Goal: Task Accomplishment & Management: Use online tool/utility

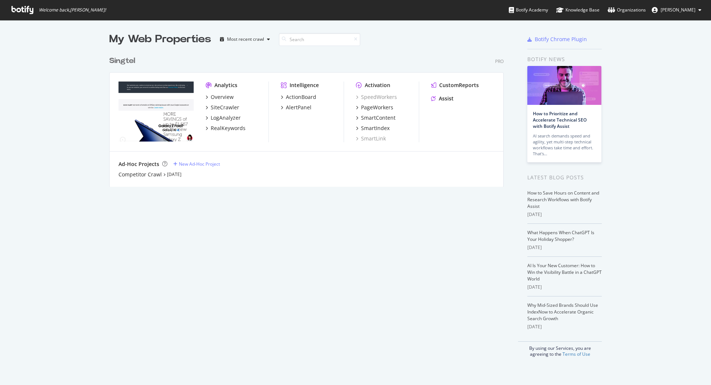
scroll to position [379, 700]
click at [371, 106] on div "PageWorkers" at bounding box center [377, 107] width 32 height 7
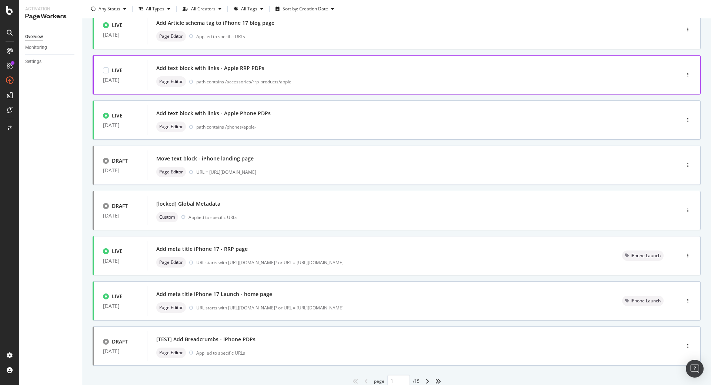
scroll to position [148, 0]
click at [298, 252] on div "Add meta title iPhone 17 - RRP page" at bounding box center [380, 248] width 448 height 10
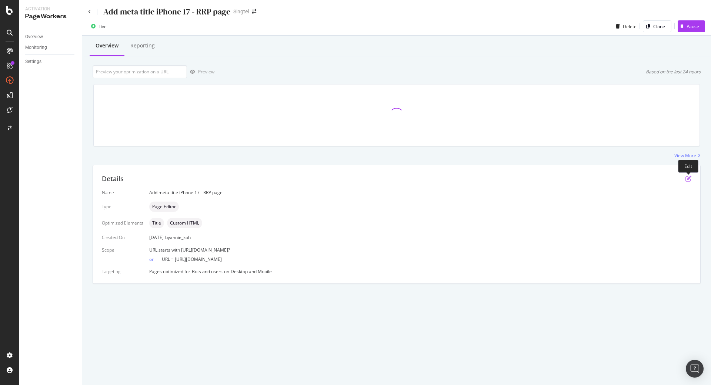
click at [689, 180] on icon "pen-to-square" at bounding box center [689, 179] width 6 height 6
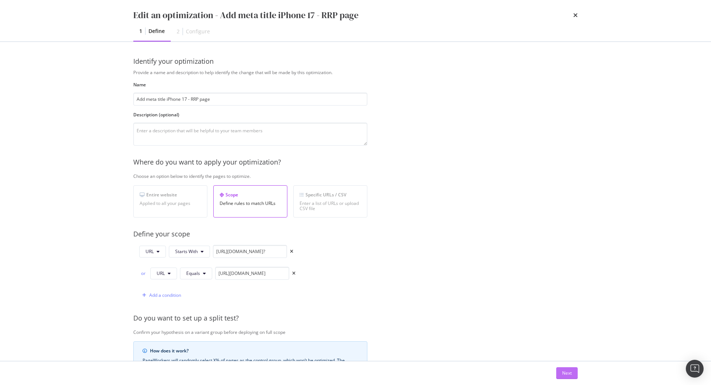
click at [566, 373] on div "Next" at bounding box center [567, 373] width 10 height 6
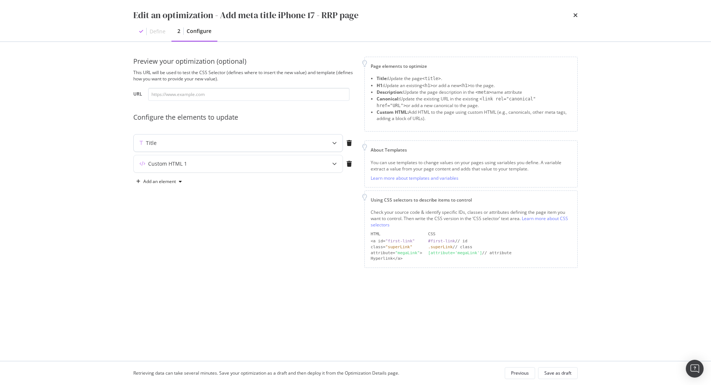
click at [280, 145] on div "Title" at bounding box center [224, 142] width 180 height 7
click at [577, 16] on icon "times" at bounding box center [576, 15] width 4 height 6
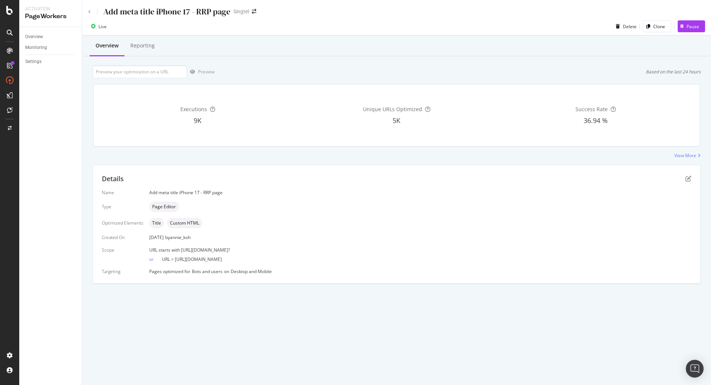
click at [90, 14] on icon at bounding box center [89, 12] width 3 height 4
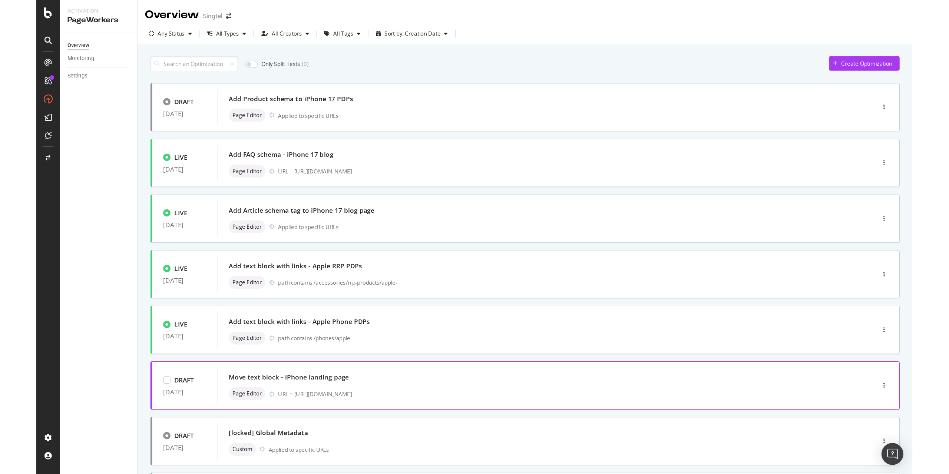
scroll to position [176, 0]
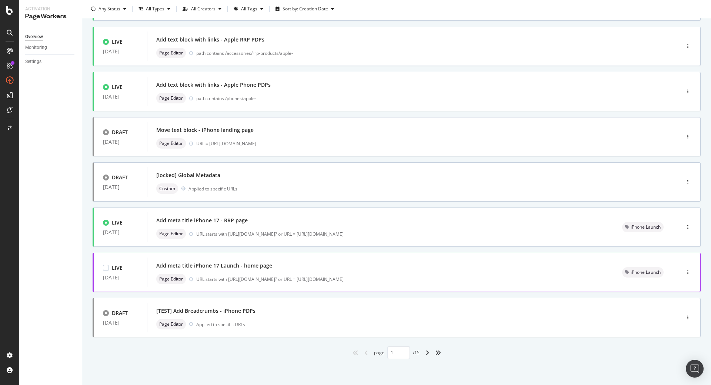
click at [225, 269] on div "Add meta title iPhone 17 Launch - home page" at bounding box center [214, 265] width 116 height 7
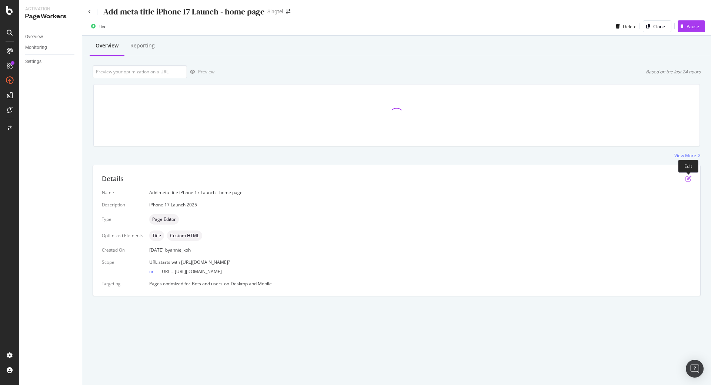
click at [691, 181] on icon "pen-to-square" at bounding box center [689, 179] width 6 height 6
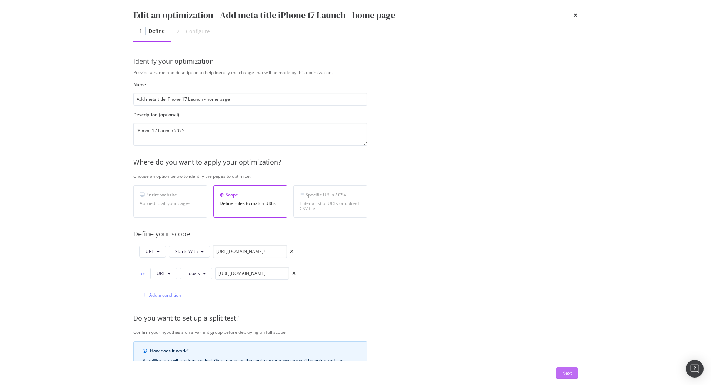
click at [559, 374] on button "Next" at bounding box center [567, 373] width 21 height 12
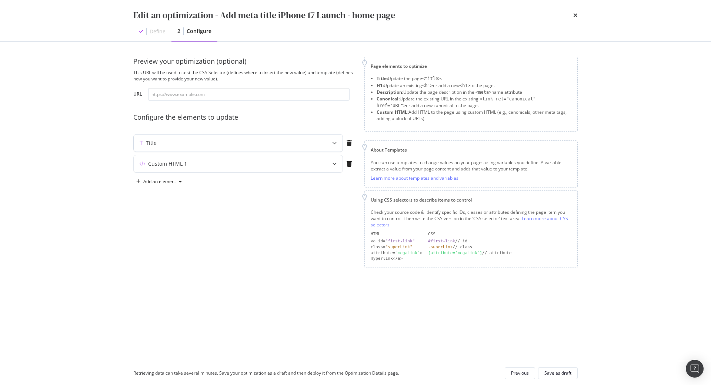
click at [283, 142] on div "Title" at bounding box center [224, 142] width 180 height 7
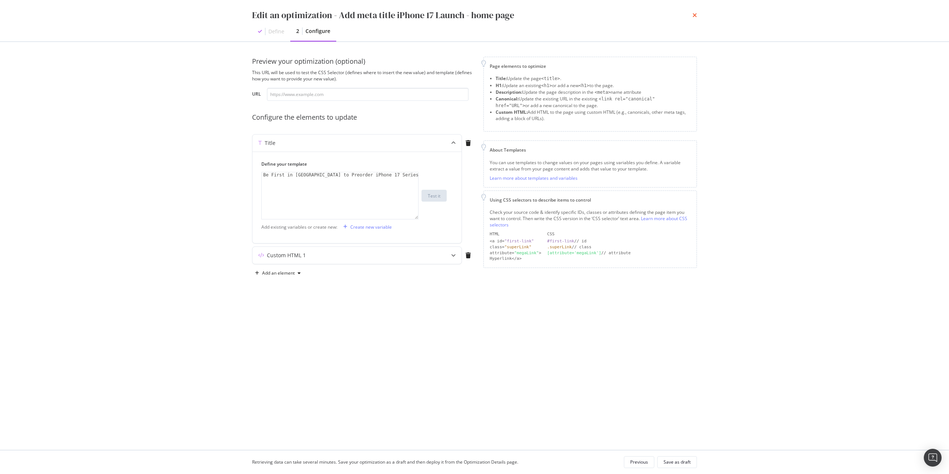
click at [695, 16] on icon "times" at bounding box center [694, 15] width 4 height 6
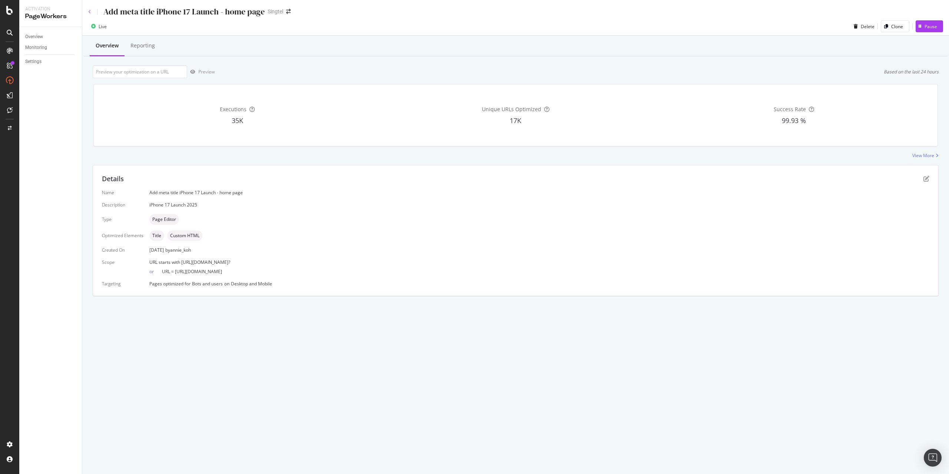
click at [90, 12] on icon at bounding box center [89, 12] width 3 height 4
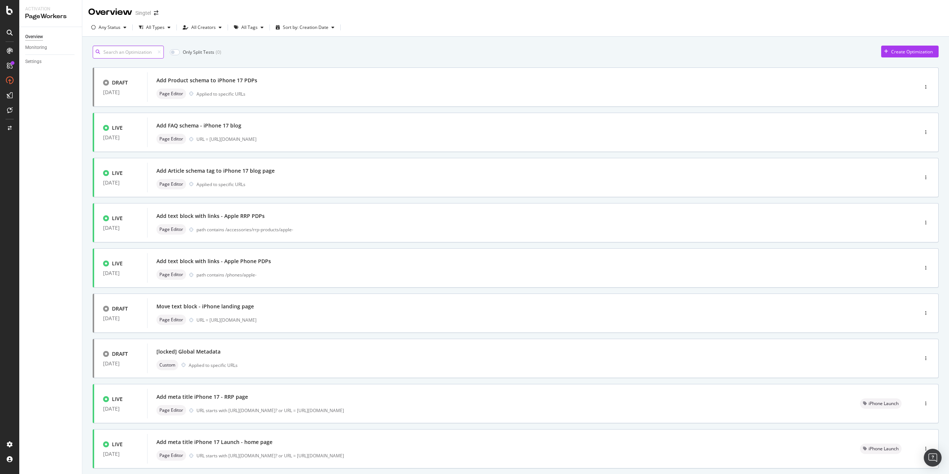
click at [124, 52] on input at bounding box center [128, 52] width 71 height 13
click at [121, 52] on input at bounding box center [128, 52] width 71 height 13
click at [127, 54] on input at bounding box center [128, 52] width 71 height 13
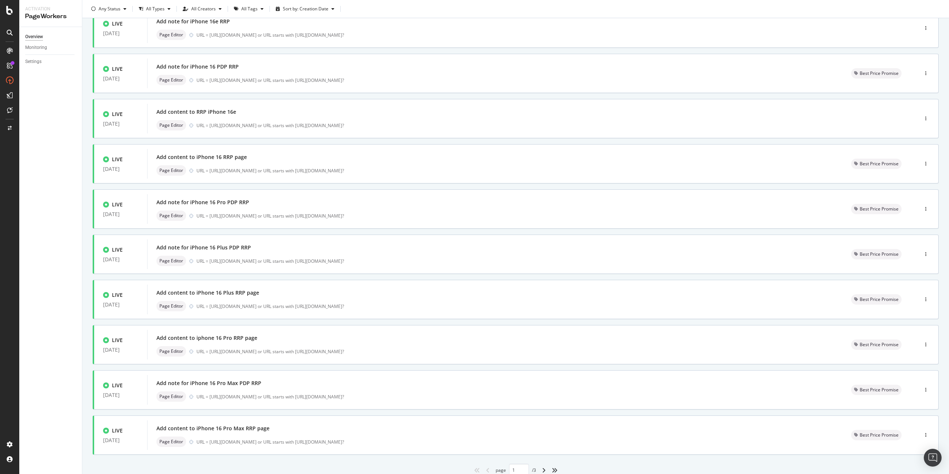
scroll to position [87, 0]
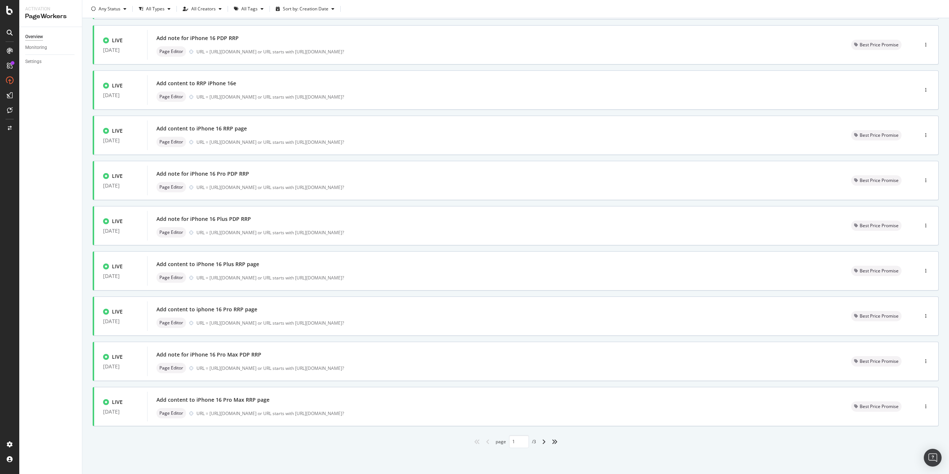
click at [539, 385] on div "angle-right" at bounding box center [544, 442] width 10 height 12
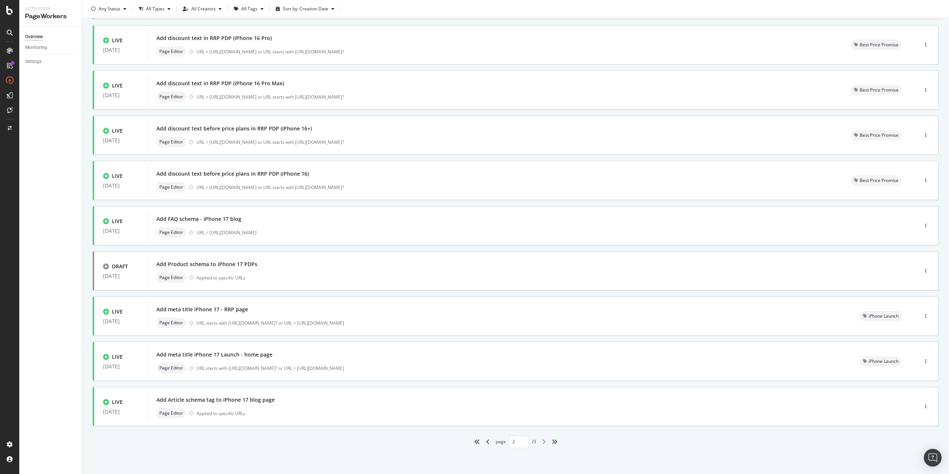
click at [542, 385] on icon "angle-right" at bounding box center [544, 442] width 4 height 6
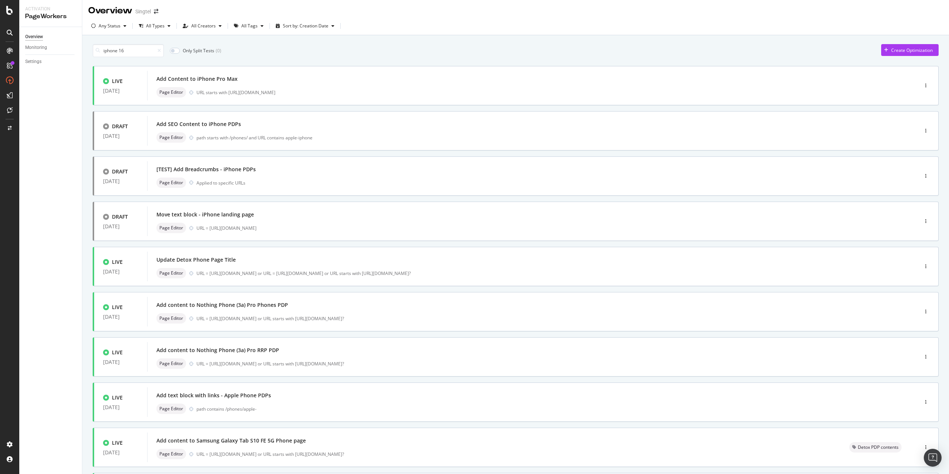
scroll to position [0, 0]
click at [135, 52] on input "iphone 16" at bounding box center [128, 52] width 71 height 13
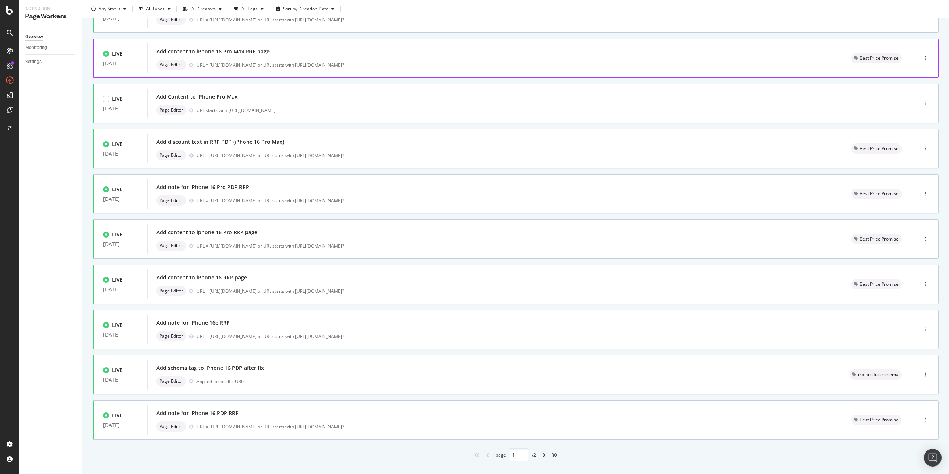
scroll to position [87, 0]
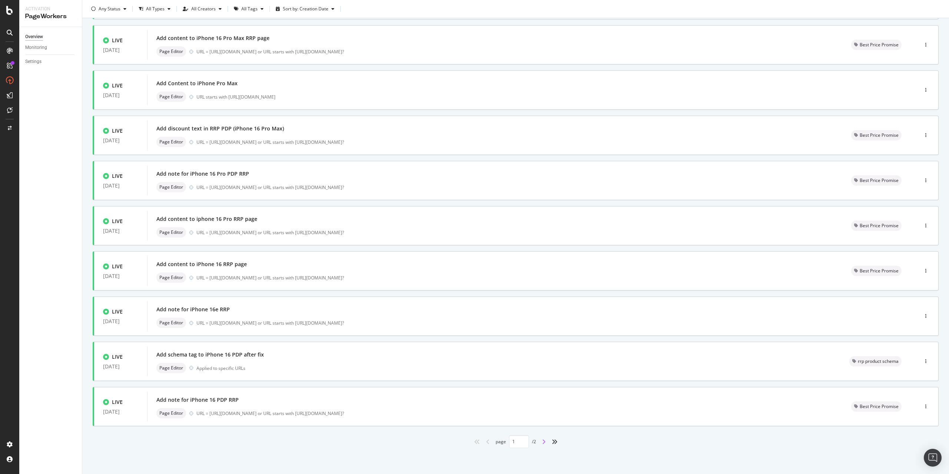
click at [542, 385] on icon "angle-right" at bounding box center [544, 442] width 4 height 6
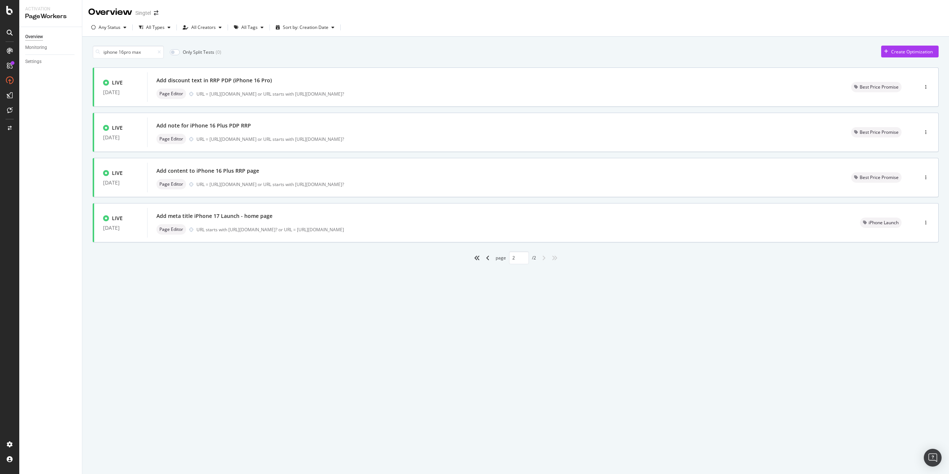
scroll to position [0, 0]
click at [488, 259] on icon "angle-left" at bounding box center [488, 258] width 4 height 6
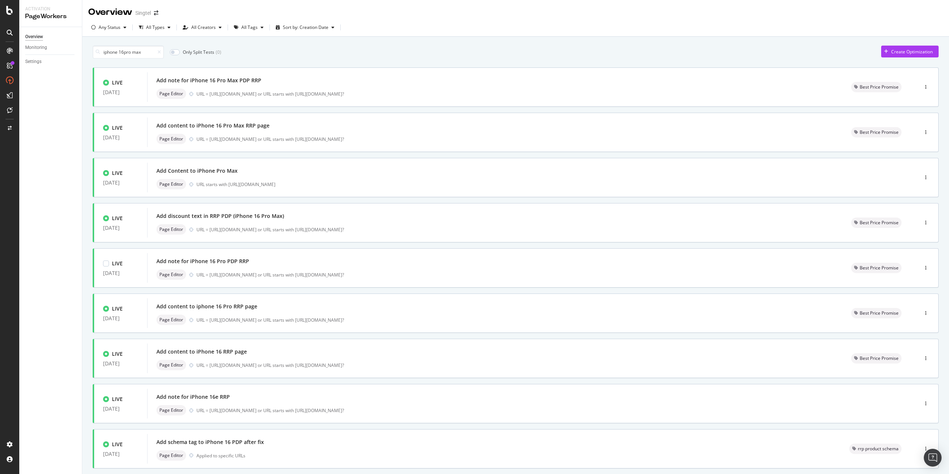
type input "1"
click at [32, 38] on div "Overview" at bounding box center [34, 37] width 18 height 8
click at [251, 27] on div "All Tags" at bounding box center [249, 27] width 16 height 4
click at [262, 105] on div "iPhone Launch" at bounding box center [260, 104] width 30 height 6
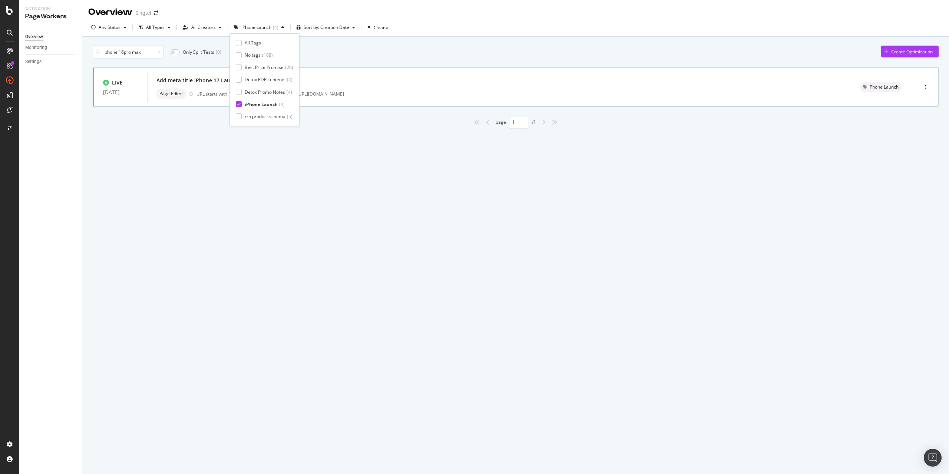
click at [212, 134] on div "iphone 16pro max Only Split Tests ( 0 ) Create Optimization LIVE [DATE] Add met…" at bounding box center [515, 96] width 866 height 118
click at [159, 55] on input "iphone 16pro max" at bounding box center [128, 52] width 71 height 13
click at [161, 51] on icon at bounding box center [158, 52] width 3 height 4
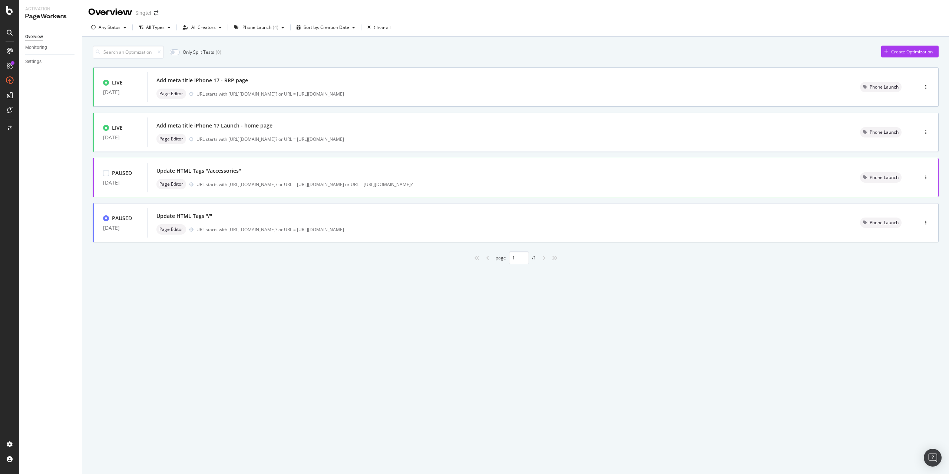
click at [383, 166] on div "Update HTML Tags "/accessories"" at bounding box center [498, 171] width 685 height 10
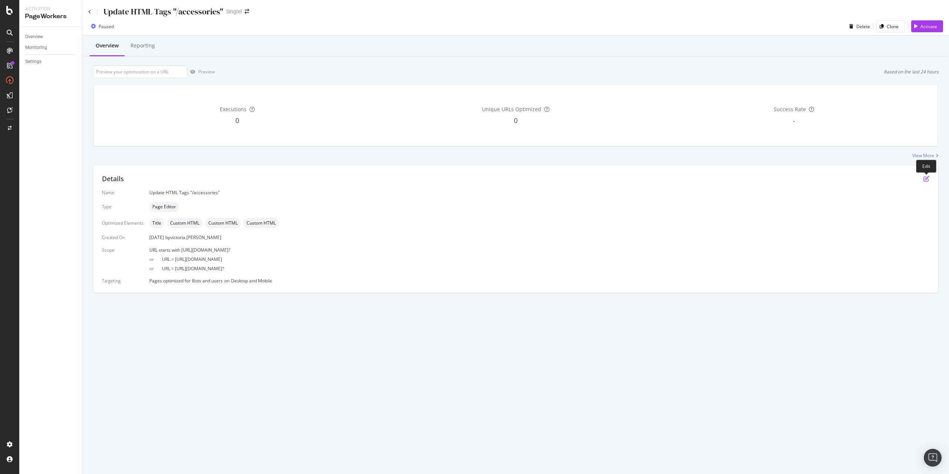
click at [711, 180] on icon "pen-to-square" at bounding box center [926, 179] width 6 height 6
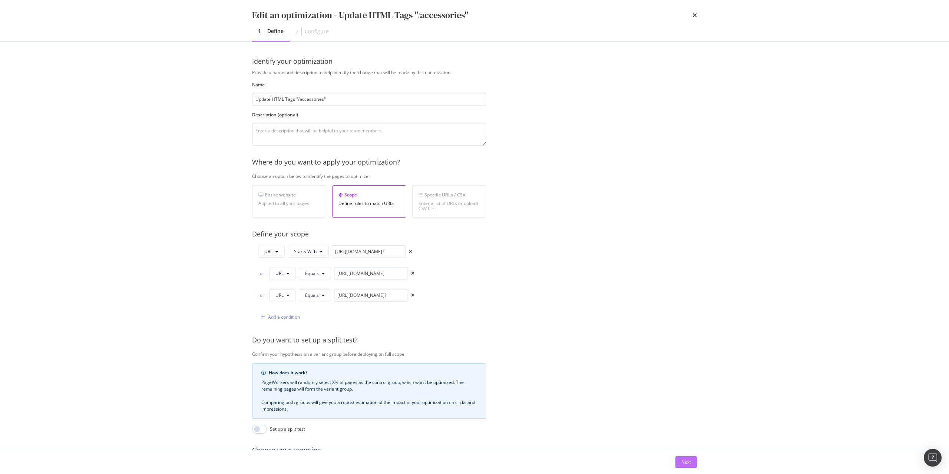
click at [684, 385] on div "Next" at bounding box center [686, 462] width 10 height 6
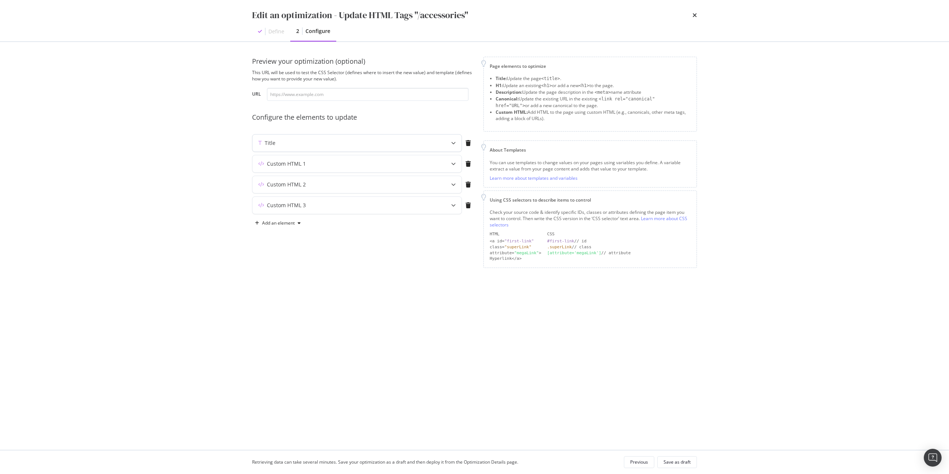
click at [313, 145] on div "Title" at bounding box center [342, 142] width 180 height 7
click at [301, 256] on div "Custom HTML 1" at bounding box center [286, 255] width 39 height 7
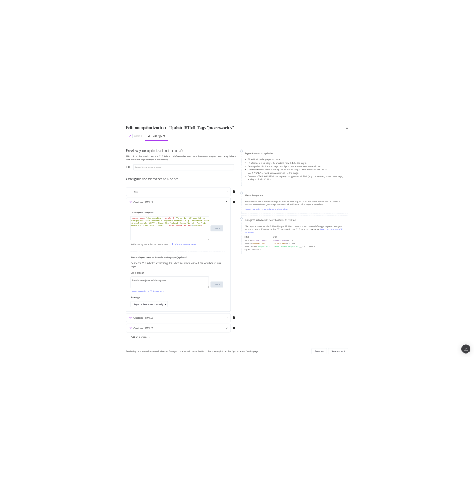
scroll to position [4, 0]
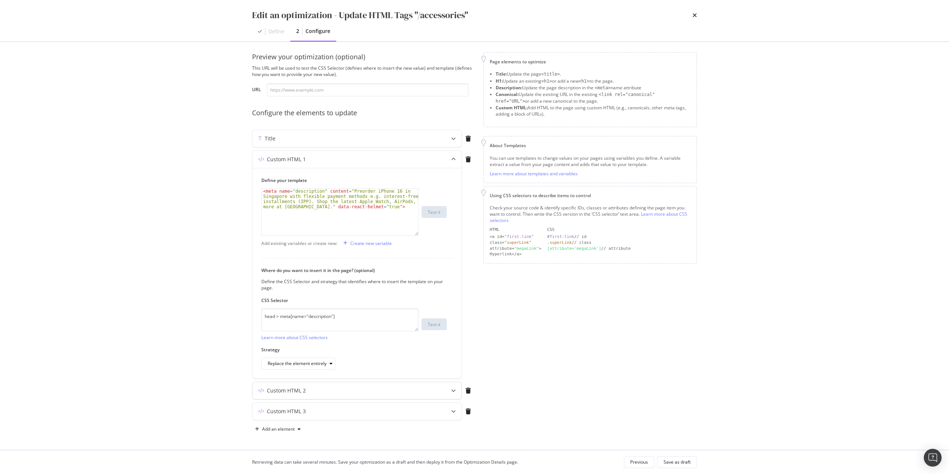
click at [297, 385] on div "Custom HTML 2" at bounding box center [286, 390] width 39 height 7
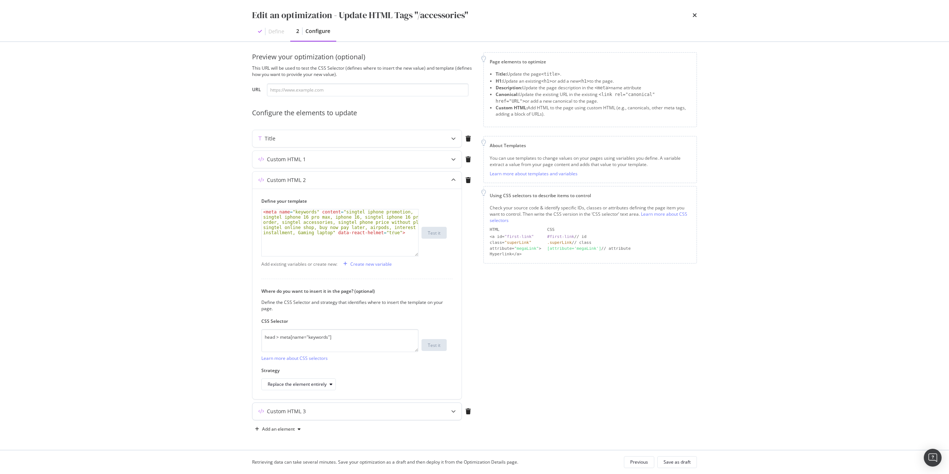
click at [303, 385] on div "Custom HTML 3" at bounding box center [356, 411] width 209 height 17
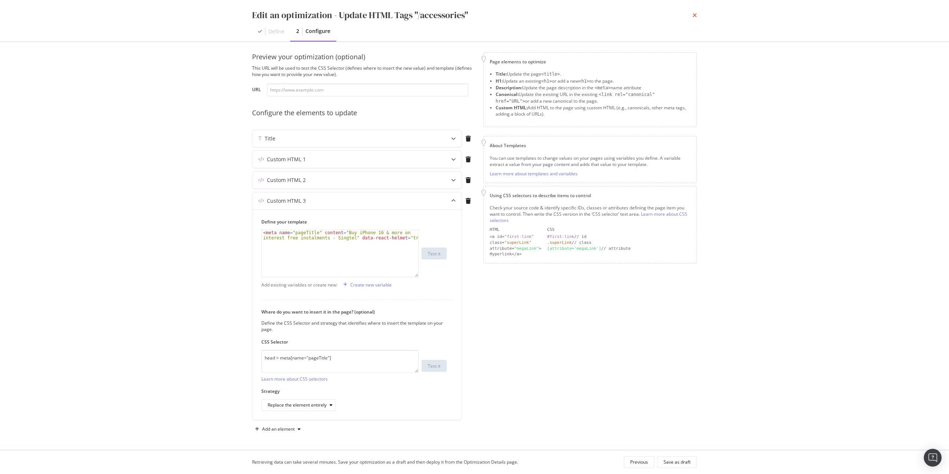
click at [695, 16] on icon "times" at bounding box center [694, 15] width 4 height 6
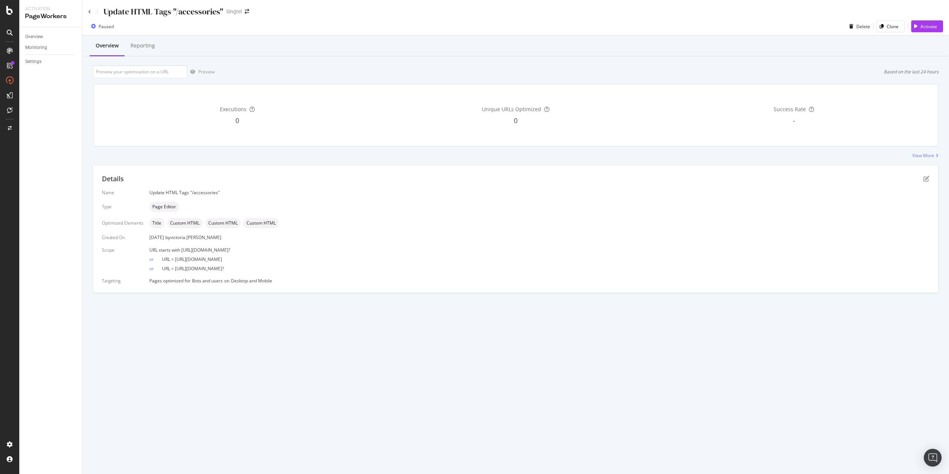
drag, startPoint x: 175, startPoint y: 259, endPoint x: 263, endPoint y: 258, distance: 88.9
click at [263, 258] on div "or URL = [URL][DOMAIN_NAME]" at bounding box center [539, 257] width 780 height 9
copy span "[URL][DOMAIN_NAME]"
click at [322, 245] on div "Name Update HTML Tags "/accessories" Type Page Editor Optimized Elements Title …" at bounding box center [515, 236] width 827 height 94
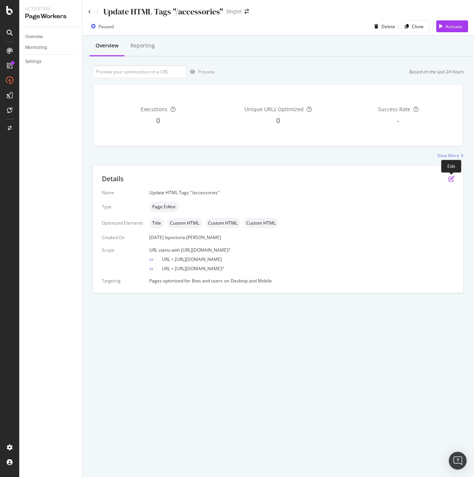
click at [452, 179] on icon "pen-to-square" at bounding box center [452, 179] width 6 height 6
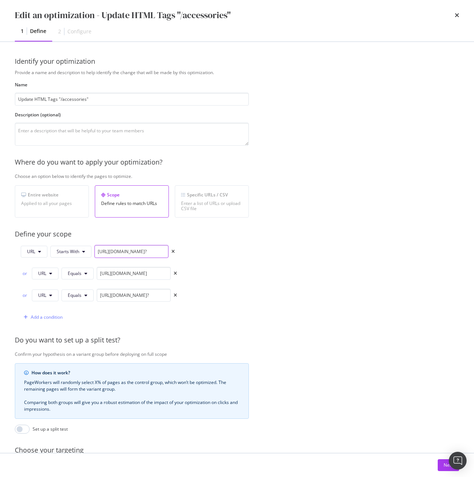
scroll to position [0, 10]
drag, startPoint x: 153, startPoint y: 253, endPoint x: 207, endPoint y: 252, distance: 54.1
click at [207, 252] on div "URL Starts With [URL][DOMAIN_NAME]? or URL Equals [URL][DOMAIN_NAME] or URL Equ…" at bounding box center [132, 284] width 234 height 79
click at [249, 257] on div "Provide a name and description to help identify the change that will be made by…" at bounding box center [237, 291] width 445 height 444
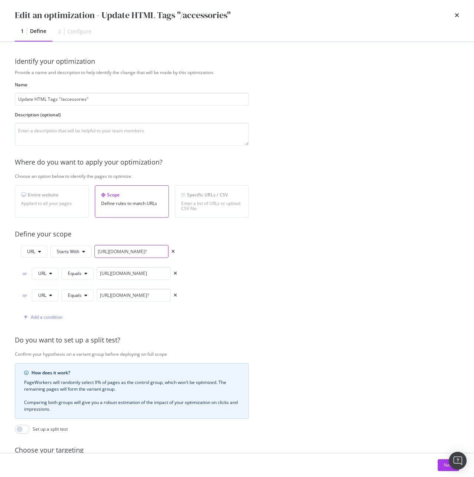
scroll to position [0, 10]
drag, startPoint x: 150, startPoint y: 252, endPoint x: 213, endPoint y: 252, distance: 63.0
click at [213, 252] on div "URL Starts With [URL][DOMAIN_NAME]? or URL Equals [URL][DOMAIN_NAME] or URL Equ…" at bounding box center [132, 284] width 234 height 79
click at [264, 255] on div "Provide a name and description to help identify the change that will be made by…" at bounding box center [237, 291] width 445 height 444
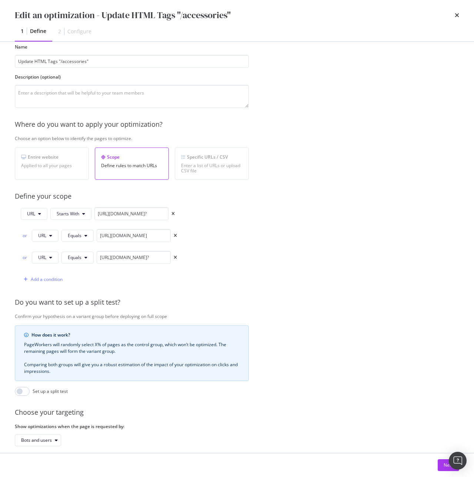
scroll to position [80, 0]
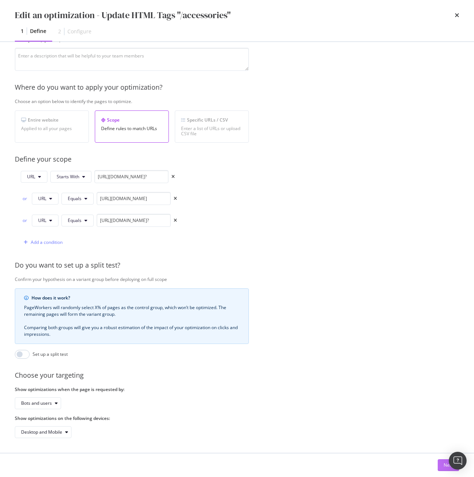
click at [445, 385] on div "Next" at bounding box center [449, 465] width 10 height 6
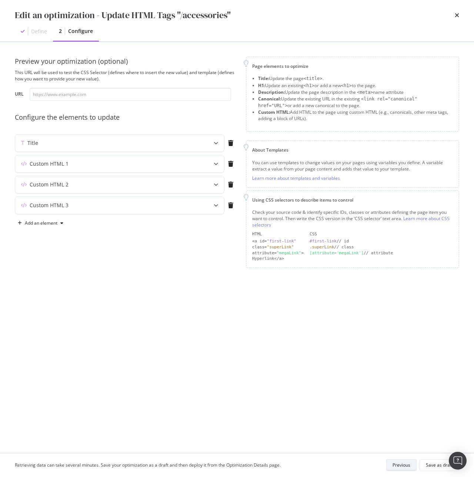
scroll to position [0, 0]
click at [147, 142] on div "Title" at bounding box center [105, 142] width 180 height 7
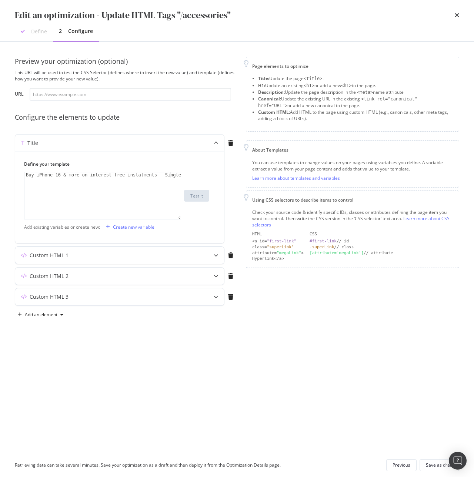
click at [141, 252] on div "Custom HTML 1" at bounding box center [105, 255] width 180 height 7
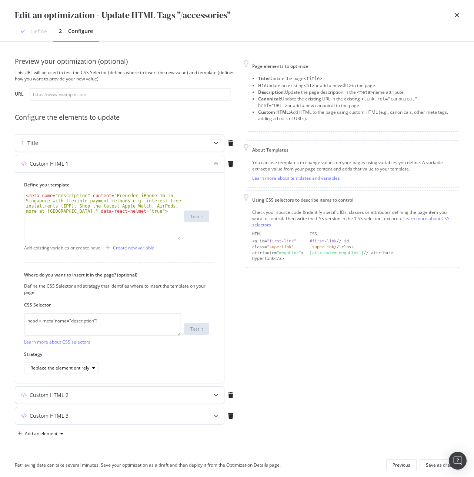
click at [105, 385] on div "Custom HTML 2" at bounding box center [105, 394] width 180 height 7
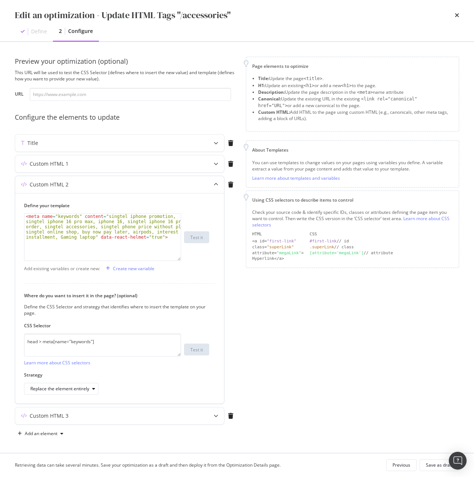
scroll to position [1, 0]
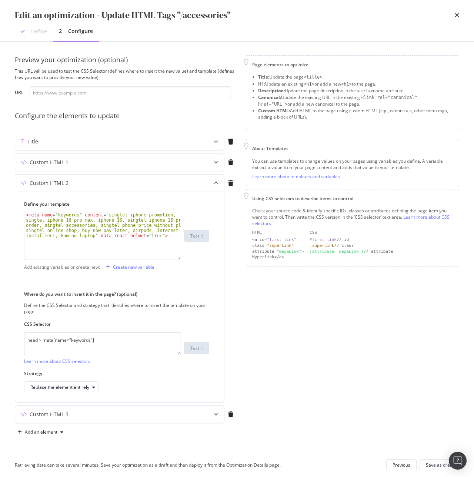
click at [120, 385] on div "Custom HTML 3" at bounding box center [105, 414] width 180 height 7
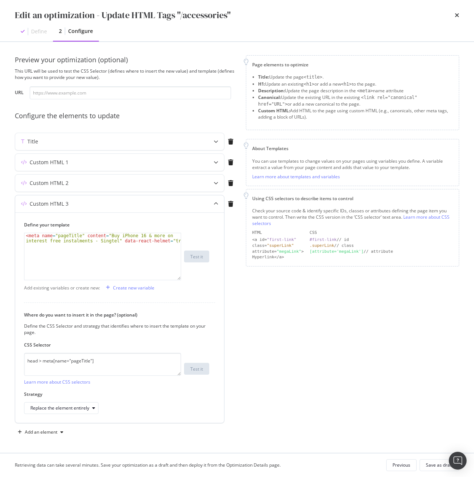
type textarea "<meta name="pageTitle" content="Buy iPhone 16 & more on interest free instalmen…"
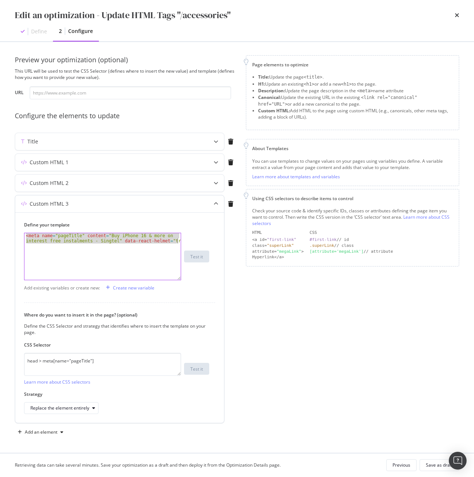
drag, startPoint x: 24, startPoint y: 236, endPoint x: 184, endPoint y: 265, distance: 161.8
click at [184, 265] on div "<meta name="pageTitle" content="Buy iPhone 16 & more on interest free instalmen…" at bounding box center [116, 256] width 185 height 47
drag, startPoint x: 131, startPoint y: 358, endPoint x: -83, endPoint y: 366, distance: 214.3
click at [0, 366] on html "Activation PageWorkers Overview Monitoring Settings Update HTML Tags "/accessor…" at bounding box center [237, 238] width 474 height 477
click at [110, 182] on div "Custom HTML 2" at bounding box center [105, 182] width 180 height 7
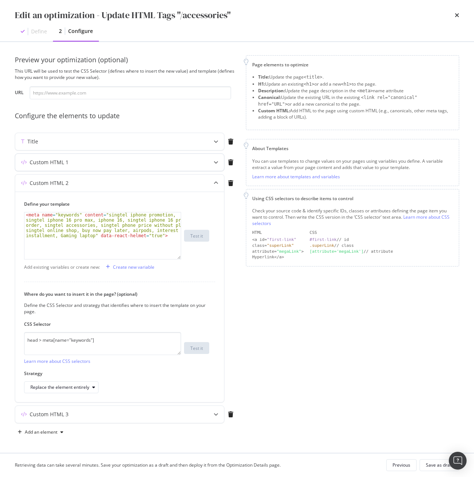
click at [82, 165] on div "Custom HTML 1" at bounding box center [105, 162] width 180 height 7
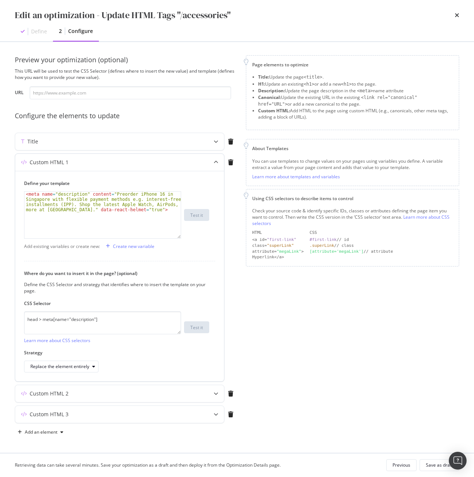
type textarea "<meta name="description" content="Preorder iPhone 16 in [GEOGRAPHIC_DATA] with …"
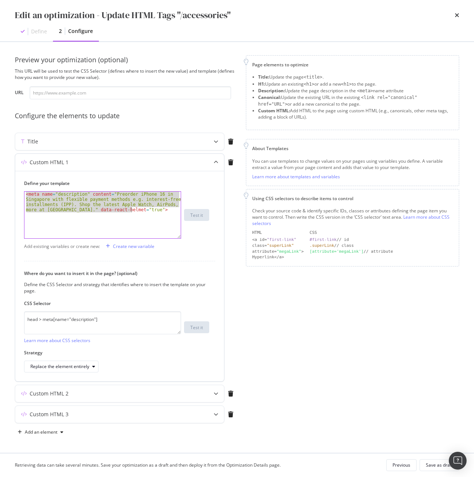
drag, startPoint x: 24, startPoint y: 193, endPoint x: 154, endPoint y: 219, distance: 131.9
click at [154, 219] on div "< meta name = "description" content = "Preorder iPhone 16 in [GEOGRAPHIC_DATA] …" at bounding box center [102, 236] width 156 height 88
drag, startPoint x: 121, startPoint y: 319, endPoint x: -10, endPoint y: 320, distance: 131.2
click at [0, 320] on html "Activation PageWorkers Overview Monitoring Settings Update HTML Tags "/accessor…" at bounding box center [237, 238] width 474 height 477
click at [107, 218] on div "< meta name = "description" content = "Preorder iPhone 16 in [GEOGRAPHIC_DATA] …" at bounding box center [102, 215] width 156 height 47
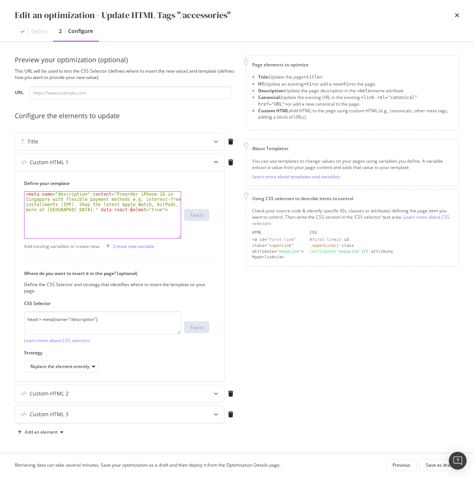
click at [115, 385] on div "Custom HTML 3" at bounding box center [119, 414] width 209 height 17
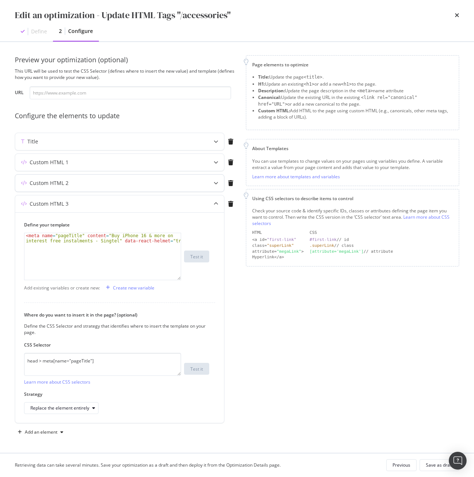
click at [77, 183] on div "Custom HTML 2" at bounding box center [105, 182] width 180 height 7
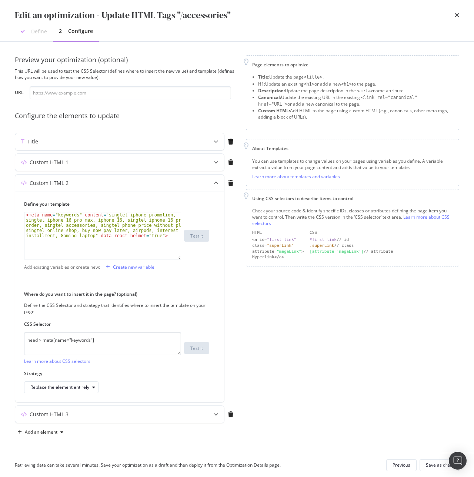
click at [93, 139] on div "Title" at bounding box center [105, 141] width 180 height 7
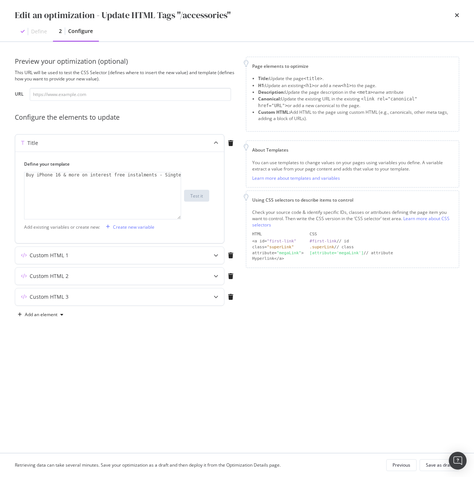
scroll to position [0, 0]
click at [30, 315] on div "Add an element" at bounding box center [41, 314] width 33 height 4
click at [136, 357] on div "Preview your optimization (optional) This URL will be used to test the CSS Sele…" at bounding box center [237, 247] width 445 height 381
click at [64, 142] on div "Title" at bounding box center [105, 142] width 180 height 7
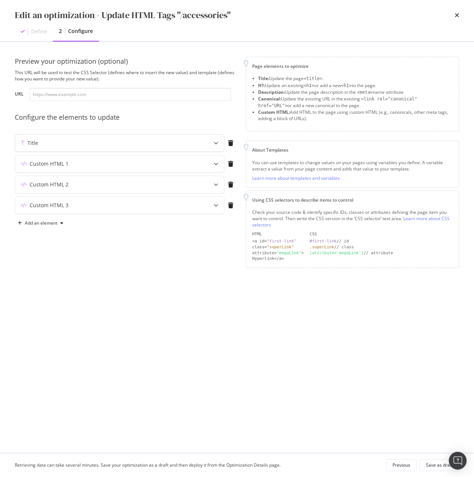
click at [64, 142] on div "Title" at bounding box center [105, 142] width 180 height 7
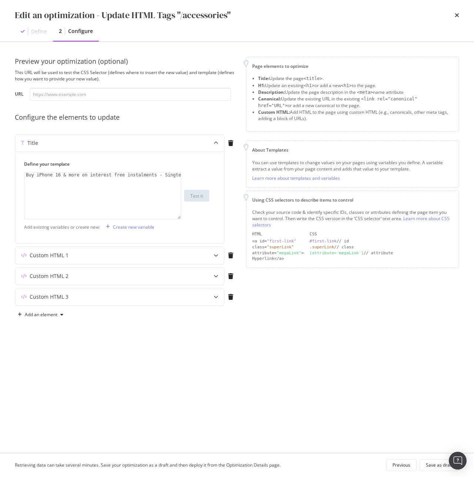
click at [281, 318] on div "Page elements to optimize Title: Update the page <title> . H1: Update an existi…" at bounding box center [352, 189] width 213 height 264
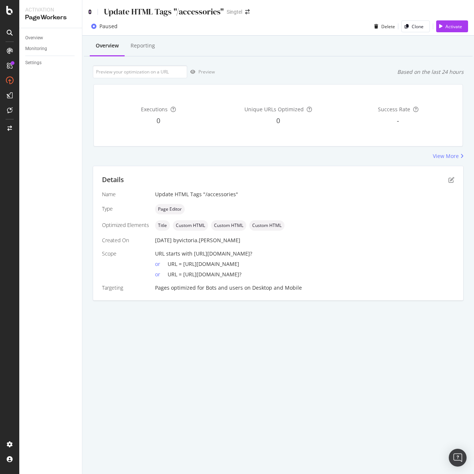
click at [89, 14] on icon at bounding box center [89, 11] width 3 height 5
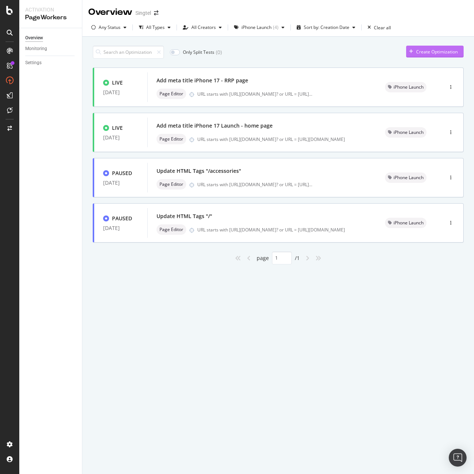
click at [419, 51] on div "Create Optimization" at bounding box center [436, 52] width 41 height 6
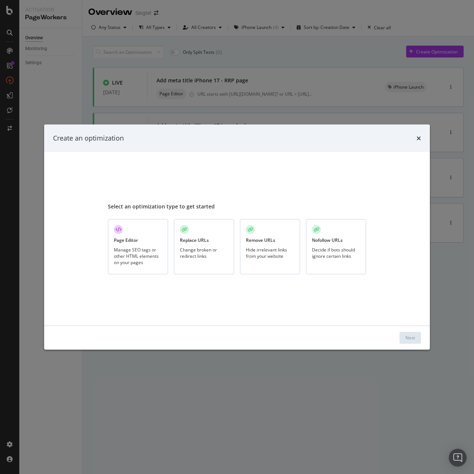
click at [124, 265] on div "Manage SEO tags or other HTML elements on your pages" at bounding box center [138, 255] width 48 height 19
click at [414, 338] on div "Next" at bounding box center [410, 337] width 10 height 6
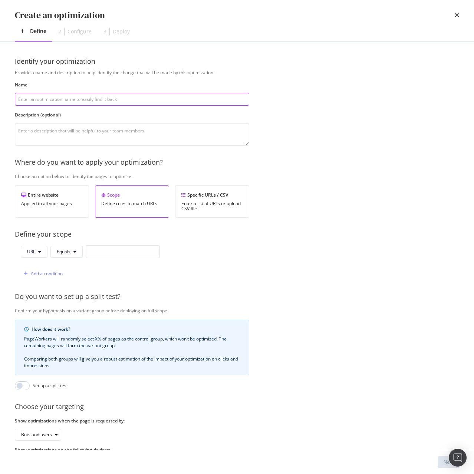
click at [38, 97] on input "modal" at bounding box center [132, 99] width 234 height 13
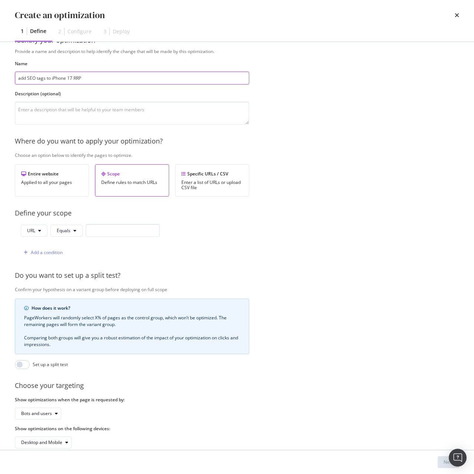
scroll to position [37, 0]
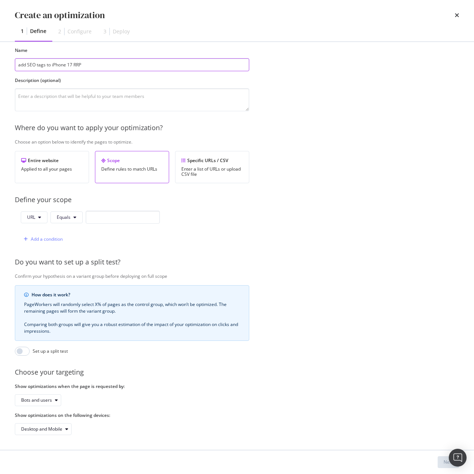
type input "add SEO tags to iPhone 17 RRP"
click at [99, 216] on input "modal" at bounding box center [123, 216] width 74 height 13
paste input "https://shop.singtel.com/accessories/rrp-products/apple-iphone-17"
type input "https://shop.singtel.com/accessories/rrp-products/apple-iphone-17"
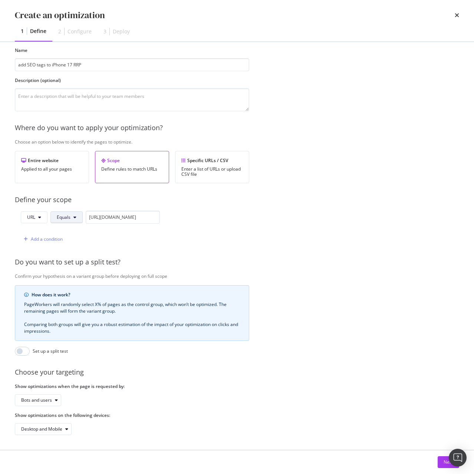
click at [70, 215] on button "Equals" at bounding box center [66, 217] width 32 height 12
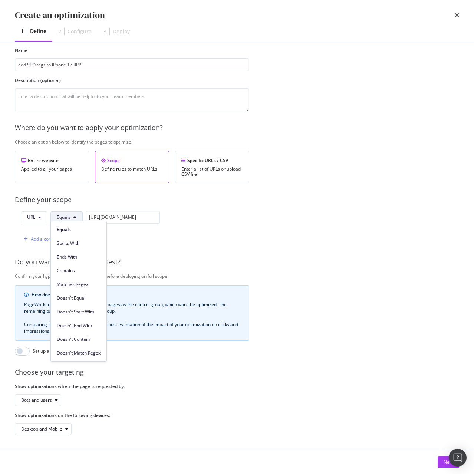
scroll to position [0, 0]
click at [80, 242] on span "Starts With" at bounding box center [79, 243] width 44 height 7
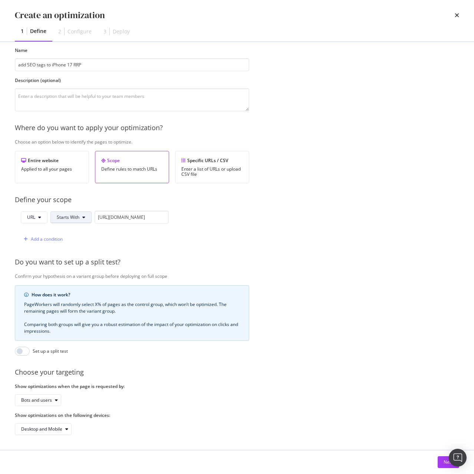
click at [76, 214] on span "Starts With" at bounding box center [68, 217] width 23 height 6
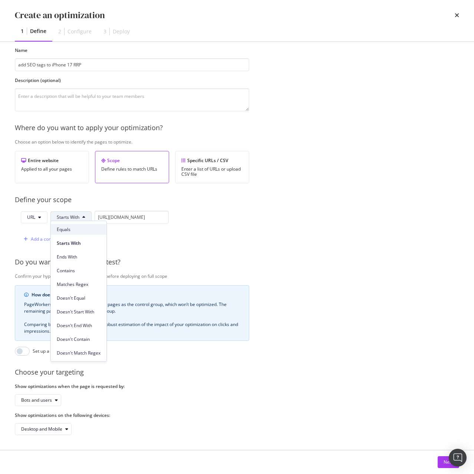
click at [78, 228] on span "Equals" at bounding box center [79, 229] width 44 height 7
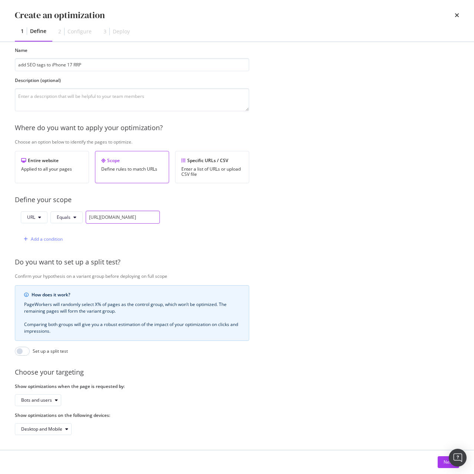
scroll to position [0, 72]
drag, startPoint x: 122, startPoint y: 215, endPoint x: 195, endPoint y: 215, distance: 72.6
click at [195, 215] on div "URL Equals https://shop.singtel.com/accessories/rrp-products/apple-iphone-17 Ad…" at bounding box center [132, 227] width 234 height 35
click at [150, 227] on div "URL Equals https://shop.singtel.com/accessories/rrp-products/apple-iphone-17 Ad…" at bounding box center [87, 227] width 145 height 35
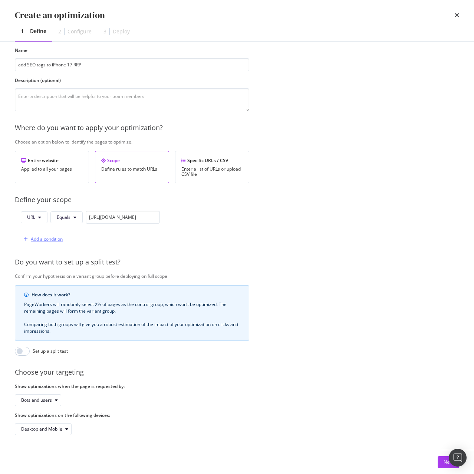
click at [46, 236] on div "Add a condition" at bounding box center [47, 239] width 32 height 6
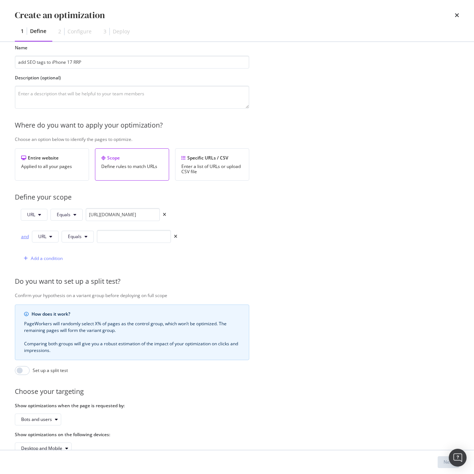
click at [22, 237] on div "and" at bounding box center [25, 236] width 8 height 6
click at [78, 239] on span "Equals" at bounding box center [75, 236] width 14 height 6
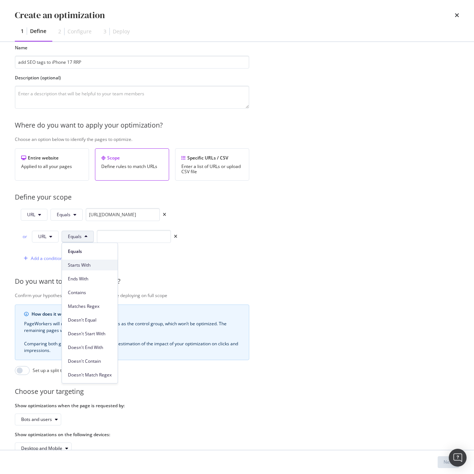
click at [87, 264] on span "Starts With" at bounding box center [90, 265] width 44 height 7
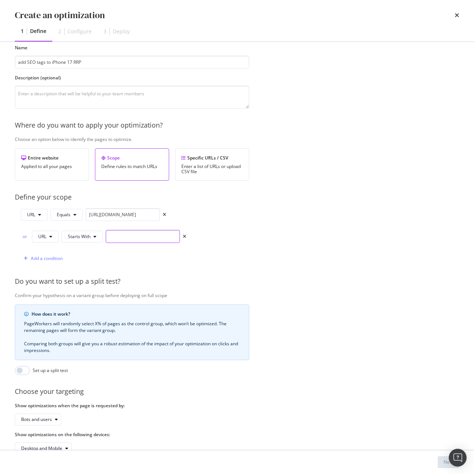
click at [118, 238] on input "modal" at bounding box center [143, 236] width 74 height 13
drag, startPoint x: 92, startPoint y: 216, endPoint x: 82, endPoint y: 216, distance: 10.7
click at [82, 216] on div "URL Equals https://shop.singtel.com/accessories/rrp-products/apple-iphone-17" at bounding box center [93, 214] width 145 height 13
click at [96, 215] on input "https://shop.singtel.com/accessories/rrp-products/apple-iphone-17" at bounding box center [123, 214] width 74 height 13
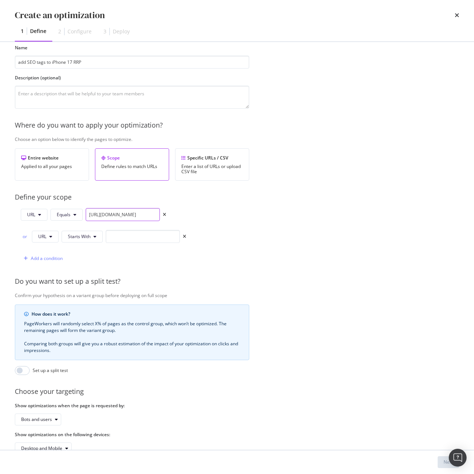
drag, startPoint x: 87, startPoint y: 215, endPoint x: 211, endPoint y: 217, distance: 124.2
click at [211, 217] on div "URL Equals https://shop.singtel.com/accessories/rrp-products/apple-iphone-17 or…" at bounding box center [132, 236] width 234 height 57
click at [154, 236] on input "modal" at bounding box center [143, 236] width 74 height 13
paste input "https://shop.singtel.com/accessories/rrp-products/apple-iphone-17"
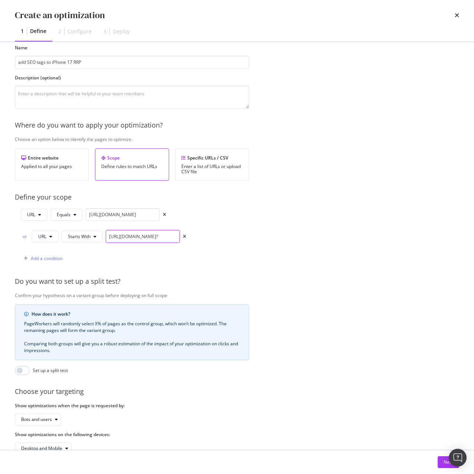
scroll to position [0, 73]
type input "https://shop.singtel.com/accessories/rrp-products/apple-iphone-17?"
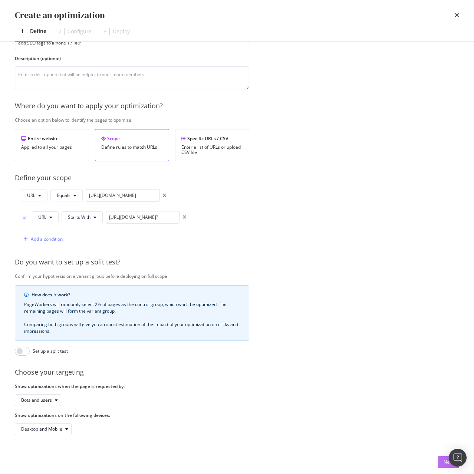
click at [441, 465] on button "Next" at bounding box center [447, 462] width 21 height 12
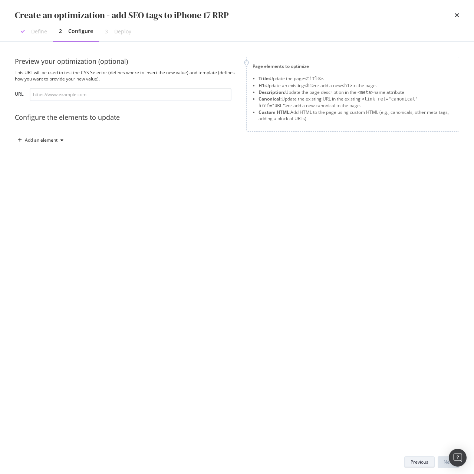
scroll to position [0, 0]
click at [46, 141] on div "Add an element" at bounding box center [41, 140] width 33 height 4
click at [39, 155] on div "Title" at bounding box center [38, 154] width 9 height 6
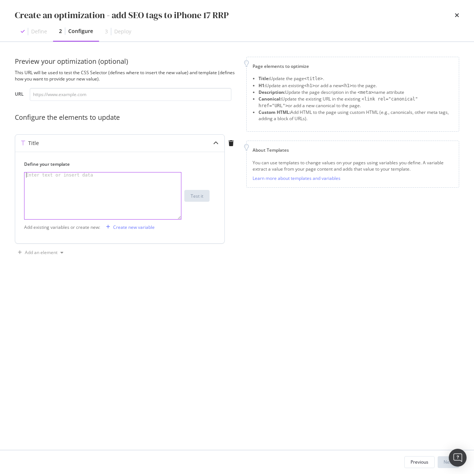
click at [73, 192] on div "modal" at bounding box center [102, 200] width 156 height 57
click at [72, 205] on div "modal" at bounding box center [102, 200] width 156 height 57
paste textarea "Buy iPhone 17 Singapore | 36 mths PayLater with Singtel"
type textarea "Buy iPhone 17 Singapore | 36 mths PayLater with Singtel"
click at [44, 254] on div "Add an element" at bounding box center [41, 252] width 33 height 4
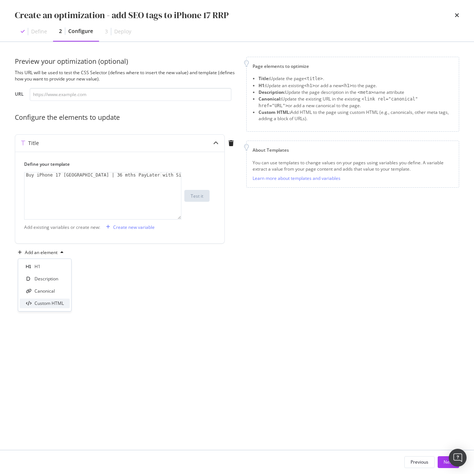
click at [60, 305] on div "Custom HTML" at bounding box center [48, 303] width 29 height 6
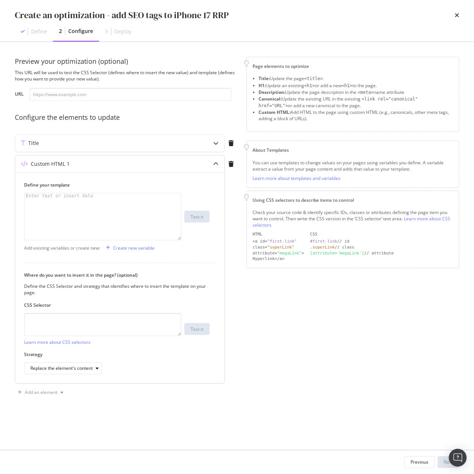
click at [69, 207] on div "modal" at bounding box center [102, 221] width 156 height 57
paste textarea "<meta name="pageTitle" content="Buy iPhone 16 & more on interest free instalmen…"
type textarea "<meta name="pageTitle" content="Buy iPhone 16 & more on interest free instalmen…"
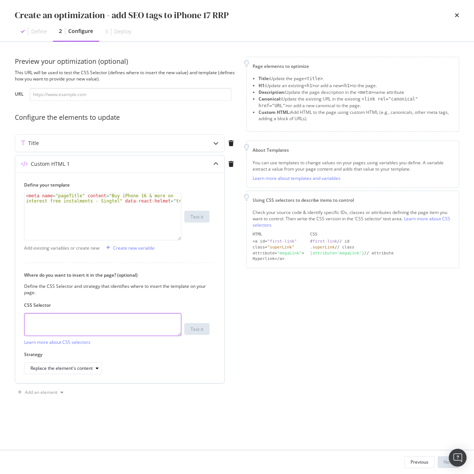
click at [137, 330] on textarea "modal" at bounding box center [102, 324] width 157 height 23
paste textarea "head > meta[name="pageTitle"]"
type textarea "head > meta[name="pageTitle"]"
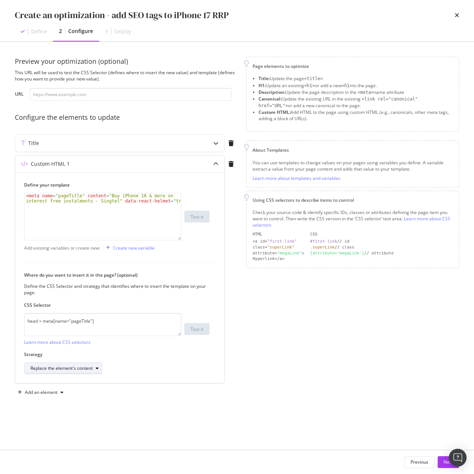
click at [76, 369] on div "Replace the element's content" at bounding box center [61, 368] width 62 height 4
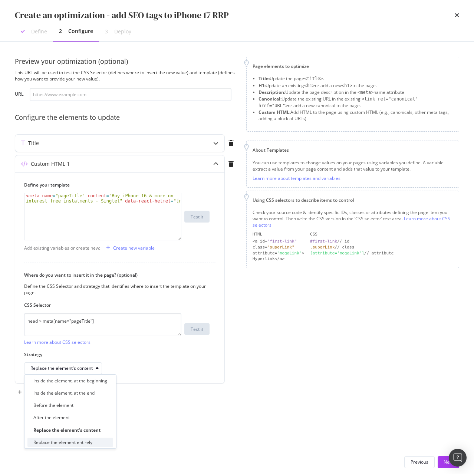
click at [94, 442] on div "Replace the element entirely" at bounding box center [70, 441] width 86 height 9
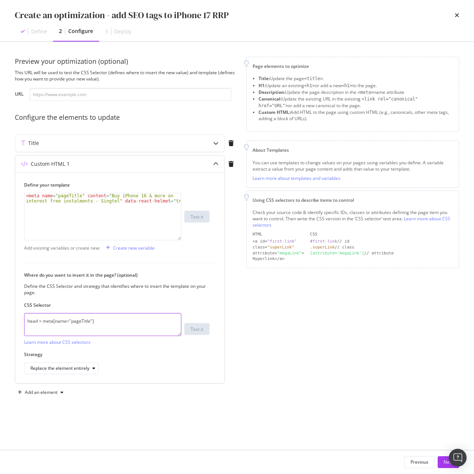
click at [127, 323] on textarea "head > meta[name="pageTitle"]" at bounding box center [102, 324] width 157 height 23
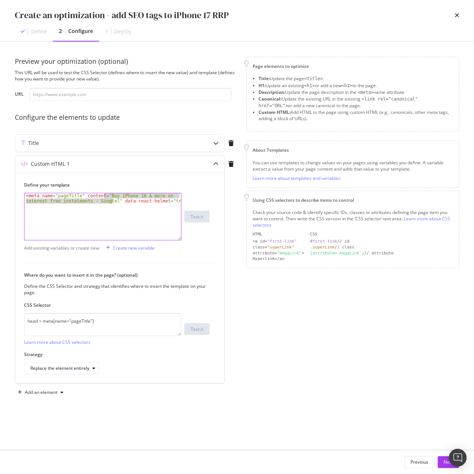
drag, startPoint x: 104, startPoint y: 196, endPoint x: 113, endPoint y: 202, distance: 10.3
click at [113, 202] on div "< meta name = "pageTitle" content = "Buy iPhone 16 & more on interest free inst…" at bounding box center [102, 226] width 156 height 67
paste textarea "7 Singapore | 36 mths PayLater with"
type textarea "<meta name="pageTitle" content="Buy iPhone 17 Singapore | 36 mths PayLater with…"
click at [39, 392] on div "Add an element" at bounding box center [41, 392] width 33 height 4
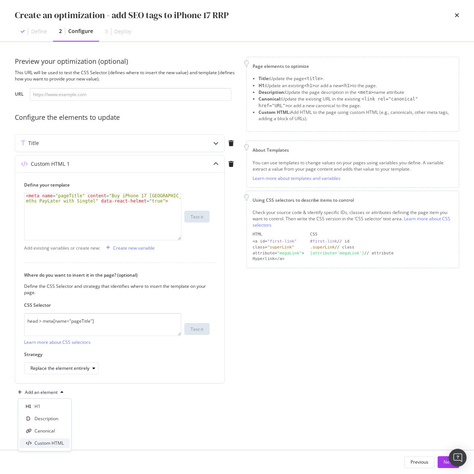
click at [61, 442] on div "Custom HTML" at bounding box center [48, 442] width 29 height 6
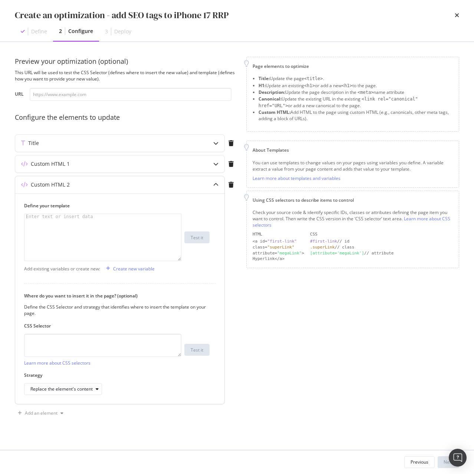
click at [92, 233] on div "modal" at bounding box center [102, 242] width 156 height 57
paste textarea "<meta name="description" content="Preorder iPhone 16 in [GEOGRAPHIC_DATA] with …"
type textarea "<meta name="description" content="Preorder iPhone 16 in [GEOGRAPHIC_DATA] with …"
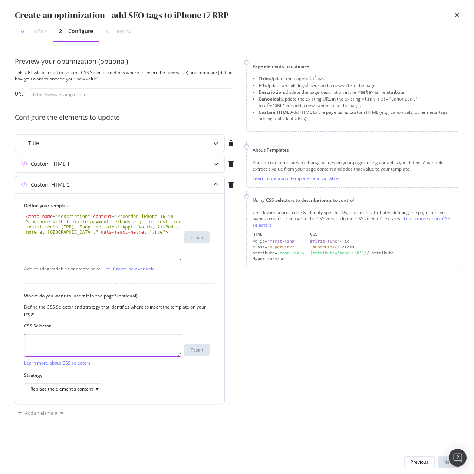
click at [79, 344] on textarea "modal" at bounding box center [102, 344] width 157 height 23
paste textarea "head > meta[name="description"]"
type textarea "head > meta[name="description"]"
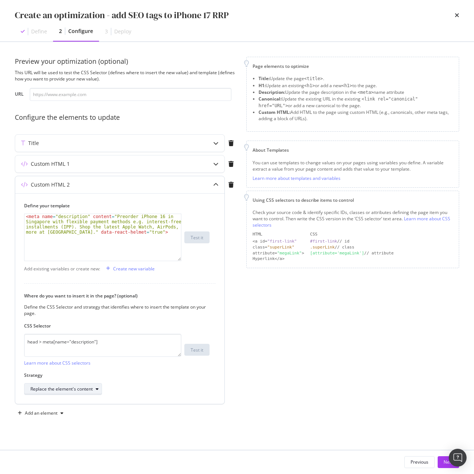
click at [71, 390] on div "Replace the element's content" at bounding box center [61, 388] width 62 height 4
click at [80, 465] on div "Replace the element entirely" at bounding box center [62, 462] width 59 height 6
click at [84, 220] on div "< meta name = "description" content = "Preorder iPhone 16 in [GEOGRAPHIC_DATA] …" at bounding box center [102, 258] width 156 height 88
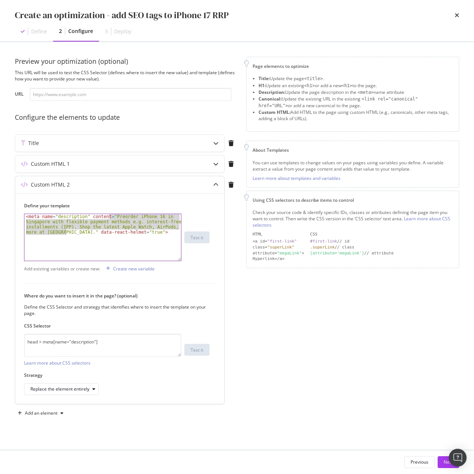
drag, startPoint x: 109, startPoint y: 216, endPoint x: 65, endPoint y: 231, distance: 45.8
click at [65, 231] on div "< meta name = "description" content = "Preorder iPhone 16 in [GEOGRAPHIC_DATA] …" at bounding box center [102, 258] width 156 height 88
paste textarea "Own iPhone 17 in Singapore with Singtel. Buy outright or flexible instalments. …"
type textarea "<meta name="description" content="Own iPhone 17 in Singapore with Singtel. Buy …"
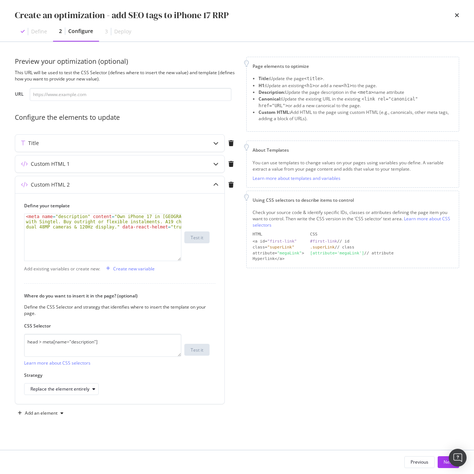
click at [274, 387] on div "Page elements to optimize Title: Update the page <title> . H1: Update an existi…" at bounding box center [352, 238] width 213 height 362
click at [441, 463] on button "Next" at bounding box center [447, 462] width 21 height 12
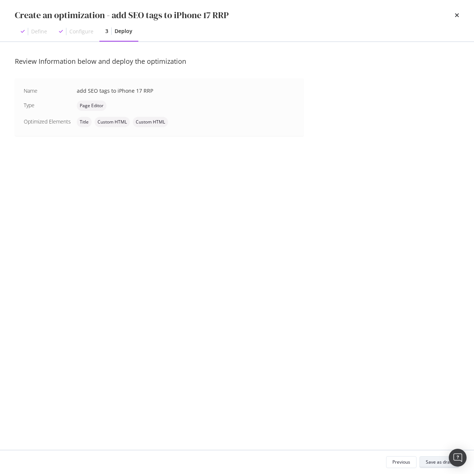
click at [429, 458] on div "Save as draft" at bounding box center [438, 461] width 27 height 10
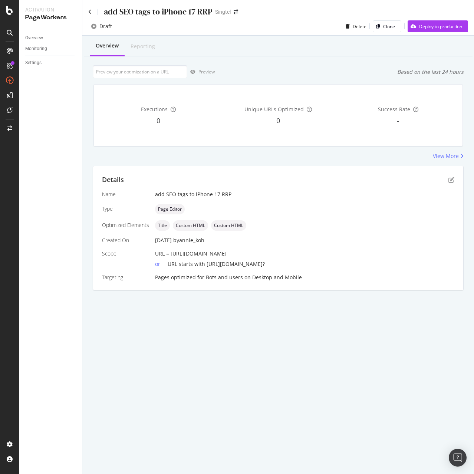
drag, startPoint x: 171, startPoint y: 253, endPoint x: 343, endPoint y: 252, distance: 172.7
click at [343, 252] on div "URL = https://shop.singtel.com/accessories/rrp-products/apple-iphone-17" at bounding box center [304, 253] width 299 height 7
copy span "https://shop.singtel.com/accessories/rrp-products/apple-iphone-17"
click at [141, 76] on input "url" at bounding box center [140, 71] width 94 height 13
paste input "https://shop.singtel.com/accessories/rrp-products/apple-iphone-17"
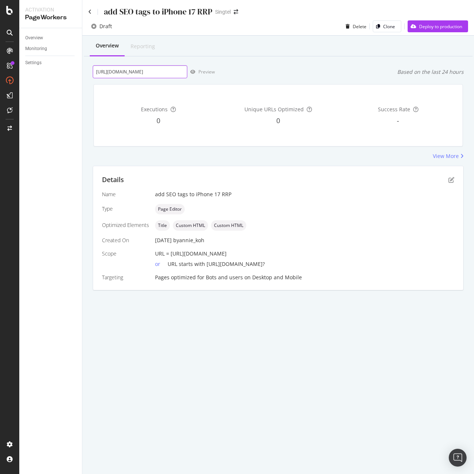
scroll to position [0, 51]
type input "https://shop.singtel.com/accessories/rrp-products/apple-iphone-17"
click at [210, 71] on div "Preview" at bounding box center [206, 72] width 16 height 6
click at [451, 182] on icon "pen-to-square" at bounding box center [451, 180] width 6 height 6
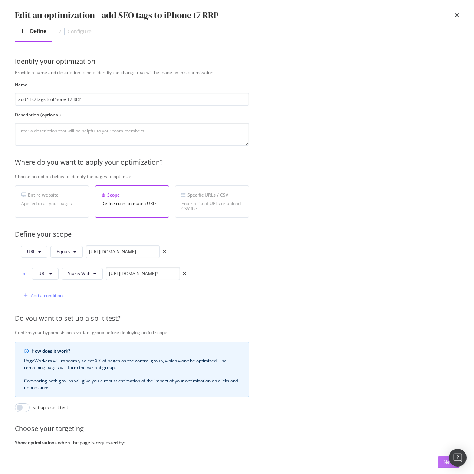
click at [440, 464] on button "Next" at bounding box center [447, 462] width 21 height 12
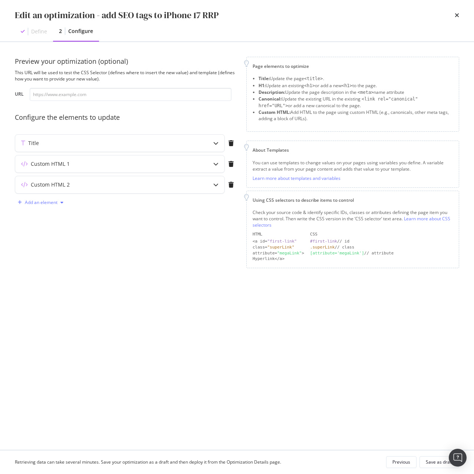
click at [50, 200] on div "Add an element" at bounding box center [41, 202] width 33 height 4
click at [53, 229] on div "Description" at bounding box center [46, 228] width 24 height 6
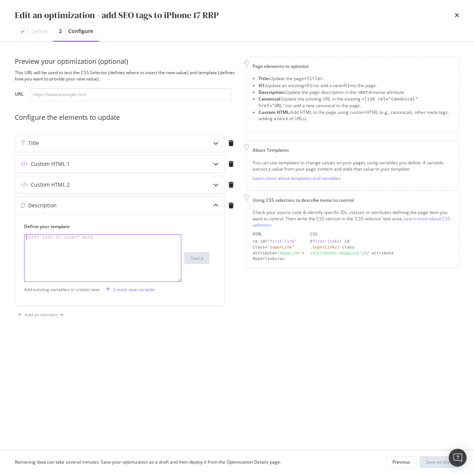
click at [101, 253] on div "modal" at bounding box center [102, 263] width 156 height 57
click at [87, 258] on div "modal" at bounding box center [102, 263] width 156 height 57
paste textarea "Own iPhone 17 in Singapore with Singtel. Buy outright or flexible instalments. …"
type textarea "Own iPhone 17 in Singapore with Singtel. Buy outright or flexible instalments. …"
click at [435, 460] on div "Save as draft" at bounding box center [438, 461] width 27 height 6
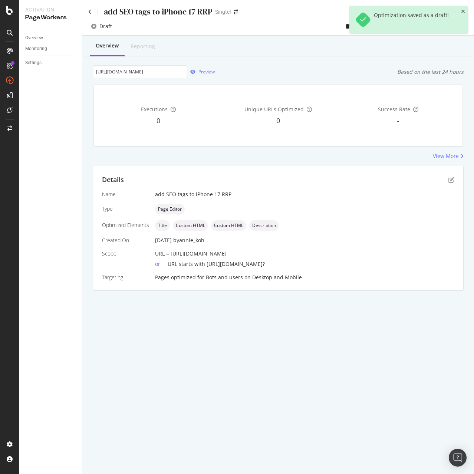
click at [207, 72] on div "Preview" at bounding box center [206, 72] width 16 height 6
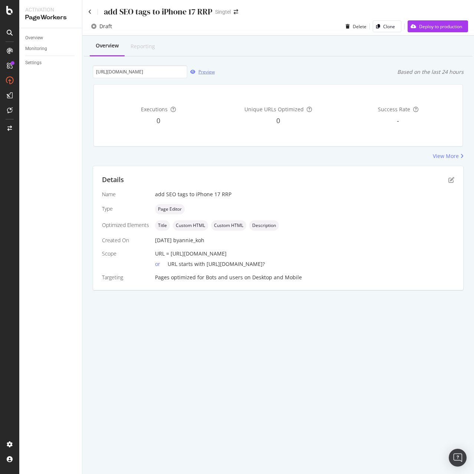
click at [207, 70] on div "Preview" at bounding box center [206, 72] width 16 height 6
click at [423, 346] on div "add SEO tags to iPhone 17 RRP Singtel Draft Delete Clone Deploy to production O…" at bounding box center [277, 237] width 391 height 474
click at [207, 73] on div "Preview" at bounding box center [206, 72] width 16 height 6
click at [208, 72] on div "Preview" at bounding box center [206, 72] width 16 height 6
click at [451, 180] on icon "pen-to-square" at bounding box center [451, 180] width 6 height 6
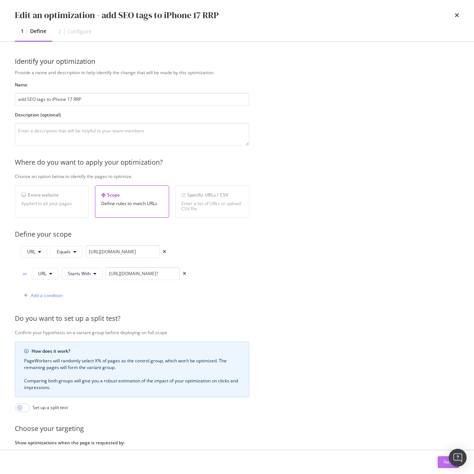
click at [444, 464] on div "Next" at bounding box center [448, 461] width 10 height 6
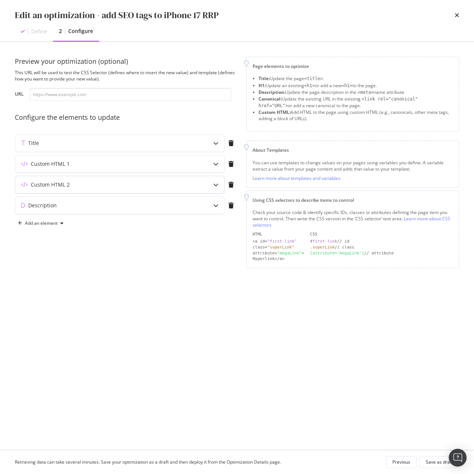
click at [72, 184] on div "Custom HTML 2" at bounding box center [105, 184] width 180 height 7
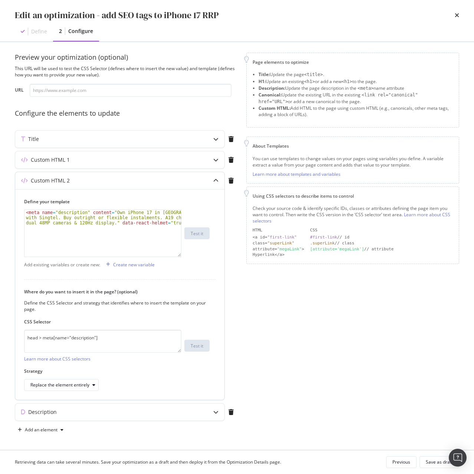
scroll to position [5, 0]
type textarea "<meta name="description" content="Own iPhone 17 in Singapore with Singtel. Buy …"
drag, startPoint x: 109, startPoint y: 211, endPoint x: 140, endPoint y: 215, distance: 31.0
click at [140, 215] on div "< meta name = "description" content = "Own iPhone 17 in Singapore with Singtel.…" at bounding box center [102, 248] width 156 height 78
click at [155, 229] on div "< meta name = "description" content = "Own iPhone 17 in Singapore with Singtel.…" at bounding box center [102, 248] width 156 height 78
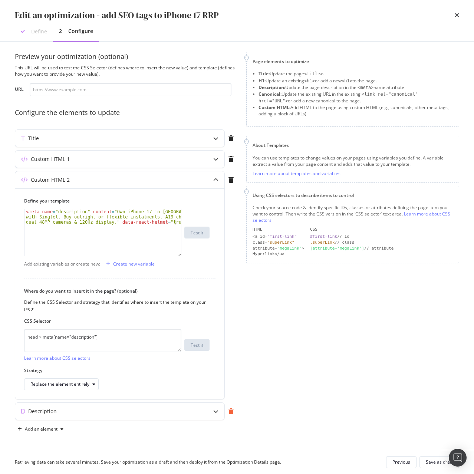
click at [233, 411] on icon "modal" at bounding box center [230, 411] width 5 height 6
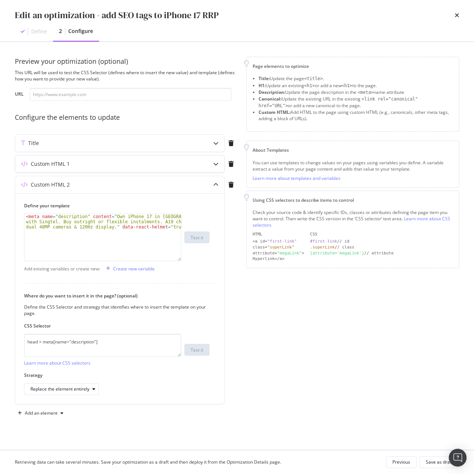
click at [52, 164] on div "Custom HTML 1" at bounding box center [50, 163] width 39 height 7
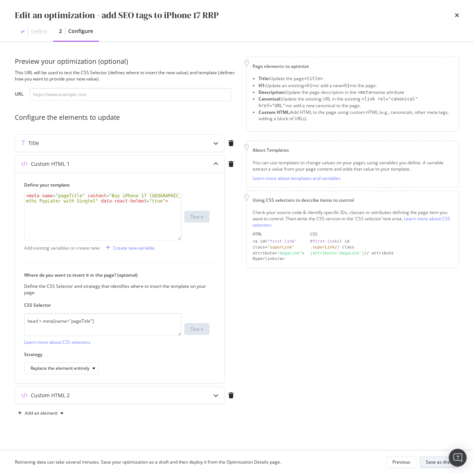
click at [431, 465] on div "Save as draft" at bounding box center [438, 461] width 27 height 10
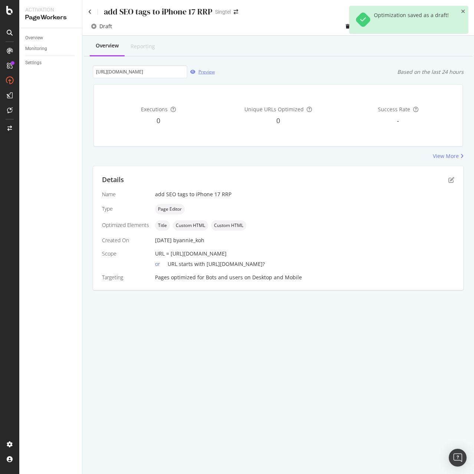
click at [203, 73] on div "Preview" at bounding box center [206, 72] width 16 height 6
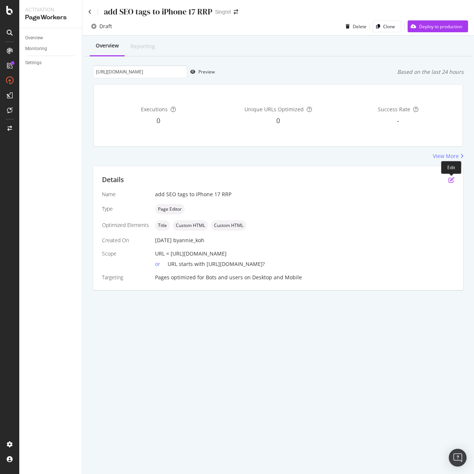
click at [452, 178] on icon "pen-to-square" at bounding box center [451, 180] width 6 height 6
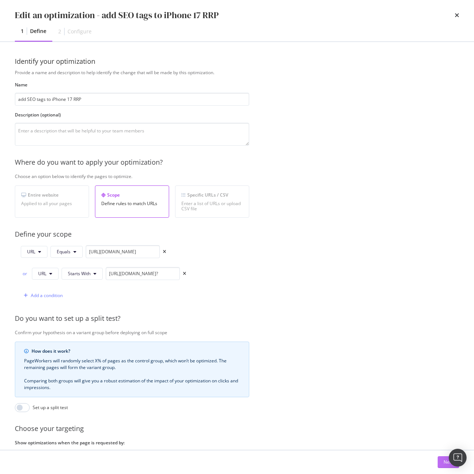
click at [444, 461] on div "Next" at bounding box center [448, 461] width 10 height 6
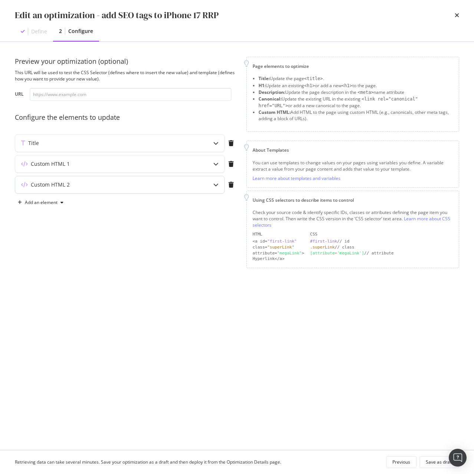
click at [48, 179] on div "Custom HTML 2" at bounding box center [119, 184] width 209 height 17
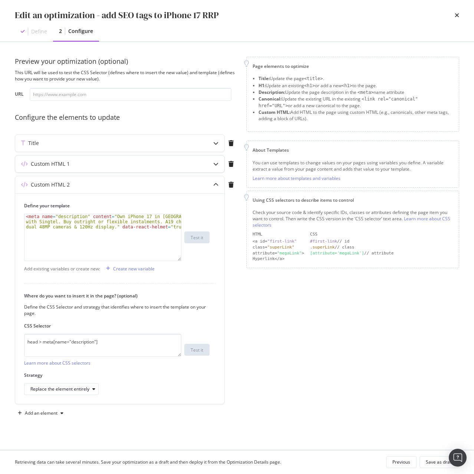
click at [54, 164] on div "Custom HTML 1" at bounding box center [50, 163] width 39 height 7
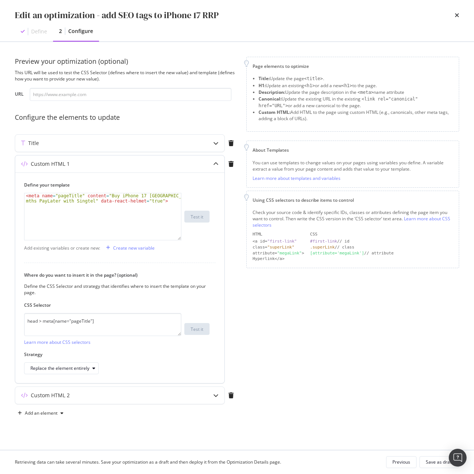
click at [54, 164] on div "Custom HTML 1" at bounding box center [50, 163] width 39 height 7
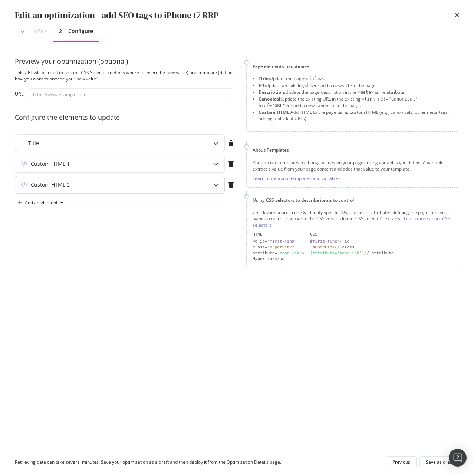
click at [41, 185] on div "Custom HTML 2" at bounding box center [50, 184] width 39 height 7
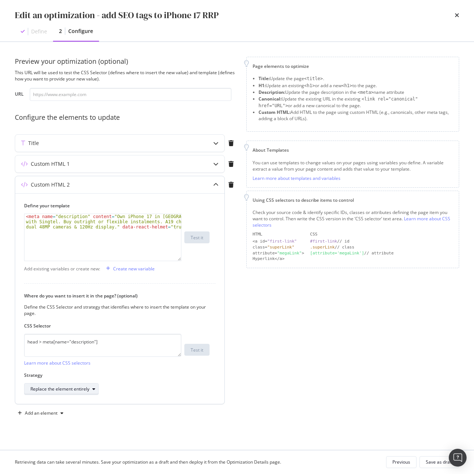
click at [88, 387] on div "Replace the element entirely" at bounding box center [59, 388] width 59 height 4
click at [86, 168] on div "Custom HTML 1" at bounding box center [119, 163] width 209 height 17
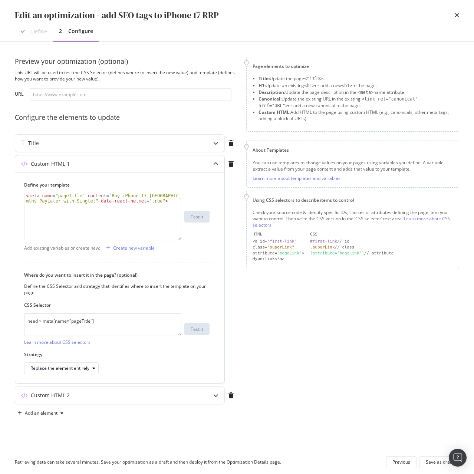
click at [86, 168] on div "Custom HTML 1" at bounding box center [119, 163] width 209 height 17
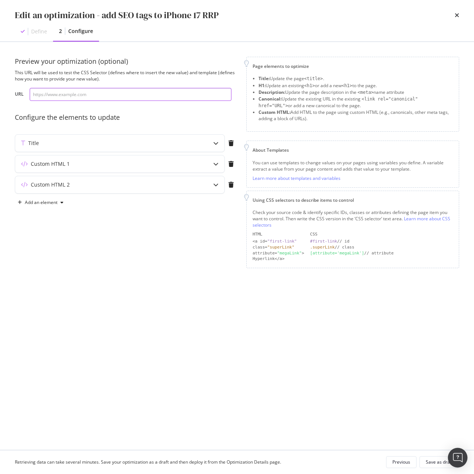
click at [456, 457] on img "Open Intercom Messenger" at bounding box center [457, 457] width 10 height 10
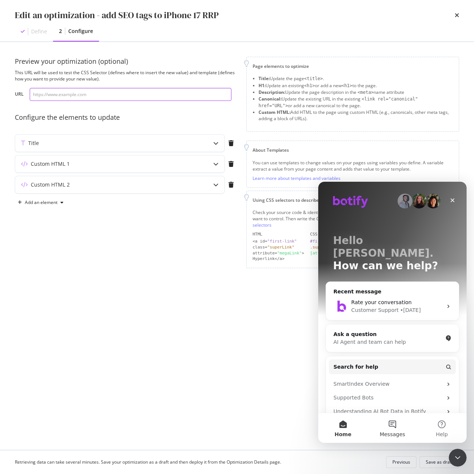
click at [392, 425] on button "Messages" at bounding box center [391, 428] width 49 height 30
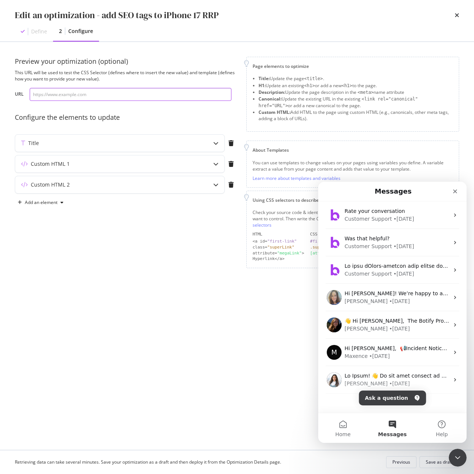
click at [387, 402] on button "Ask a question" at bounding box center [392, 397] width 67 height 15
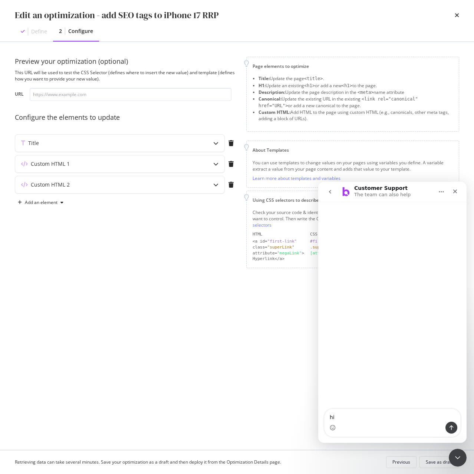
type textarea "hi"
type input ","
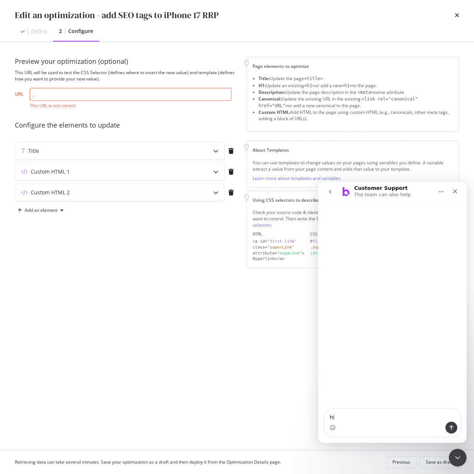
click at [381, 412] on textarea "hi" at bounding box center [392, 415] width 136 height 13
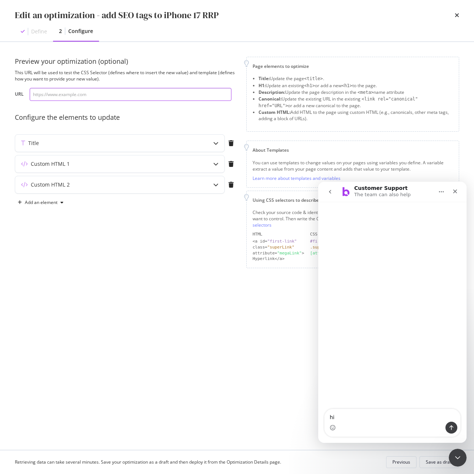
click at [381, 412] on textarea "hi" at bounding box center [392, 415] width 136 height 13
type input "."
click at [381, 412] on textarea "hi" at bounding box center [392, 415] width 136 height 13
click at [364, 417] on textarea "hi" at bounding box center [392, 415] width 136 height 13
click at [348, 418] on textarea "hi" at bounding box center [392, 415] width 136 height 13
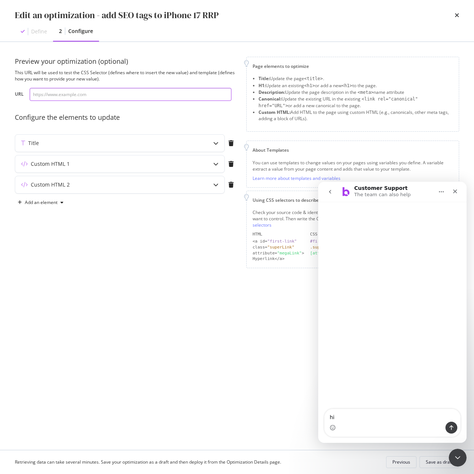
click at [334, 420] on textarea "hi" at bounding box center [392, 415] width 136 height 13
click at [334, 416] on textarea "hi" at bounding box center [392, 415] width 136 height 13
drag, startPoint x: 341, startPoint y: 416, endPoint x: 324, endPoint y: 417, distance: 17.4
click at [324, 417] on div "hi hi" at bounding box center [392, 422] width 136 height 28
click at [338, 418] on textarea "hi" at bounding box center [392, 415] width 136 height 13
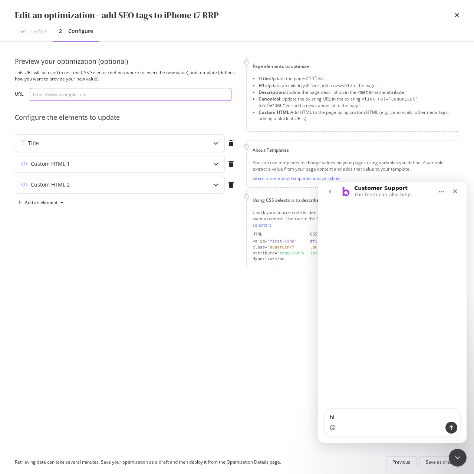
click at [332, 428] on icon "Emoji picker" at bounding box center [332, 427] width 6 height 6
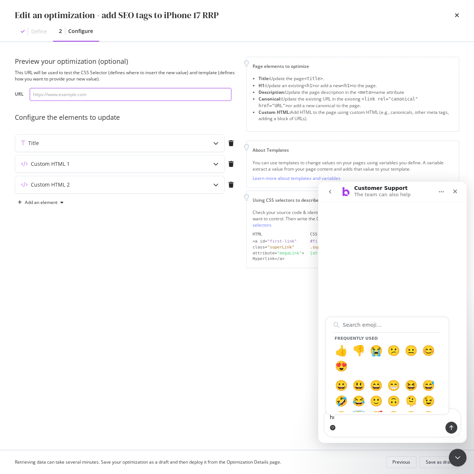
click at [378, 326] on input "Search emoji…" at bounding box center [386, 324] width 107 height 15
click at [338, 421] on div "Frequently used 👍 👎 😭 😕 😐 😊 😍 😀 😃 😄 😁 😆 😅 🤣 😂 🙂 🙃 🫠 😉 😊 😇 🥰 😍 🤩 😘 😗 😚 😙 🥲 😋 😛 😜…" at bounding box center [392, 427] width 136 height 12
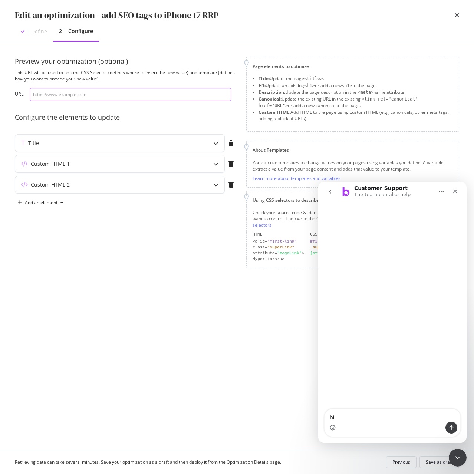
click at [337, 415] on textarea "hi" at bounding box center [392, 415] width 136 height 13
click at [329, 193] on icon "go back" at bounding box center [330, 192] width 6 height 6
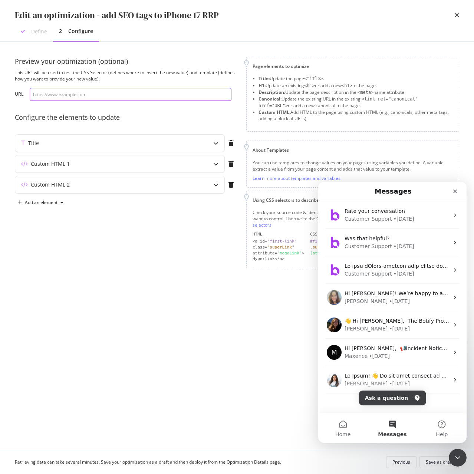
click at [383, 400] on button "Ask a question" at bounding box center [392, 397] width 67 height 15
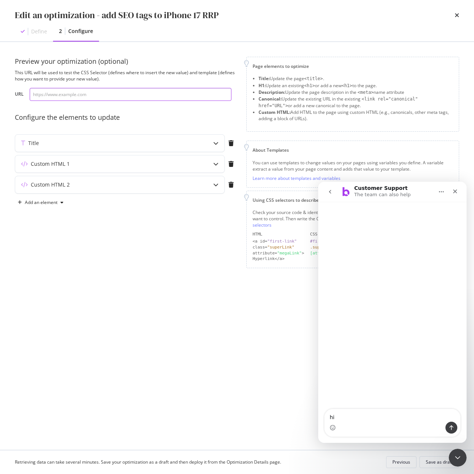
click at [346, 415] on textarea "hi" at bounding box center [392, 415] width 136 height 13
type input "af"
drag, startPoint x: 77, startPoint y: 97, endPoint x: 23, endPoint y: 97, distance: 54.5
click at [0, 0] on div "URL af" at bounding box center [0, 0] width 0 height 0
click at [326, 195] on button "go back" at bounding box center [330, 192] width 14 height 14
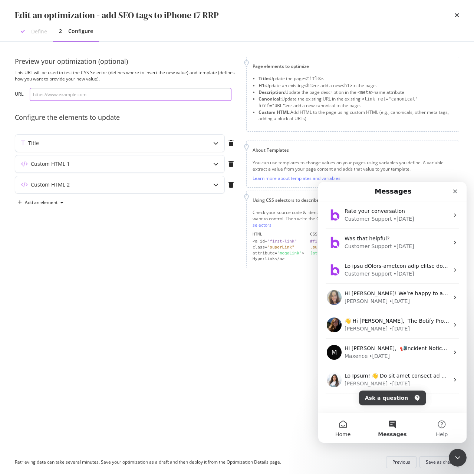
click at [338, 428] on button "Home" at bounding box center [342, 428] width 49 height 30
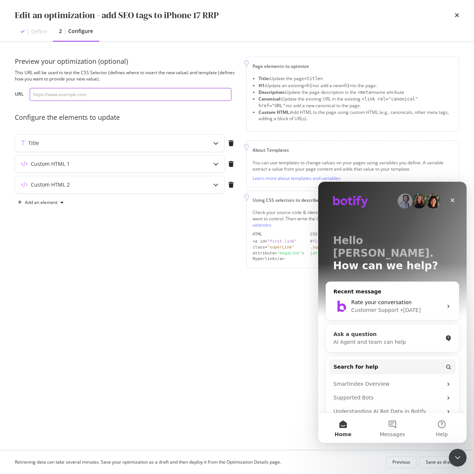
click at [362, 338] on div "AI Agent and team can help" at bounding box center [387, 342] width 109 height 8
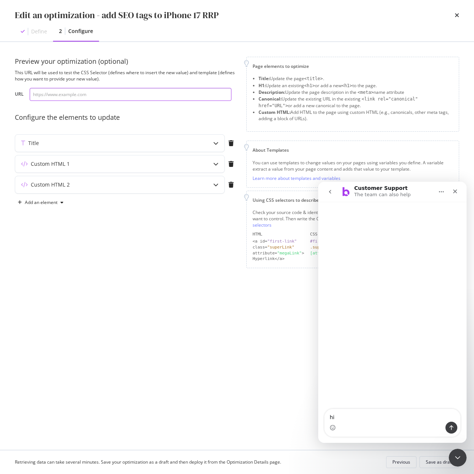
click at [332, 191] on icon "go back" at bounding box center [330, 192] width 6 height 6
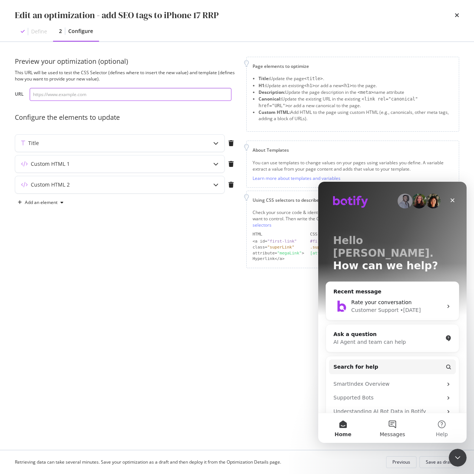
click at [395, 424] on button "Messages" at bounding box center [391, 428] width 49 height 30
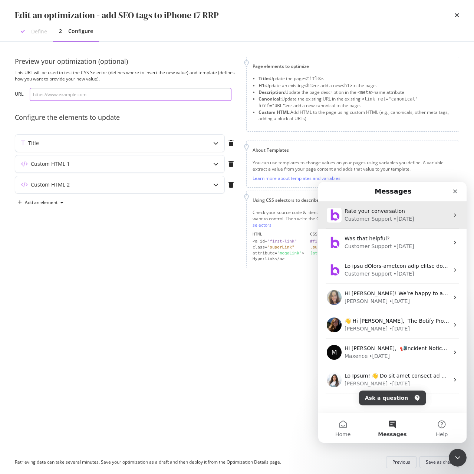
click at [365, 219] on div "Customer Support" at bounding box center [367, 219] width 47 height 8
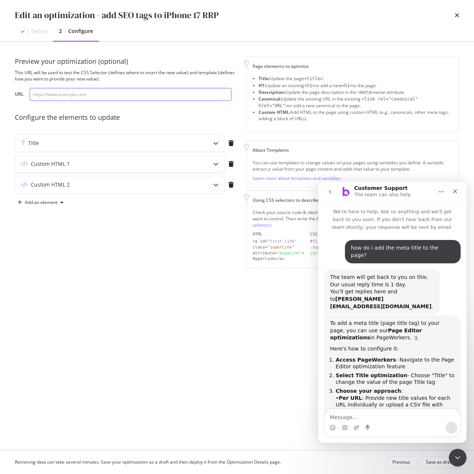
click at [371, 417] on textarea "Message…" at bounding box center [392, 415] width 136 height 13
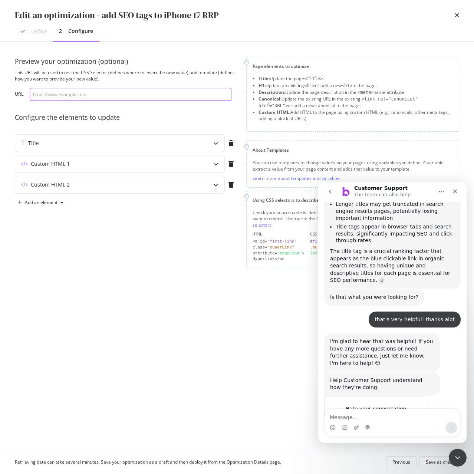
scroll to position [269, 0]
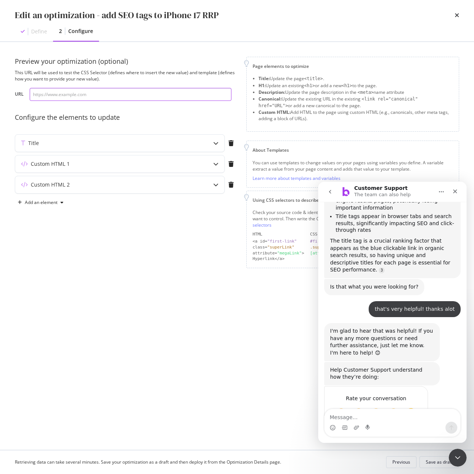
click at [371, 417] on textarea "Message…" at bounding box center [392, 415] width 136 height 13
type input "a"
click at [453, 192] on icon "Close" at bounding box center [455, 191] width 4 height 4
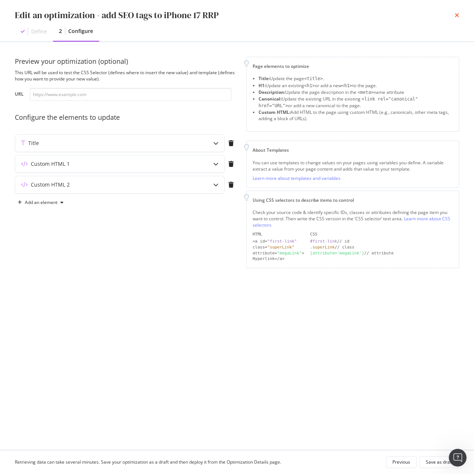
click at [457, 15] on icon "times" at bounding box center [456, 15] width 4 height 6
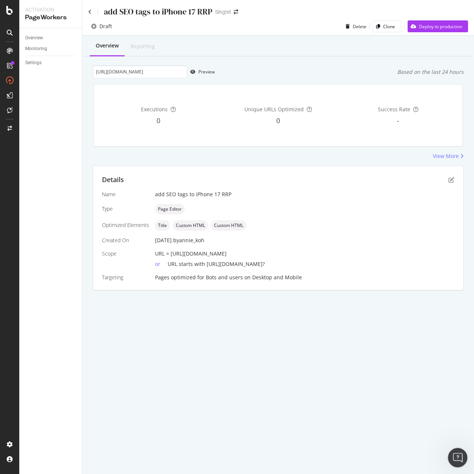
click at [455, 456] on icon "Open Intercom Messenger" at bounding box center [456, 456] width 12 height 12
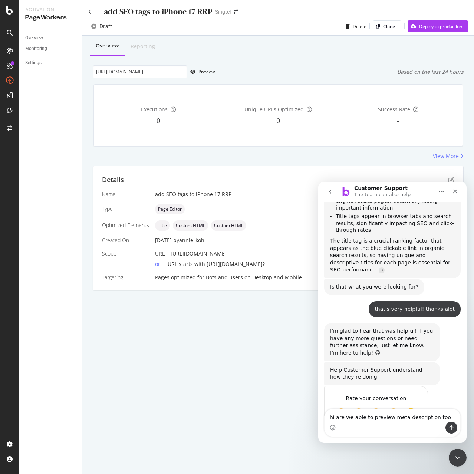
type textarea "hi are we able to preview meta description too?"
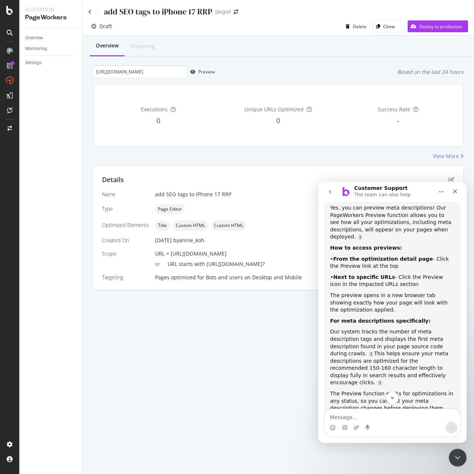
scroll to position [557, 0]
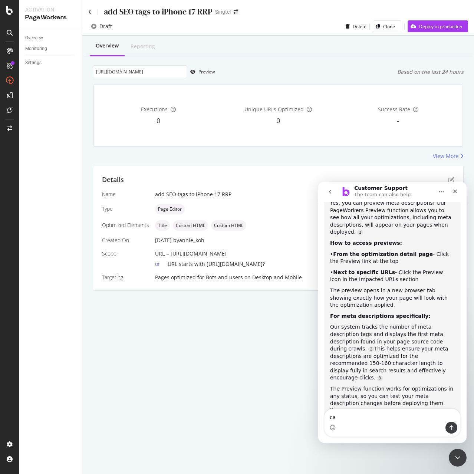
type textarea "c"
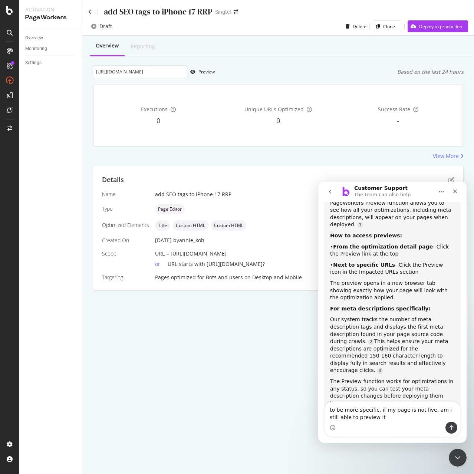
type textarea "to be more specific, if my page is not live, am i still able to preview it?"
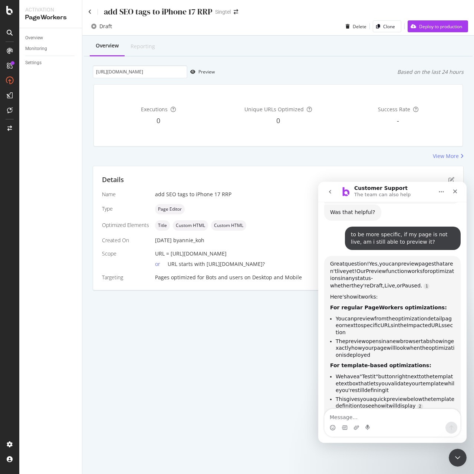
scroll to position [780, 0]
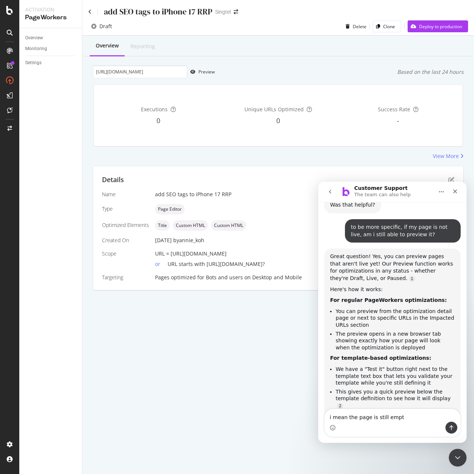
type textarea "i mean the page is still empty"
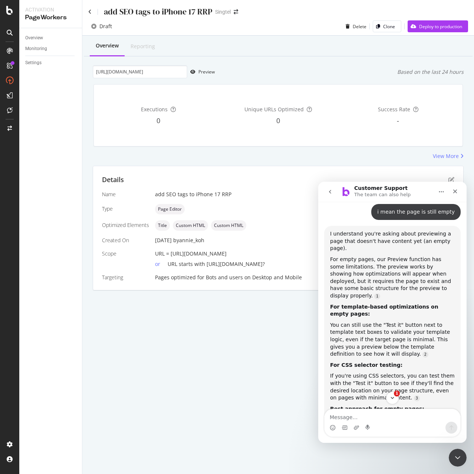
scroll to position [1117, 0]
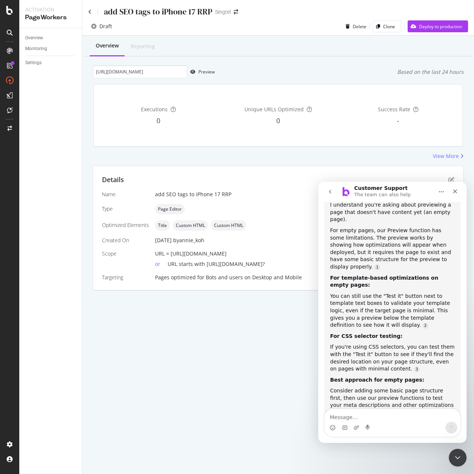
click at [210, 362] on div "add SEO tags to iPhone 17 RRP Singtel Draft Delete Clone Deploy to production O…" at bounding box center [277, 237] width 391 height 474
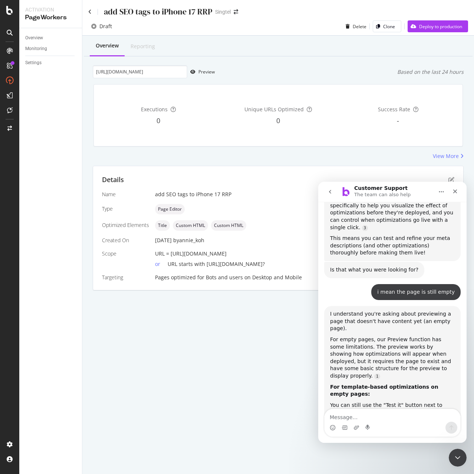
scroll to position [1006, 0]
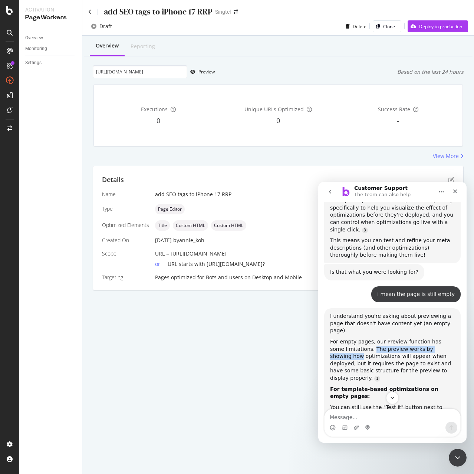
drag, startPoint x: 356, startPoint y: 293, endPoint x: 436, endPoint y: 289, distance: 79.8
click at [436, 338] on div "For empty pages, our Preview function has some limitations. The preview works b…" at bounding box center [392, 360] width 124 height 44
drag, startPoint x: 357, startPoint y: 300, endPoint x: 424, endPoint y: 298, distance: 67.1
click at [424, 338] on div "For empty pages, our Preview function has some limitations. The preview works b…" at bounding box center [392, 360] width 124 height 44
click at [365, 338] on div "For empty pages, our Preview function has some limitations. The preview works b…" at bounding box center [392, 360] width 124 height 44
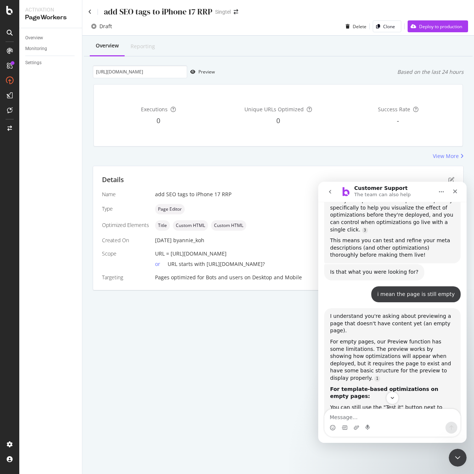
scroll to position [1080, 0]
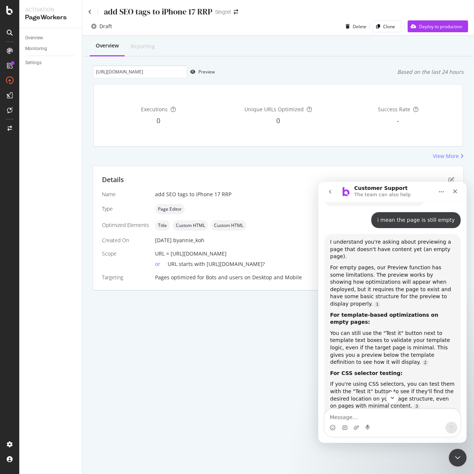
click at [213, 350] on div "add SEO tags to iPhone 17 RRP Singtel Draft Delete Clone Deploy to production O…" at bounding box center [277, 237] width 391 height 474
click at [453, 193] on icon "Close" at bounding box center [455, 191] width 4 height 4
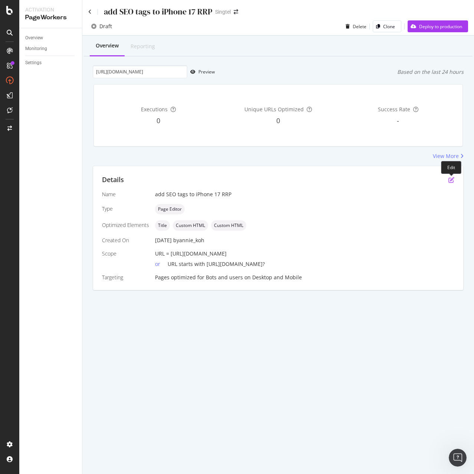
click at [452, 180] on icon "pen-to-square" at bounding box center [451, 180] width 6 height 6
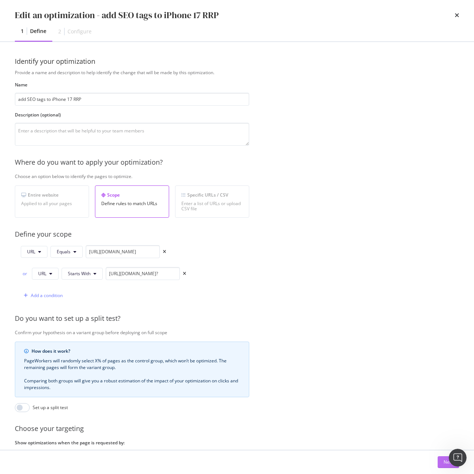
click at [442, 464] on button "Next" at bounding box center [447, 462] width 21 height 12
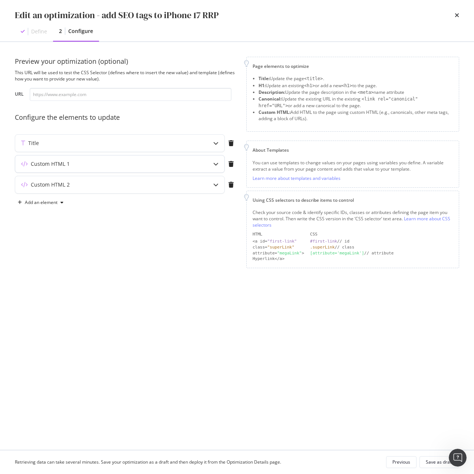
click at [35, 165] on div "Custom HTML 1" at bounding box center [50, 163] width 39 height 7
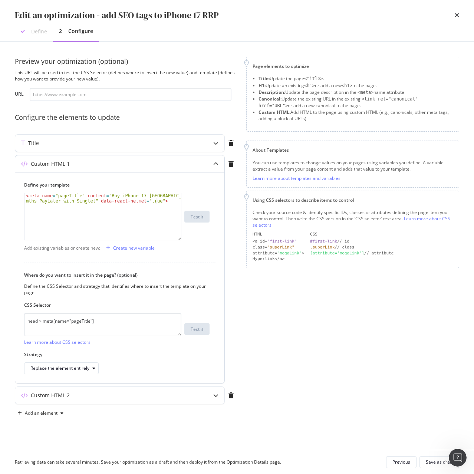
click at [37, 161] on div "Custom HTML 1" at bounding box center [50, 163] width 39 height 7
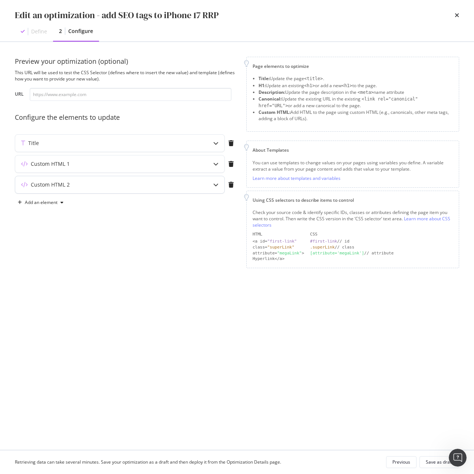
click at [45, 187] on div "Custom HTML 2" at bounding box center [50, 184] width 39 height 7
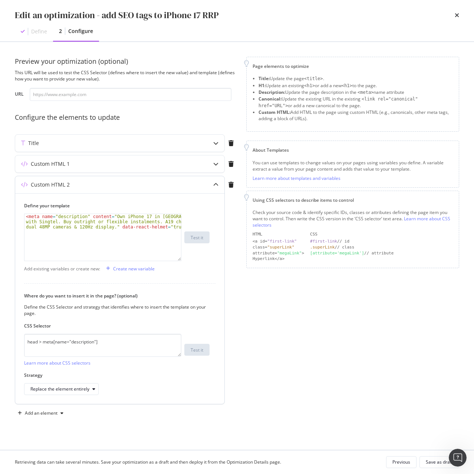
type textarea "<meta name="description" content="Own iPhone 17 in [GEOGRAPHIC_DATA] with Singt…"
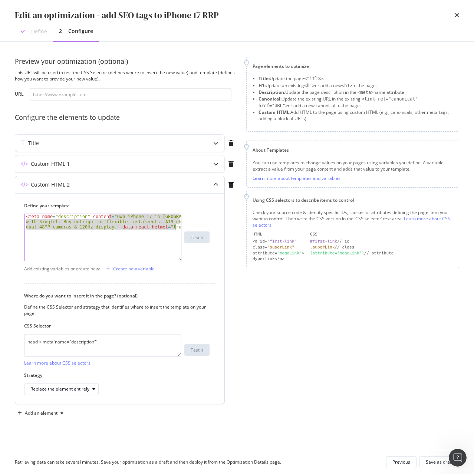
drag, startPoint x: 110, startPoint y: 217, endPoint x: 178, endPoint y: 235, distance: 70.5
click at [178, 235] on div "< meta name = "description" content = "Own iPhone 17 in [GEOGRAPHIC_DATA] with …" at bounding box center [102, 253] width 156 height 78
click at [453, 453] on icon "Open Intercom Messenger" at bounding box center [456, 456] width 12 height 12
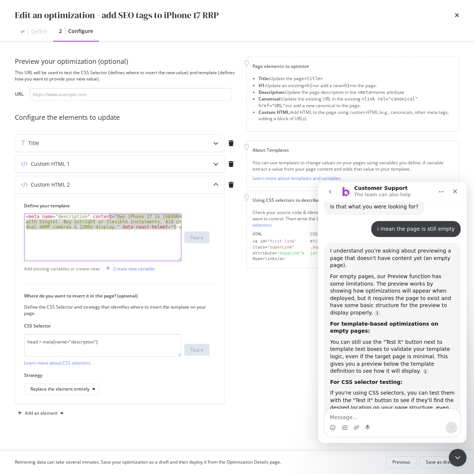
scroll to position [1031, 0]
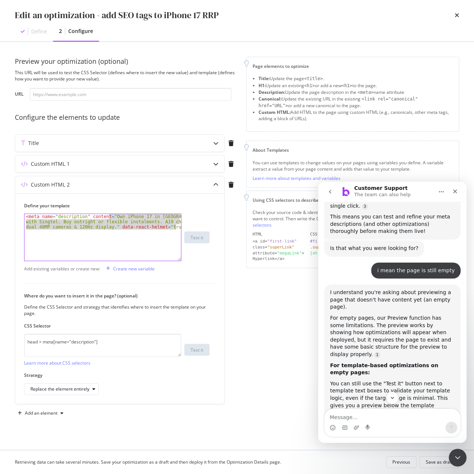
click at [329, 284] on div "I understand you're asking about previewing a page that doesn't have content ye…" at bounding box center [392, 406] width 136 height 245
click at [457, 190] on icon "Close" at bounding box center [455, 191] width 6 height 6
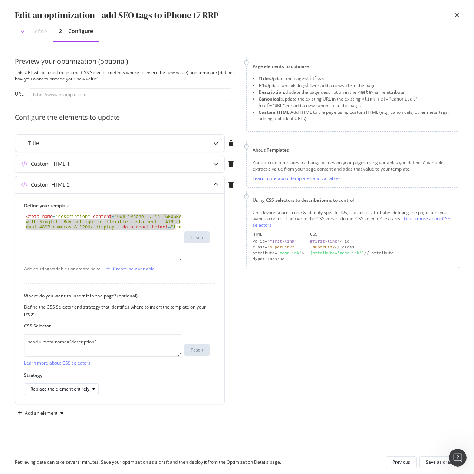
drag, startPoint x: 458, startPoint y: 17, endPoint x: 458, endPoint y: 27, distance: 9.3
click at [458, 27] on div "Edit an optimization - add SEO tags to iPhone 17 RRP Define 2 Configure" at bounding box center [237, 20] width 474 height 41
click at [457, 17] on icon "times" at bounding box center [456, 15] width 4 height 6
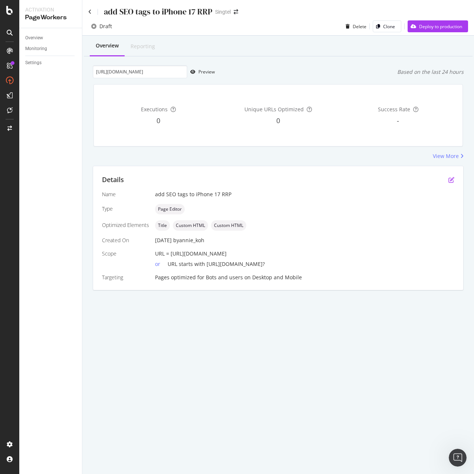
click at [448, 180] on icon "pen-to-square" at bounding box center [451, 180] width 6 height 6
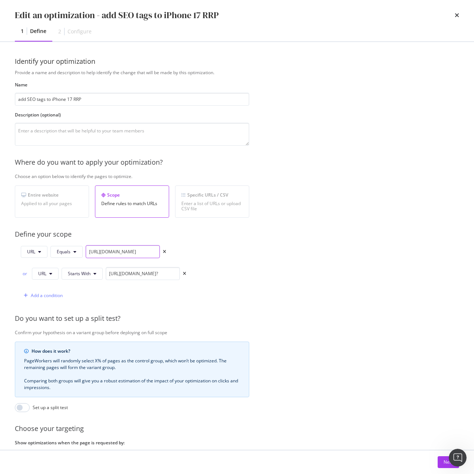
drag, startPoint x: 87, startPoint y: 251, endPoint x: 260, endPoint y: 252, distance: 173.0
click at [260, 252] on div "Provide a name and description to help identify the change that will be made by…" at bounding box center [237, 280] width 444 height 422
paste input "6-pro-max"
type input "https://shop.singtel.com/accessories/rrp-products/apple-iphone-16-pro-max"
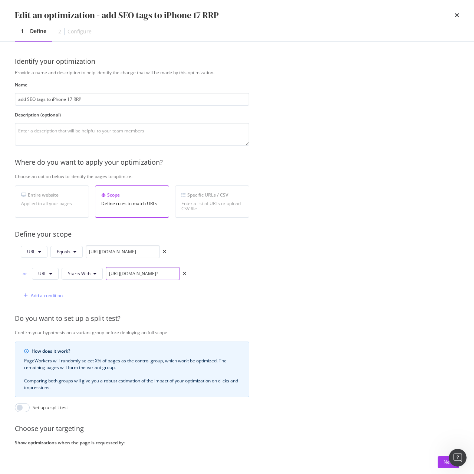
scroll to position [0, 0]
drag, startPoint x: 107, startPoint y: 273, endPoint x: 305, endPoint y: 283, distance: 197.4
click at [305, 283] on div "Provide a name and description to help identify the change that will be made by…" at bounding box center [237, 280] width 444 height 422
paste input "6-pro-max"
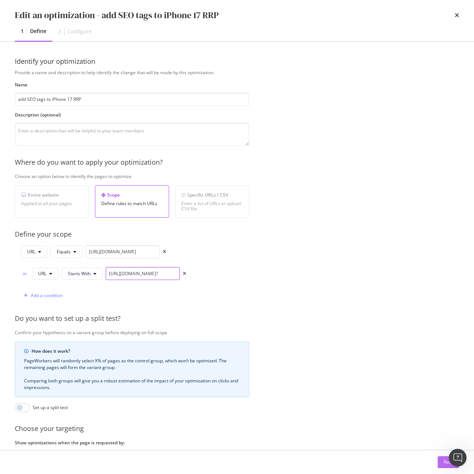
type input "https://shop.singtel.com/accessories/rrp-products/apple-iphone-16-pro-max?"
click at [438, 461] on button "Next" at bounding box center [447, 462] width 21 height 12
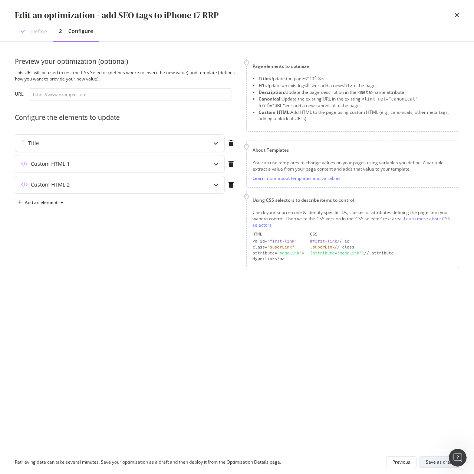
click at [435, 456] on button "Save as draft" at bounding box center [439, 462] width 40 height 12
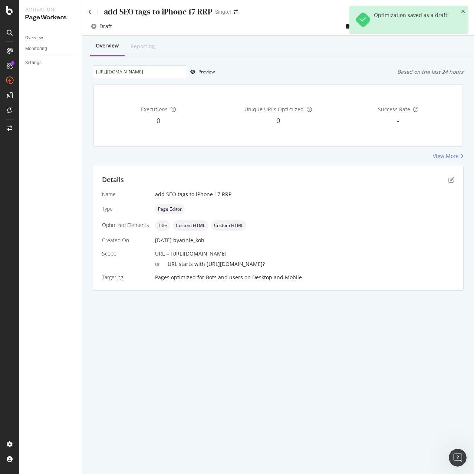
drag, startPoint x: 170, startPoint y: 254, endPoint x: 385, endPoint y: 249, distance: 214.2
click at [385, 249] on div "Name add SEO tags to iPhone 17 RRP Type Page Editor Optimized Elements Title Cu…" at bounding box center [278, 235] width 352 height 90
copy span "https://shop.singtel.com/accessories/rrp-products/apple-iphone-16-pro-max"
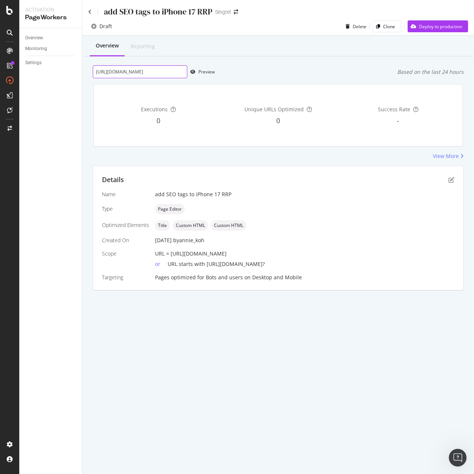
scroll to position [0, 51]
drag, startPoint x: 94, startPoint y: 72, endPoint x: 372, endPoint y: 89, distance: 278.4
click at [372, 89] on div "Overview Reporting https://shop.singtel.com/accessories/rrp-products/apple-ipho…" at bounding box center [277, 176] width 391 height 280
paste input "https://shop.singtel.com/accessories/rrp-products/apple-iphone-16-pro-max"
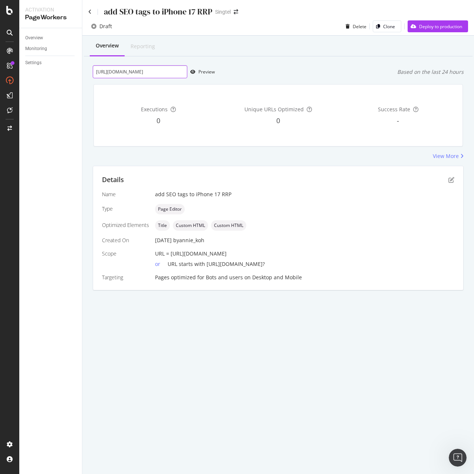
scroll to position [0, 70]
type input "https://shop.singtel.com/accessories/rrp-products/apple-iphone-16-pro-max"
click at [203, 70] on div "Preview" at bounding box center [206, 72] width 16 height 6
click at [450, 178] on icon "pen-to-square" at bounding box center [451, 180] width 6 height 6
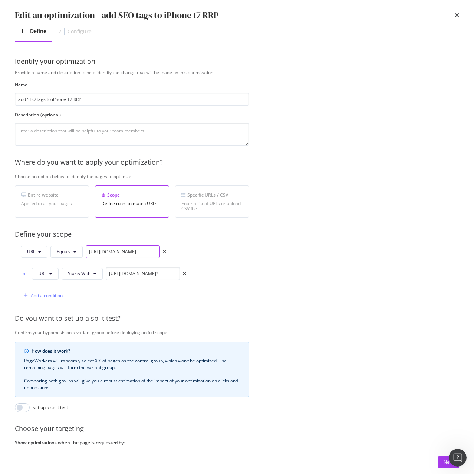
drag, startPoint x: 88, startPoint y: 253, endPoint x: 328, endPoint y: 255, distance: 239.7
click at [328, 255] on div "Provide a name and description to help identify the change that will be made by…" at bounding box center [237, 280] width 444 height 422
paste input "7"
type input "https://shop.singtel.com/accessories/rrp-products/apple-iphone-17"
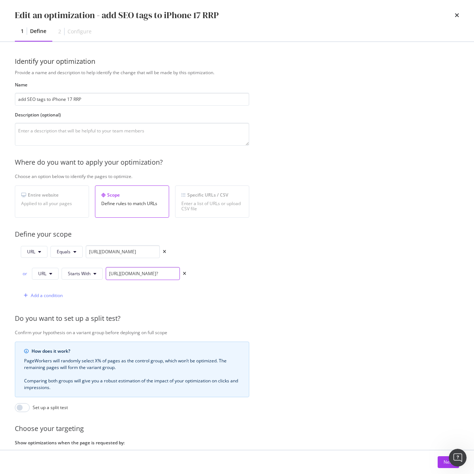
scroll to position [0, 0]
drag, startPoint x: 108, startPoint y: 273, endPoint x: 354, endPoint y: 276, distance: 245.7
click at [354, 276] on div "Provide a name and description to help identify the change that will be made by…" at bounding box center [237, 280] width 444 height 422
paste input "7"
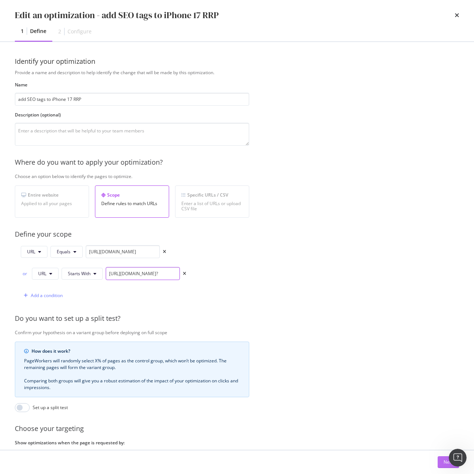
type input "https://shop.singtel.com/accessories/rrp-products/apple-iphone-17?"
click at [442, 464] on button "Next" at bounding box center [447, 462] width 21 height 12
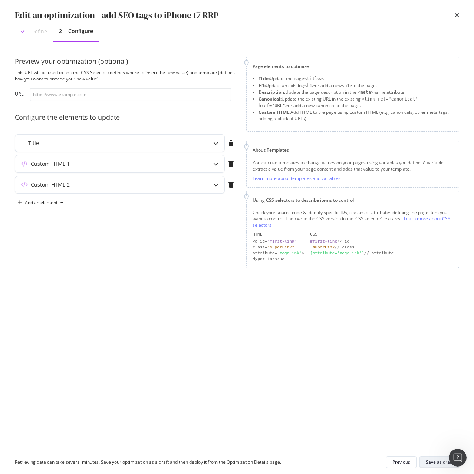
click at [439, 466] on div "Save as draft" at bounding box center [438, 461] width 27 height 10
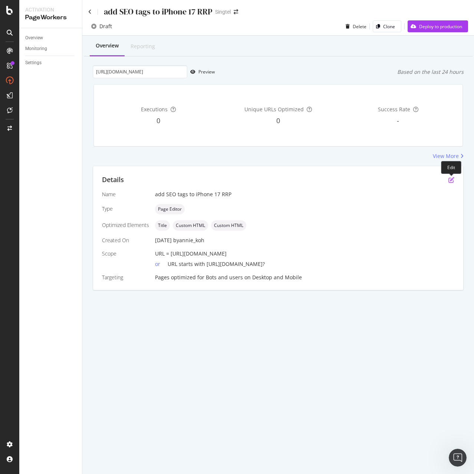
click at [450, 180] on icon "pen-to-square" at bounding box center [451, 180] width 6 height 6
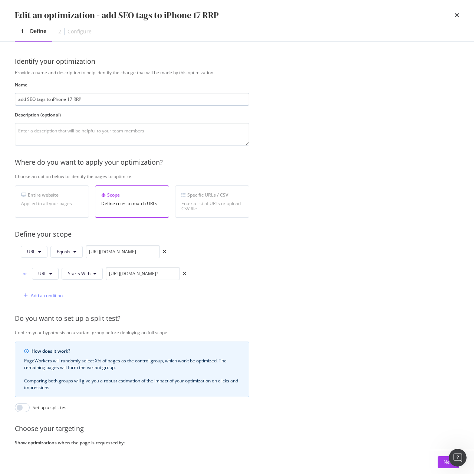
drag, startPoint x: 27, startPoint y: 100, endPoint x: 46, endPoint y: 101, distance: 18.9
click at [46, 101] on input "add SEO tags to iPhone 17 RRP" at bounding box center [132, 99] width 234 height 13
type input "add meta tags to iPhone 17 RRP"
click at [443, 463] on div "Next" at bounding box center [448, 461] width 10 height 6
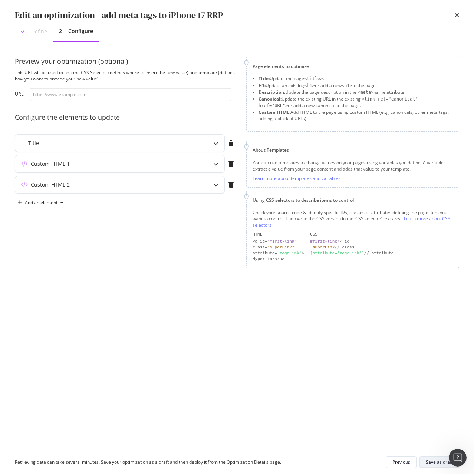
click at [445, 459] on div "Save as draft" at bounding box center [438, 461] width 27 height 6
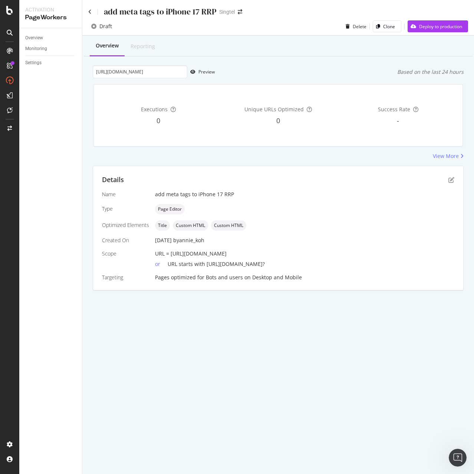
drag, startPoint x: 170, startPoint y: 253, endPoint x: 387, endPoint y: 255, distance: 216.4
click at [387, 255] on div "URL = https://shop.singtel.com/accessories/rrp-products/apple-iphone-17" at bounding box center [304, 253] width 299 height 7
copy span "https://shop.singtel.com/accessories/rrp-products/apple-iphone-17"
drag, startPoint x: 96, startPoint y: 73, endPoint x: 341, endPoint y: 65, distance: 244.7
click at [341, 65] on div "https://shop.singtel.com/accessories/rrp-products/apple-iphone-16-pro-max Previ…" at bounding box center [278, 71] width 371 height 13
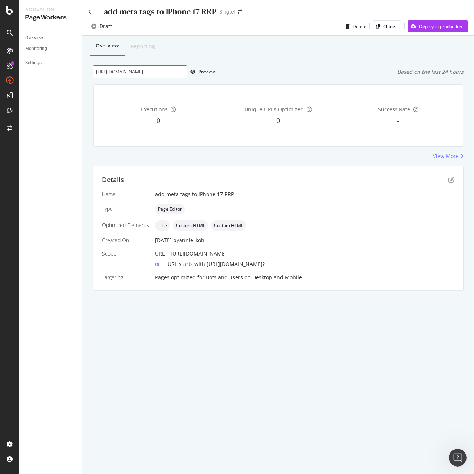
paste input "7"
type input "https://shop.singtel.com/accessories/rrp-products/apple-iphone-17"
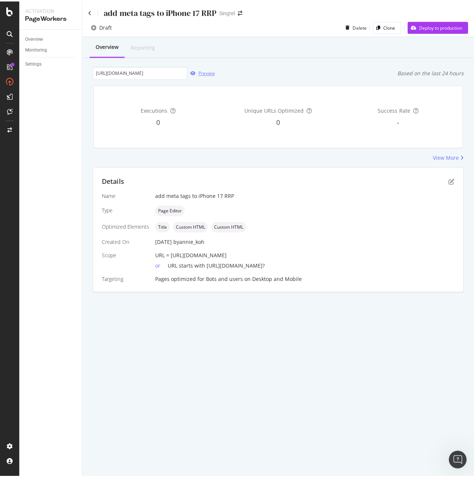
scroll to position [0, 0]
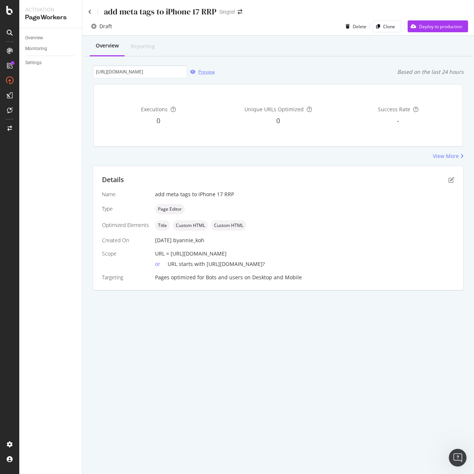
click at [209, 70] on div "Preview" at bounding box center [206, 72] width 16 height 6
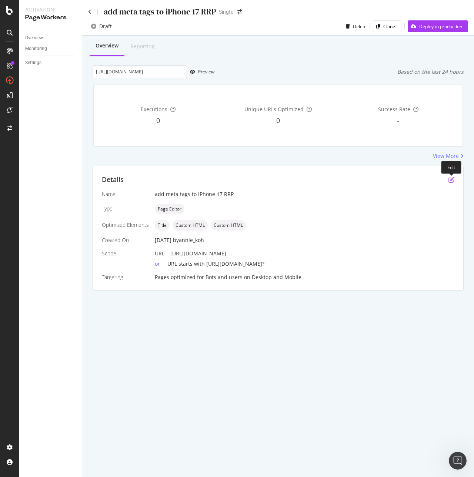
click at [449, 180] on icon "pen-to-square" at bounding box center [452, 180] width 6 height 6
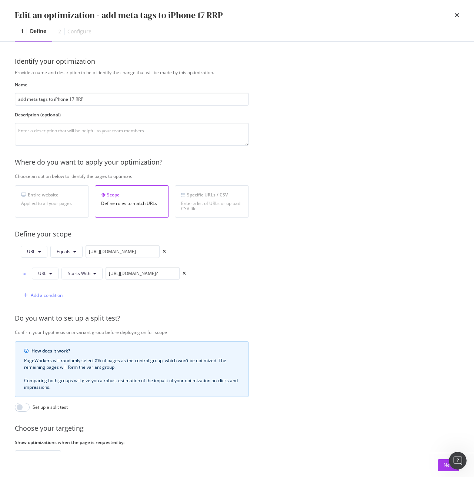
drag, startPoint x: 122, startPoint y: 95, endPoint x: -87, endPoint y: 97, distance: 209.0
click at [0, 97] on html "Activation PageWorkers Overview Monitoring Settings add meta tags to iPhone 17 …" at bounding box center [237, 238] width 474 height 477
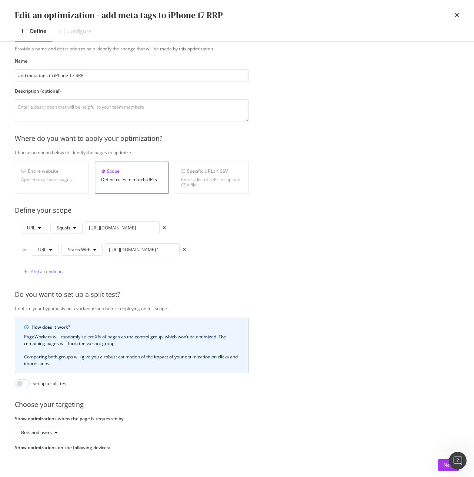
scroll to position [59, 0]
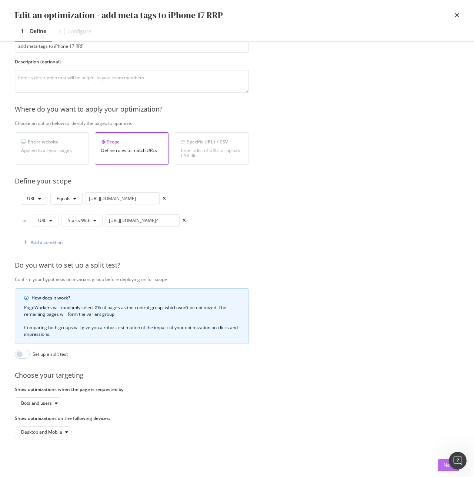
click at [447, 466] on div "Next" at bounding box center [449, 465] width 10 height 6
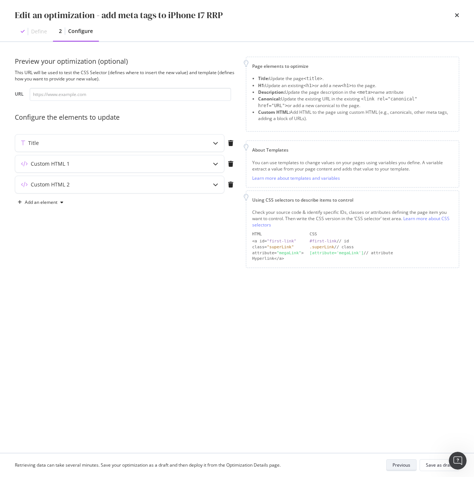
scroll to position [0, 0]
click at [77, 140] on div "Title" at bounding box center [105, 142] width 180 height 7
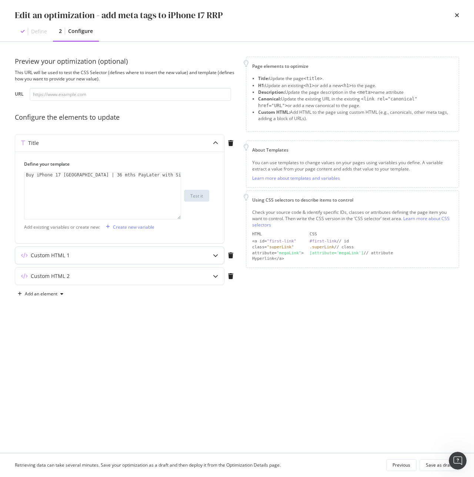
click at [104, 254] on div "Custom HTML 1" at bounding box center [105, 255] width 180 height 7
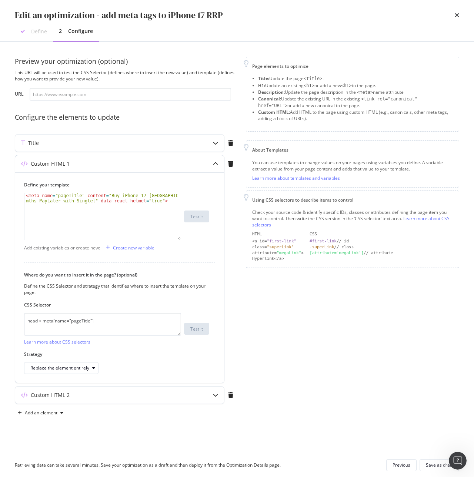
type textarea "<meta name="pageTitle" content="Buy iPhone 17 [GEOGRAPHIC_DATA] | 36 mths PayLa…"
drag, startPoint x: 162, startPoint y: 201, endPoint x: -2, endPoint y: 196, distance: 163.8
click at [0, 196] on html "Activation PageWorkers Overview Monitoring Settings add meta tags to iPhone 17 …" at bounding box center [237, 238] width 474 height 477
drag, startPoint x: 124, startPoint y: 323, endPoint x: -40, endPoint y: 319, distance: 164.6
click at [0, 319] on html "Activation PageWorkers Overview Monitoring Settings add meta tags to iPhone 17 …" at bounding box center [237, 238] width 474 height 477
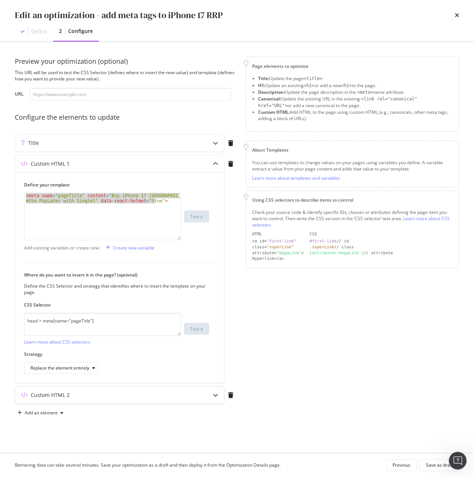
click at [76, 393] on div "Custom HTML 2" at bounding box center [105, 394] width 180 height 7
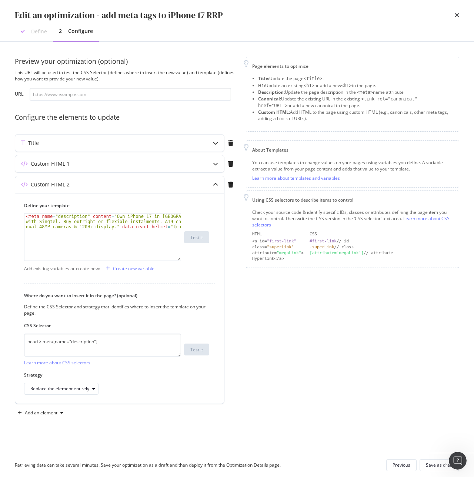
type textarea "<meta name="description" content="Own iPhone 17 in [GEOGRAPHIC_DATA] with Singt…"
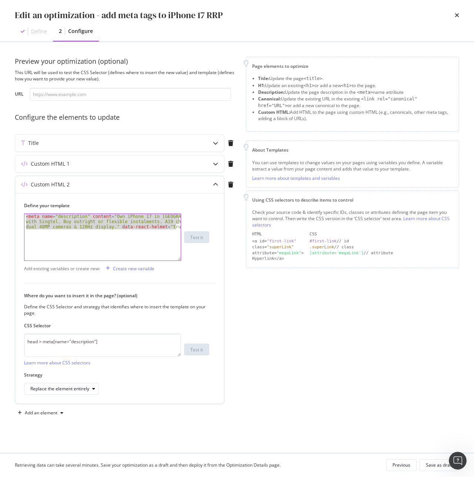
drag, startPoint x: 24, startPoint y: 217, endPoint x: 192, endPoint y: 248, distance: 170.3
click at [192, 248] on div "<meta name="description" content="Own iPhone 17 in Singapore with Singtel. Buy …" at bounding box center [116, 236] width 185 height 47
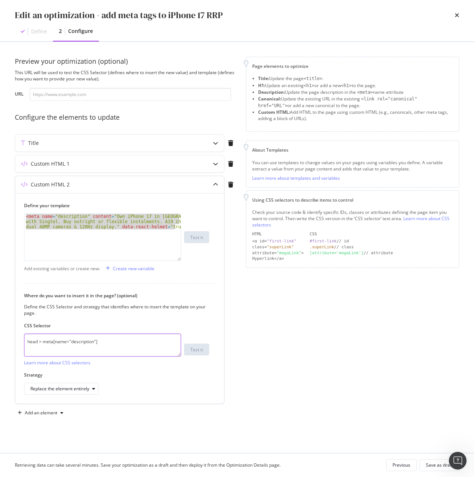
click at [138, 345] on textarea "head > meta[name="description"]" at bounding box center [102, 344] width 157 height 23
drag, startPoint x: 149, startPoint y: 343, endPoint x: -137, endPoint y: 351, distance: 286.5
click at [0, 351] on html "Activation PageWorkers Overview Monitoring Settings add meta tags to iPhone 17 …" at bounding box center [237, 238] width 474 height 477
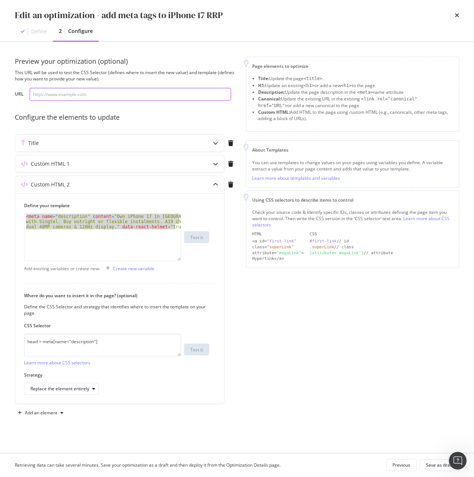
click at [84, 92] on input "modal" at bounding box center [131, 94] width 202 height 13
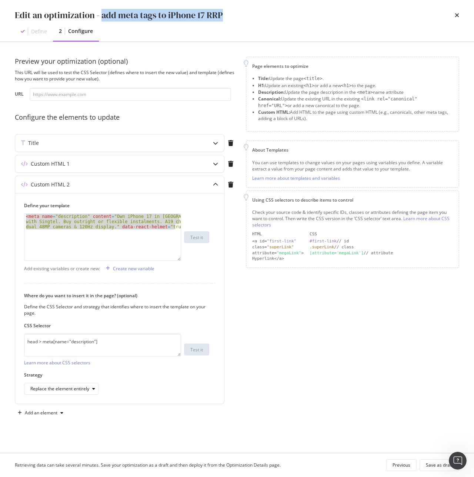
drag, startPoint x: 101, startPoint y: 15, endPoint x: 273, endPoint y: 15, distance: 171.9
click at [273, 15] on div "Edit an optimization - add meta tags to iPhone 17 RRP" at bounding box center [237, 15] width 445 height 13
copy div "add meta tags to iPhone 17 RRP"
click at [58, 164] on div "Custom HTML 1" at bounding box center [50, 163] width 39 height 7
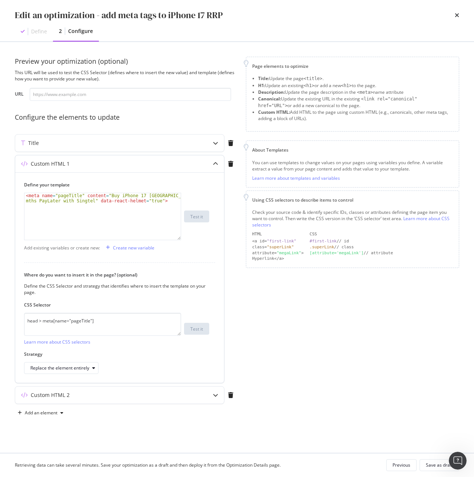
type textarea "<meta name="pageTitle" content="Buy iPhone 17 [GEOGRAPHIC_DATA] | 36 mths PayLa…"
drag, startPoint x: 166, startPoint y: 202, endPoint x: -6, endPoint y: 187, distance: 173.2
click at [0, 187] on html "Activation PageWorkers Overview Monitoring Settings add meta tags to iPhone 17 …" at bounding box center [237, 238] width 474 height 477
drag, startPoint x: 128, startPoint y: 318, endPoint x: -53, endPoint y: 316, distance: 180.8
click at [0, 316] on html "Activation PageWorkers Overview Monitoring Settings add meta tags to iPhone 17 …" at bounding box center [237, 238] width 474 height 477
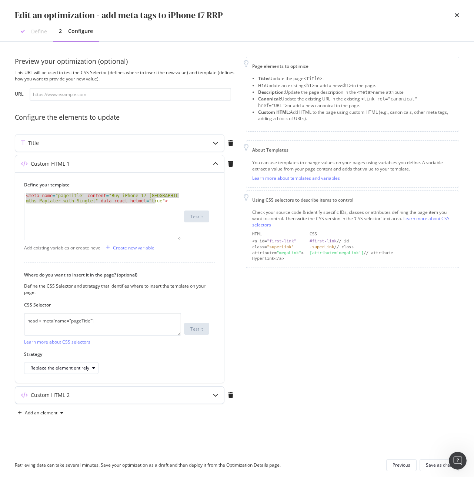
click at [43, 392] on div "Custom HTML 2" at bounding box center [50, 394] width 39 height 7
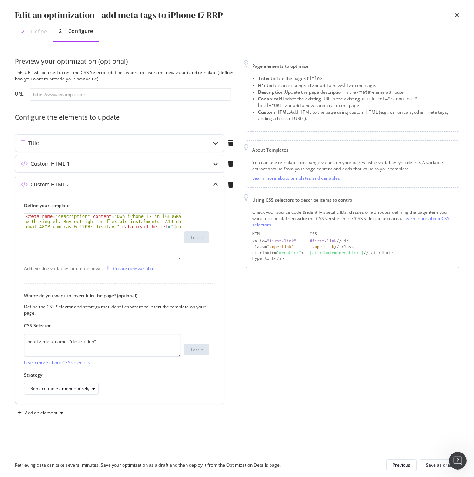
type textarea "<meta name="description" content="Own iPhone 17 in [GEOGRAPHIC_DATA] with Singt…"
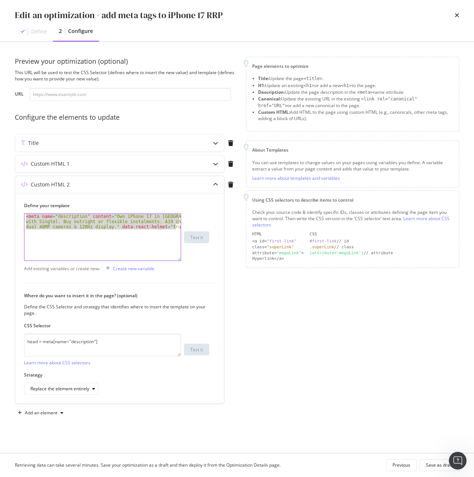
drag, startPoint x: 26, startPoint y: 217, endPoint x: 177, endPoint y: 263, distance: 158.1
click at [177, 263] on div "Define your template <meta name="description" content="Own iPhone 17 in Singapo…" at bounding box center [119, 298] width 209 height 210
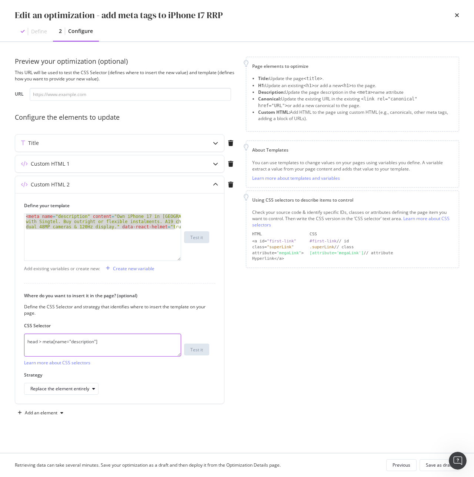
drag, startPoint x: 133, startPoint y: 340, endPoint x: -105, endPoint y: 345, distance: 238.3
click at [0, 345] on html "Activation PageWorkers Overview Monitoring Settings add meta tags to iPhone 17 …" at bounding box center [237, 238] width 474 height 477
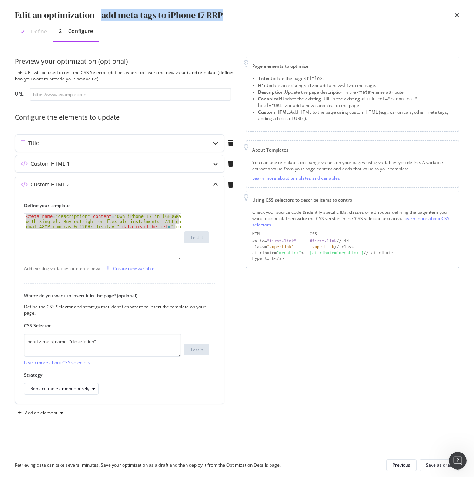
drag, startPoint x: 102, startPoint y: 14, endPoint x: 248, endPoint y: 15, distance: 145.2
click at [248, 15] on div "Edit an optimization - add meta tags to iPhone 17 RRP" at bounding box center [237, 15] width 445 height 13
copy div "add meta tags to iPhone 17 RRP"
click at [130, 159] on div "Custom HTML 1" at bounding box center [119, 163] width 209 height 17
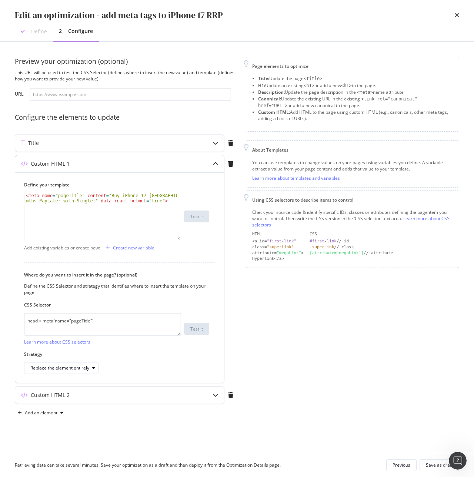
type textarea "<meta name="pageTitle" content="Buy iPhone 17 [GEOGRAPHIC_DATA] | 36 mths PayLa…"
drag, startPoint x: 172, startPoint y: 202, endPoint x: -4, endPoint y: 185, distance: 177.5
click at [0, 185] on html "Activation PageWorkers Overview Monitoring Settings add meta tags to iPhone 17 …" at bounding box center [237, 238] width 474 height 477
drag, startPoint x: 124, startPoint y: 323, endPoint x: -49, endPoint y: 319, distance: 173.5
click at [0, 319] on html "Activation PageWorkers Overview Monitoring Settings add meta tags to iPhone 17 …" at bounding box center [237, 238] width 474 height 477
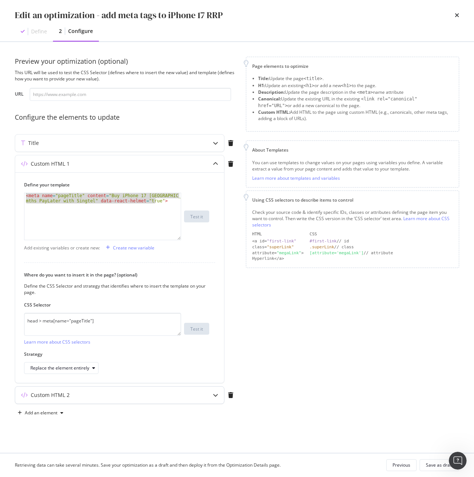
click at [78, 401] on div "Custom HTML 2" at bounding box center [119, 394] width 209 height 17
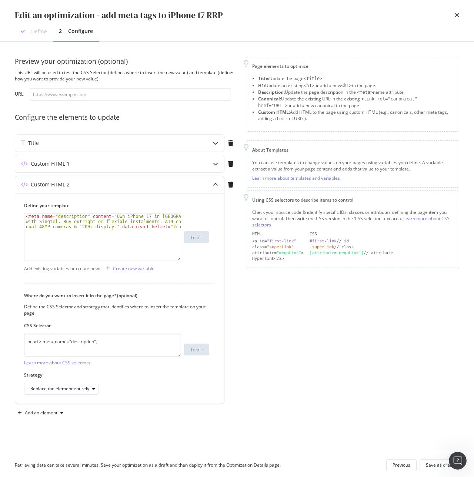
type textarea "<meta name="description" content="Own iPhone 17 in [GEOGRAPHIC_DATA] with Singt…"
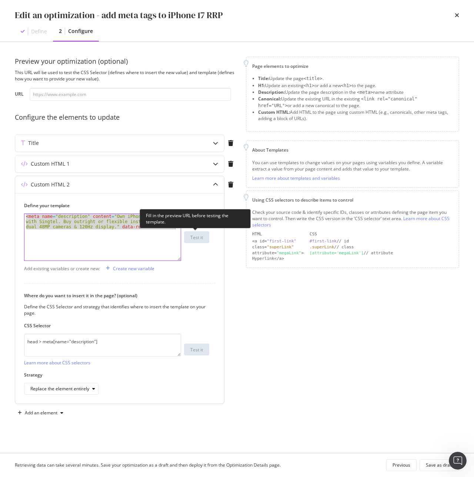
click at [205, 239] on div "<meta name="description" content="Own iPhone 17 in Singapore with Singtel. Buy …" at bounding box center [116, 236] width 185 height 47
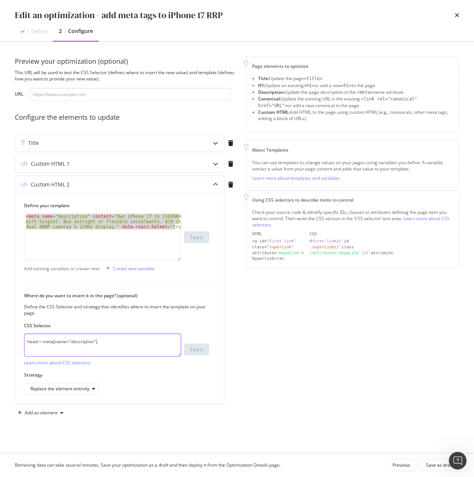
drag, startPoint x: 120, startPoint y: 341, endPoint x: -21, endPoint y: 348, distance: 140.6
click at [0, 348] on html "Activation PageWorkers Overview Monitoring Settings add meta tags to iPhone 17 …" at bounding box center [237, 238] width 474 height 477
click at [84, 163] on div "Custom HTML 1" at bounding box center [105, 163] width 180 height 7
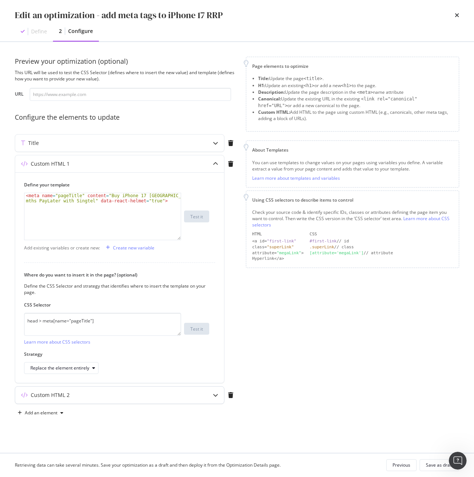
click at [117, 401] on div "Custom HTML 2" at bounding box center [119, 394] width 209 height 17
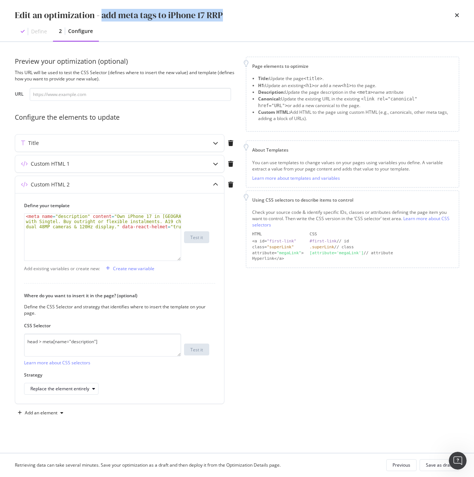
drag, startPoint x: 102, startPoint y: 16, endPoint x: 244, endPoint y: 18, distance: 141.9
click at [244, 18] on div "Edit an optimization - add meta tags to iPhone 17 RRP" at bounding box center [237, 15] width 445 height 13
copy div "add meta tags to iPhone 17 RRP"
click at [232, 38] on div "Define 2 Configure" at bounding box center [237, 31] width 445 height 20
click at [44, 160] on div "Custom HTML 1" at bounding box center [50, 163] width 39 height 7
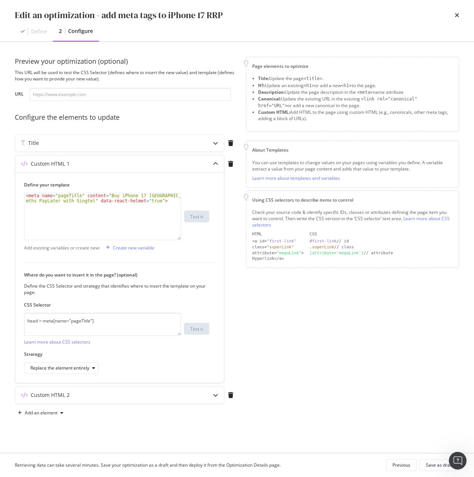
type textarea "<meta name="pageTitle" content="Buy iPhone 17 [GEOGRAPHIC_DATA] | 36 mths PayLa…"
drag, startPoint x: 166, startPoint y: 200, endPoint x: -34, endPoint y: 187, distance: 200.5
click at [0, 187] on html "Activation PageWorkers Overview Monitoring Settings add meta tags to iPhone 17 …" at bounding box center [237, 238] width 474 height 477
drag, startPoint x: 108, startPoint y: 320, endPoint x: -76, endPoint y: 316, distance: 184.6
click at [0, 316] on html "Activation PageWorkers Overview Monitoring Settings add meta tags to iPhone 17 …" at bounding box center [237, 238] width 474 height 477
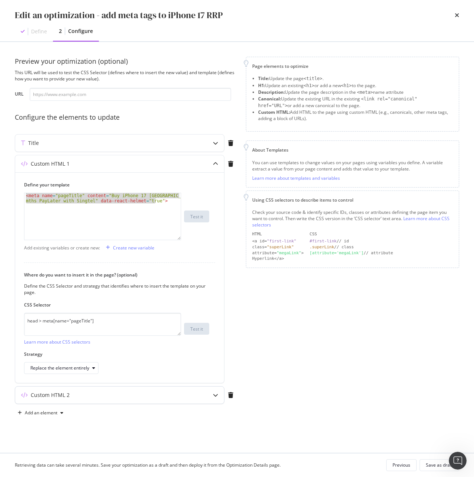
click at [185, 398] on div "Custom HTML 2" at bounding box center [105, 394] width 180 height 7
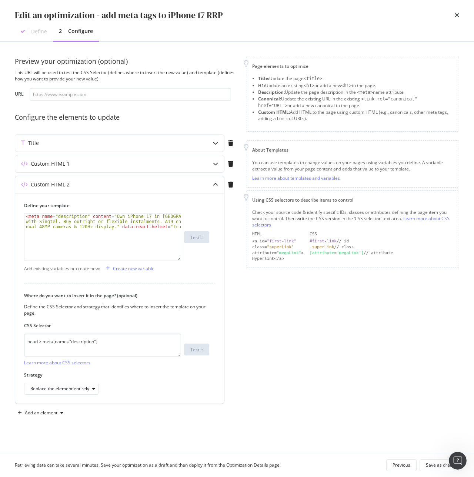
type textarea "<meta name="description" content="Own iPhone 17 in [GEOGRAPHIC_DATA] with Singt…"
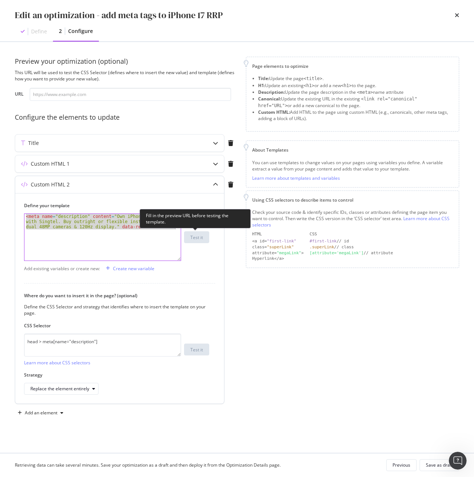
click at [190, 233] on div "<meta name="description" content="Own iPhone 17 in Singapore with Singtel. Buy …" at bounding box center [116, 236] width 185 height 47
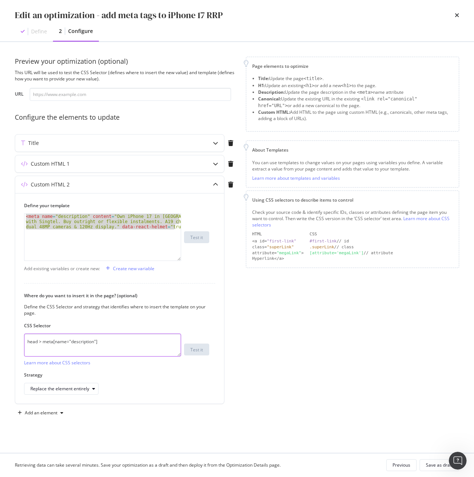
drag, startPoint x: 123, startPoint y: 342, endPoint x: -21, endPoint y: 346, distance: 143.4
click at [0, 346] on html "Activation PageWorkers Overview Monitoring Settings add meta tags to iPhone 17 …" at bounding box center [237, 238] width 474 height 477
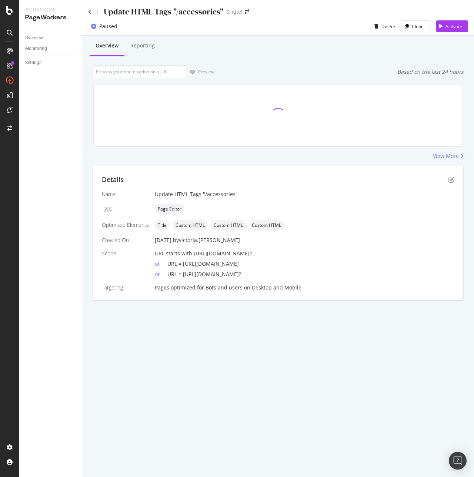
click at [90, 15] on div "Update HTML Tags "/accessories"" at bounding box center [155, 11] width 135 height 11
click at [89, 10] on icon at bounding box center [89, 11] width 3 height 5
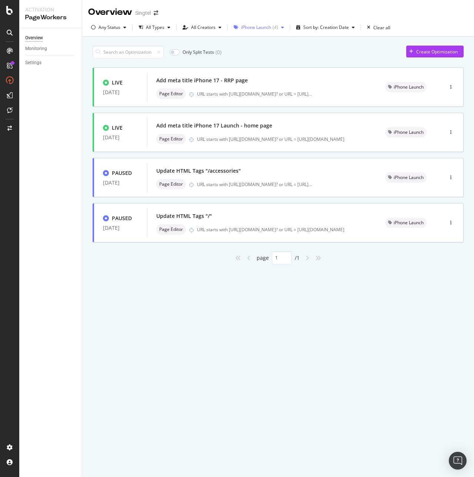
click at [257, 25] on div "iPhone Launch" at bounding box center [256, 27] width 30 height 4
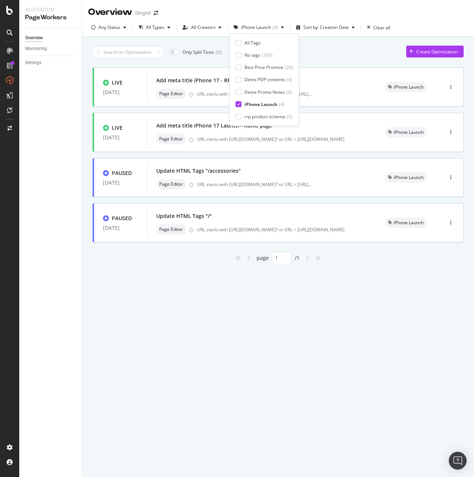
click at [239, 104] on icon at bounding box center [238, 104] width 3 height 4
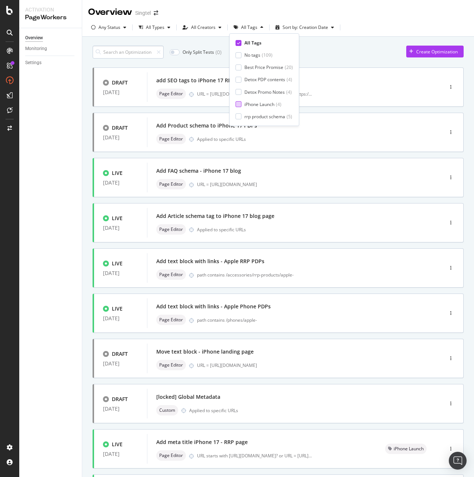
click at [145, 53] on input at bounding box center [128, 52] width 71 height 13
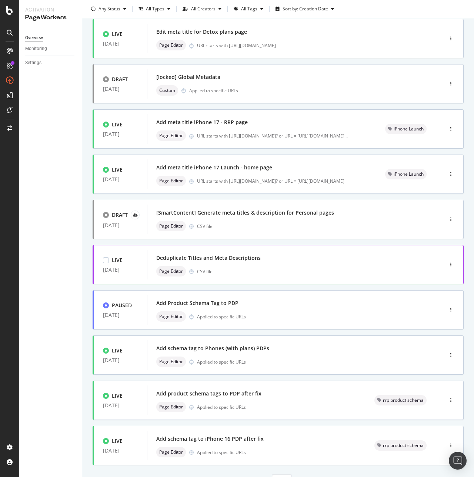
scroll to position [84, 0]
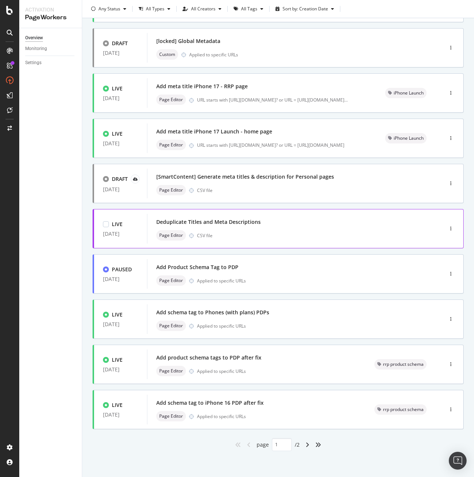
click at [264, 227] on div "Deduplicate Titles and Meta Descriptions" at bounding box center [284, 222] width 256 height 10
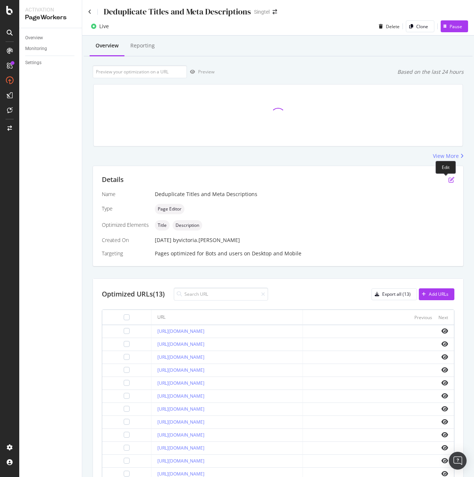
click at [449, 179] on icon "pen-to-square" at bounding box center [452, 180] width 6 height 6
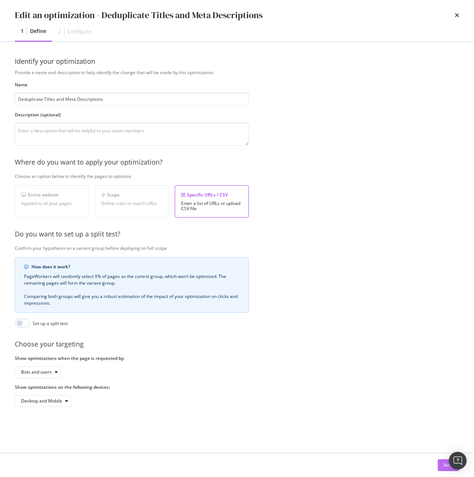
click at [439, 469] on button "Next" at bounding box center [448, 465] width 21 height 12
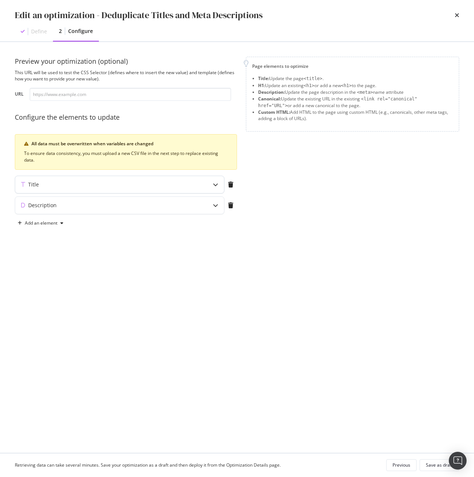
click at [113, 181] on div "Title" at bounding box center [105, 184] width 180 height 7
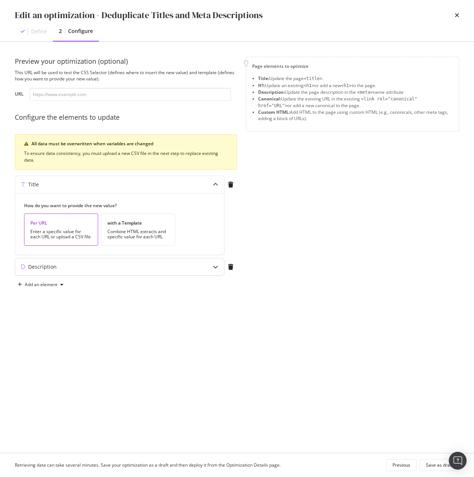
click at [137, 266] on div "Description" at bounding box center [105, 266] width 180 height 7
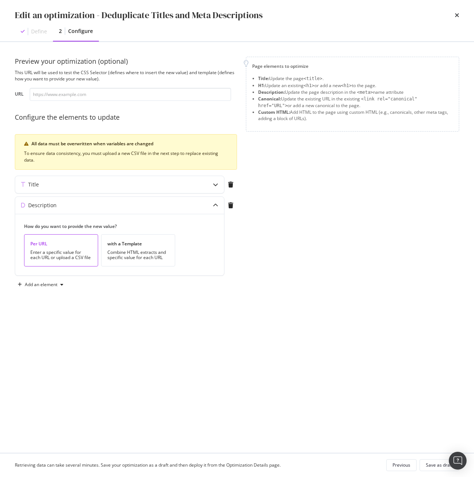
click at [457, 11] on div "times" at bounding box center [457, 15] width 4 height 13
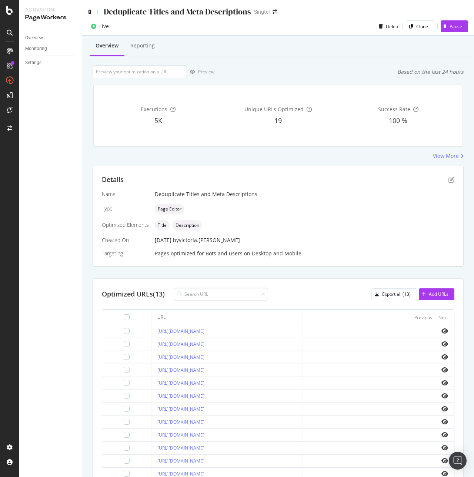
click at [90, 14] on icon at bounding box center [89, 11] width 3 height 5
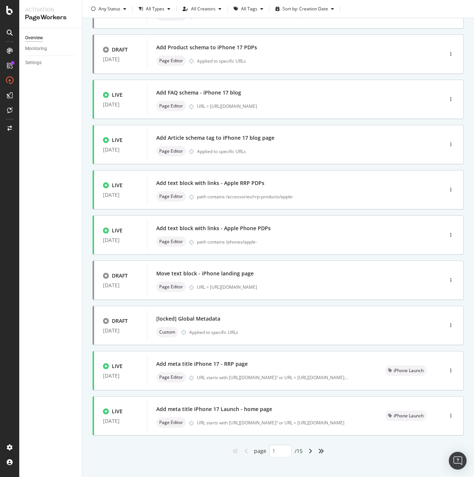
scroll to position [84, 0]
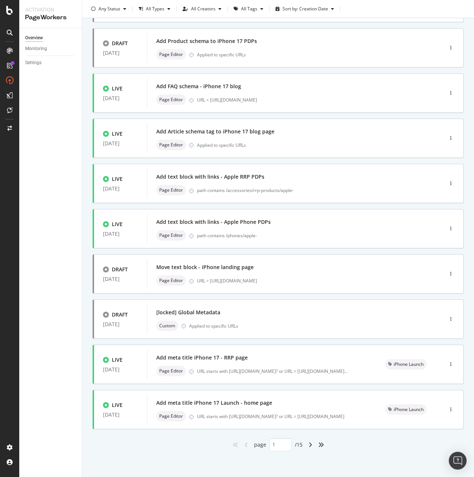
click at [309, 448] on div "angle-right" at bounding box center [311, 445] width 10 height 12
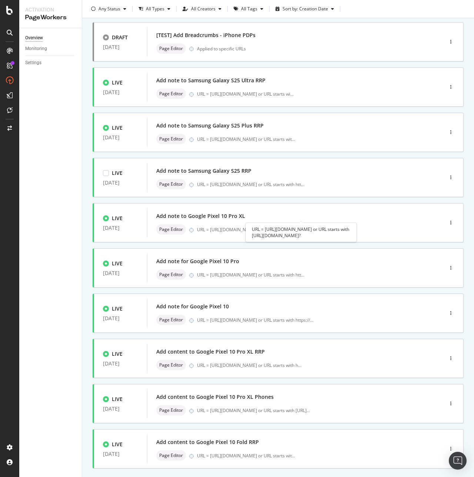
scroll to position [0, 0]
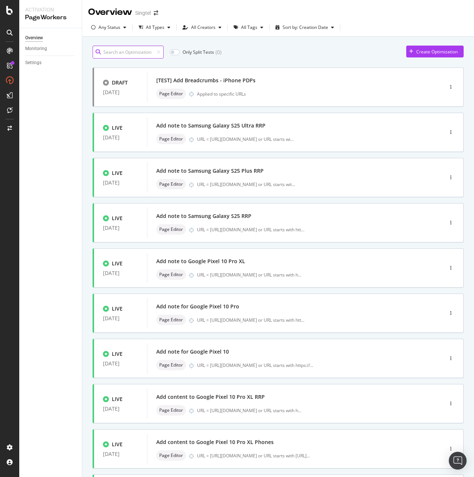
click at [140, 53] on input at bounding box center [128, 52] width 71 height 13
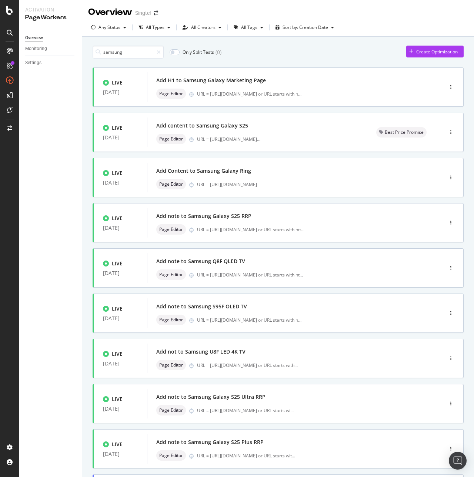
type input "1"
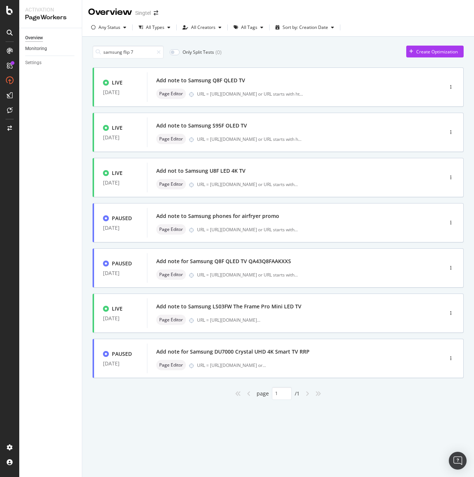
drag, startPoint x: 143, startPoint y: 51, endPoint x: 69, endPoint y: 50, distance: 74.5
click at [69, 50] on div "Activation PageWorkers Overview Monitoring Settings Overview Singtel Any Status…" at bounding box center [246, 238] width 455 height 477
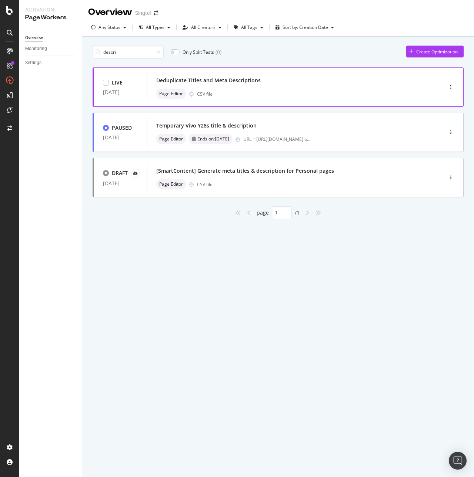
click at [266, 90] on div "Page Editor CSV file" at bounding box center [284, 94] width 256 height 10
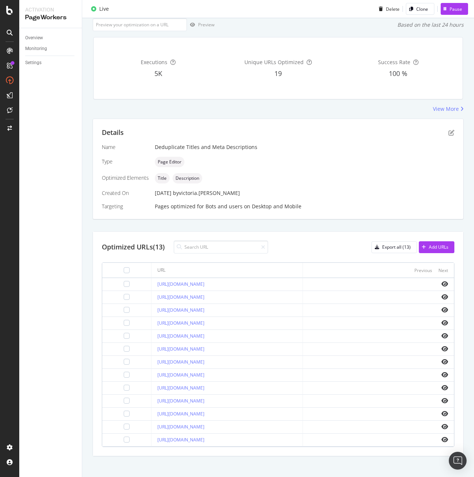
scroll to position [52, 0]
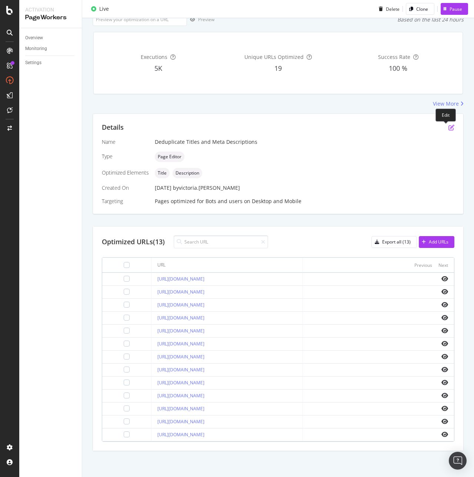
click at [449, 127] on icon "pen-to-square" at bounding box center [452, 127] width 6 height 6
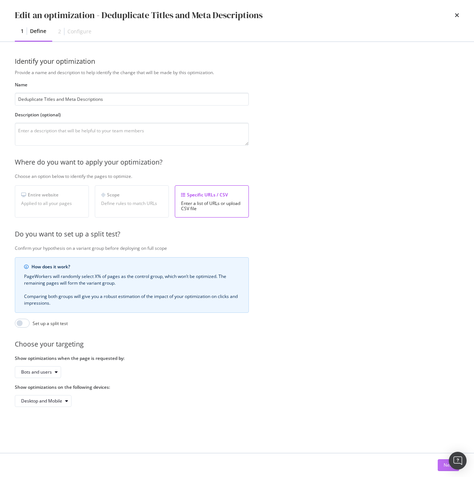
click at [442, 466] on button "Next" at bounding box center [448, 465] width 21 height 12
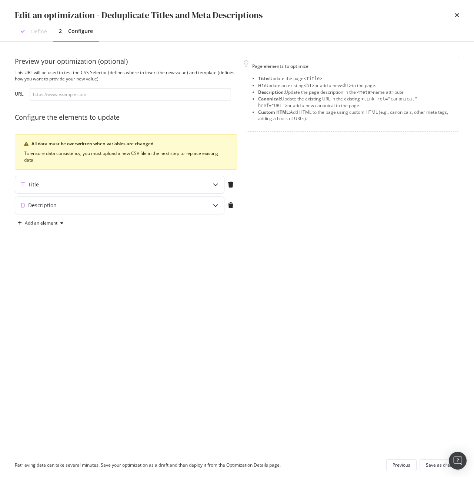
click at [133, 183] on div "Title" at bounding box center [105, 184] width 180 height 7
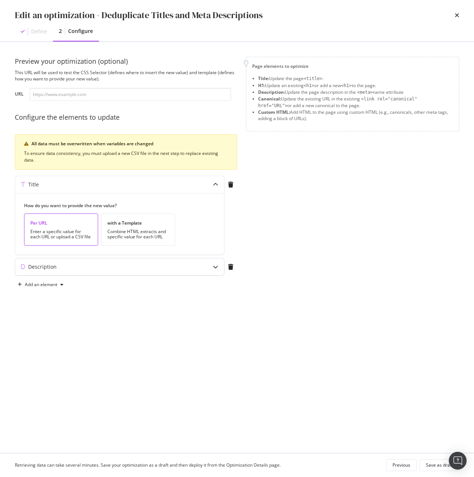
click at [139, 268] on div "Description" at bounding box center [105, 266] width 180 height 7
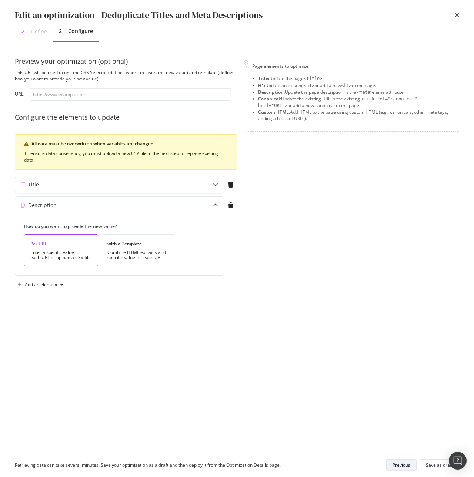
click at [405, 464] on div "Previous" at bounding box center [402, 465] width 18 height 6
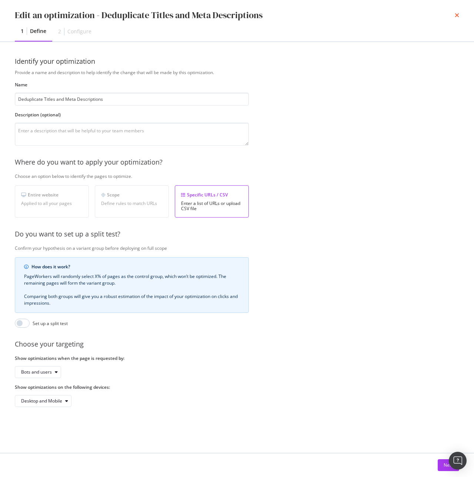
click at [456, 17] on icon "times" at bounding box center [457, 15] width 4 height 6
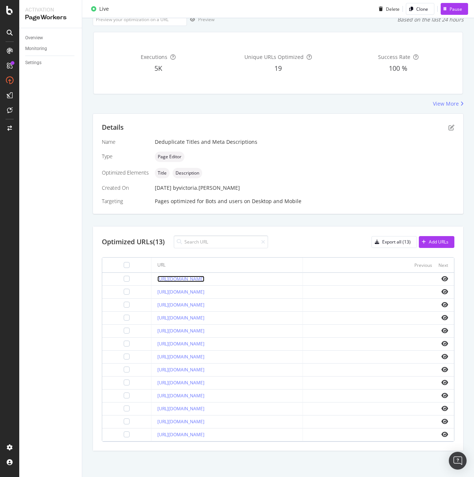
click at [176, 279] on link "https://shop.singtel.com/?plan=m" at bounding box center [180, 279] width 47 height 6
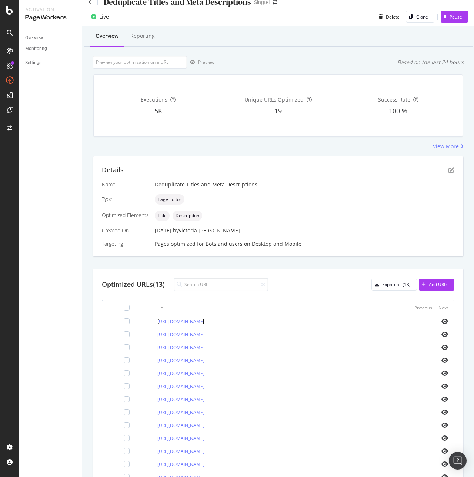
scroll to position [0, 0]
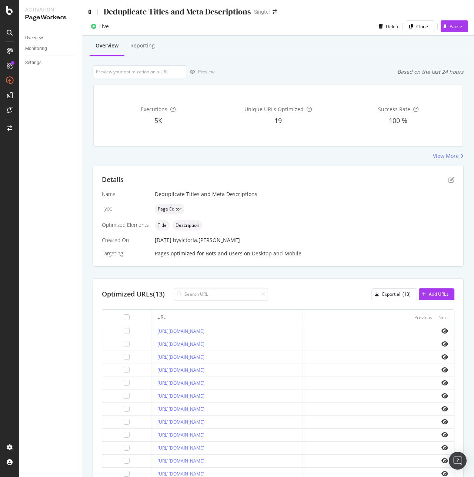
drag, startPoint x: 63, startPoint y: 368, endPoint x: 89, endPoint y: 14, distance: 355.1
click at [89, 14] on icon at bounding box center [89, 11] width 3 height 5
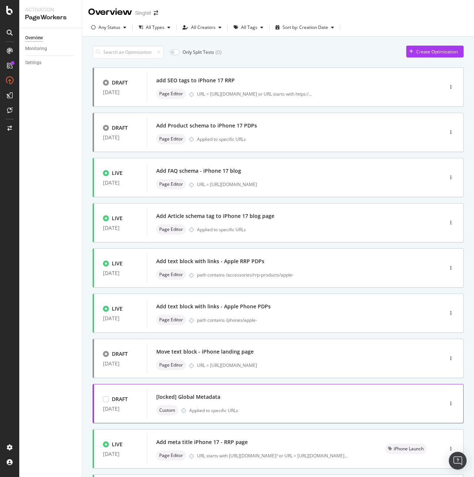
click at [298, 403] on div "[locked] Global Metadata Custom Applied to specific URLs" at bounding box center [284, 404] width 256 height 24
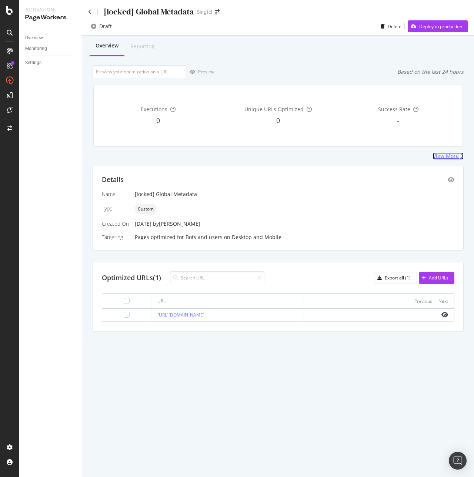
click at [451, 155] on div "View More" at bounding box center [446, 155] width 26 height 7
click at [90, 12] on icon at bounding box center [89, 11] width 3 height 5
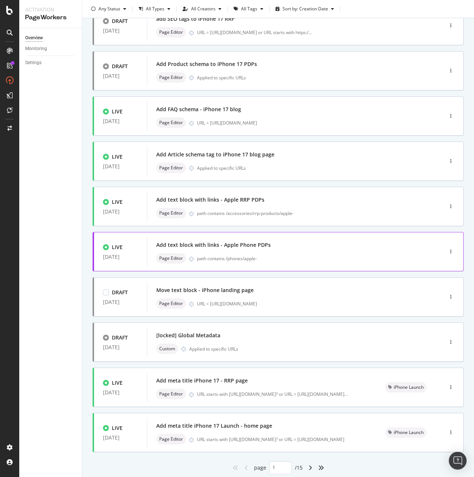
scroll to position [84, 0]
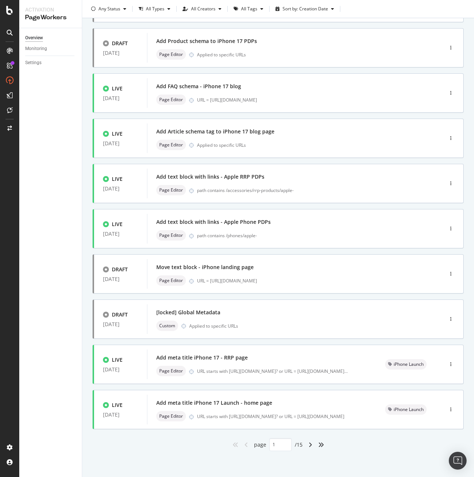
click at [310, 445] on div "angle-right" at bounding box center [311, 445] width 10 height 12
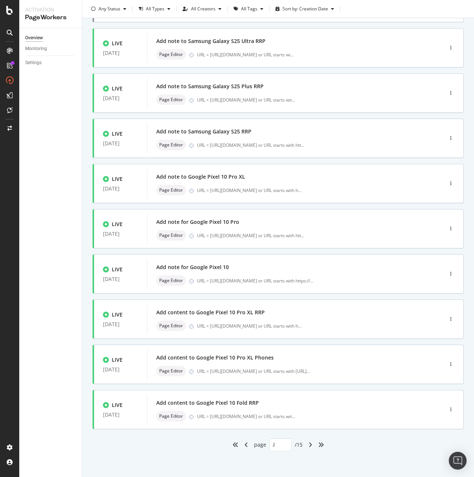
type input "2"
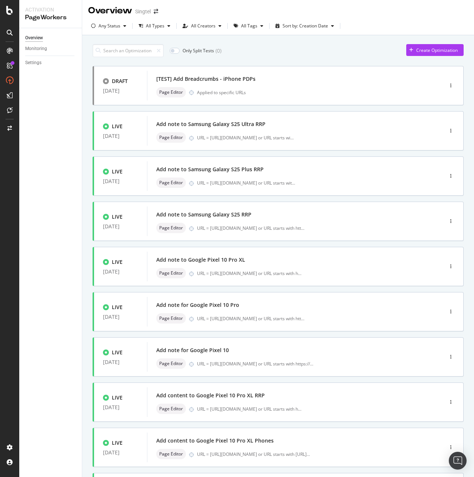
scroll to position [0, 0]
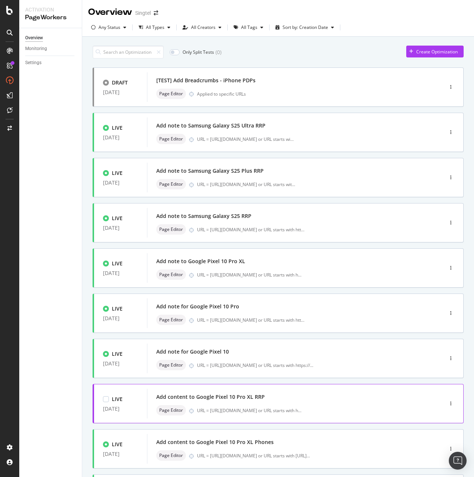
click at [236, 401] on div "Add content to Google Pixel 10 Pro XL RRP" at bounding box center [284, 397] width 256 height 10
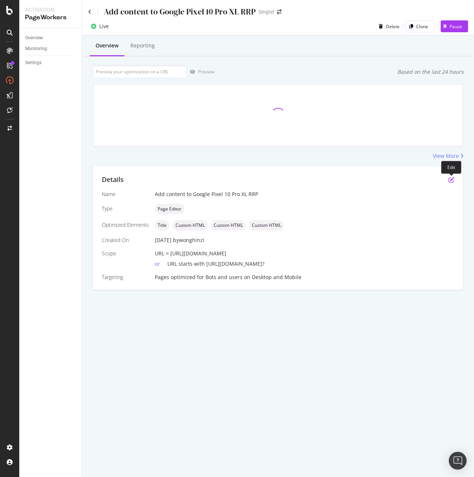
click at [451, 180] on icon "pen-to-square" at bounding box center [452, 180] width 6 height 6
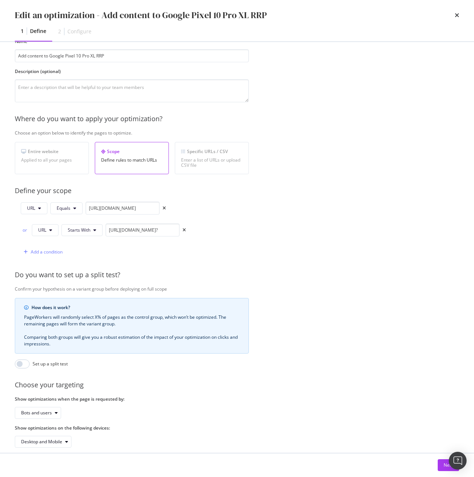
scroll to position [59, 0]
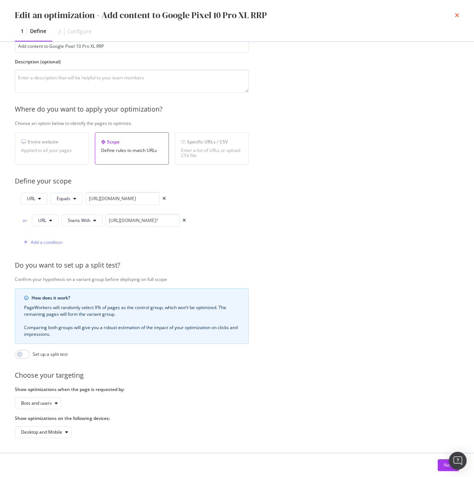
click at [456, 17] on icon "times" at bounding box center [457, 15] width 4 height 6
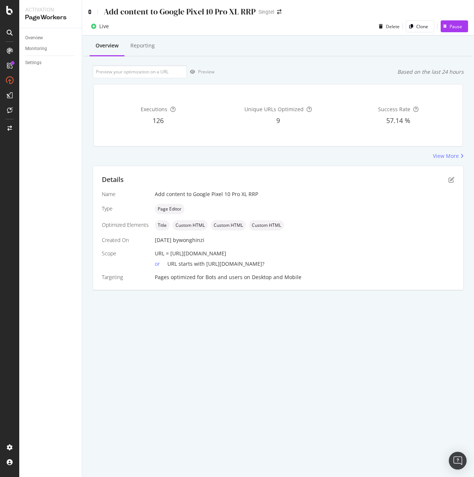
click at [89, 14] on icon at bounding box center [89, 11] width 3 height 5
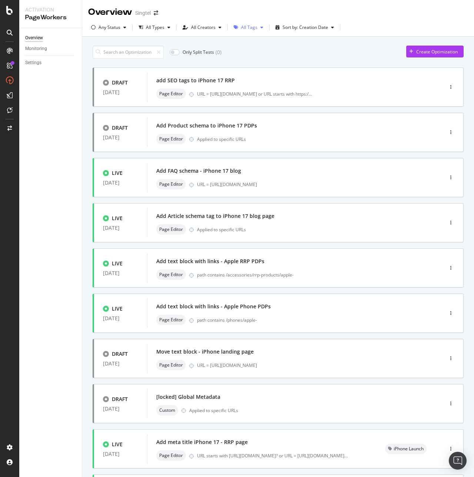
click at [258, 28] on div "button" at bounding box center [262, 27] width 9 height 4
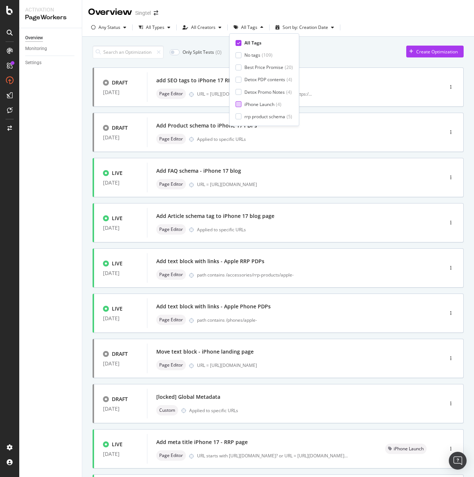
click at [262, 106] on div "iPhone Launch" at bounding box center [260, 104] width 30 height 6
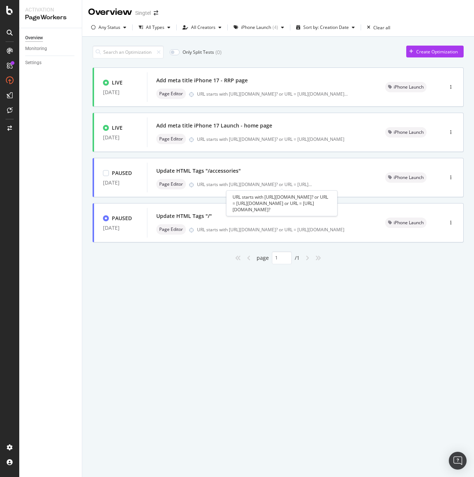
click at [254, 213] on div "URL starts with [URL][DOMAIN_NAME]? or URL = [URL][DOMAIN_NAME] or URL = [URL][…" at bounding box center [281, 203] width 111 height 26
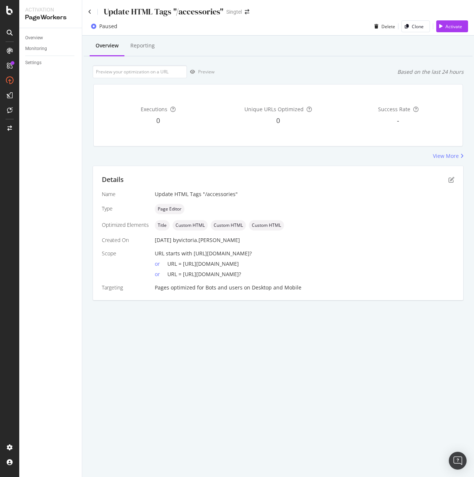
click at [451, 185] on div "Details Name Update HTML Tags "/accessories" Type Page Editor Optimized Element…" at bounding box center [278, 233] width 371 height 134
click at [452, 182] on icon "pen-to-square" at bounding box center [452, 180] width 6 height 6
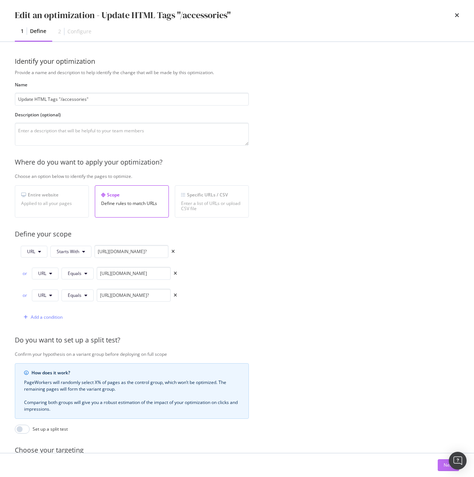
click at [441, 462] on button "Next" at bounding box center [448, 465] width 21 height 12
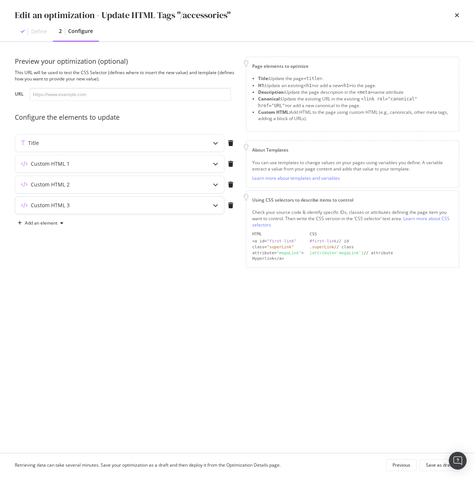
click at [104, 200] on div "Custom HTML 3" at bounding box center [119, 205] width 209 height 17
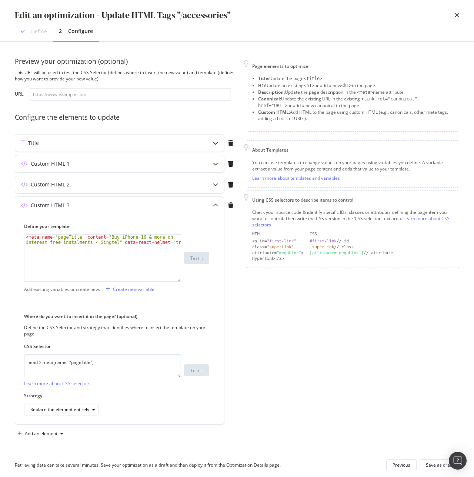
click at [95, 183] on div "Custom HTML 2" at bounding box center [105, 184] width 180 height 7
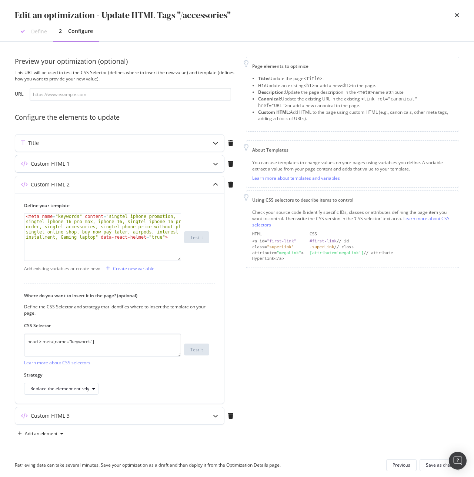
click at [99, 159] on div "Custom HTML 1" at bounding box center [119, 163] width 209 height 17
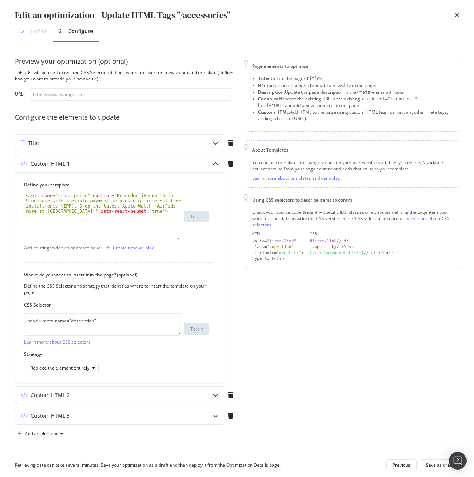
click at [454, 16] on div "Edit an optimization - Update HTML Tags "/accessories"" at bounding box center [237, 15] width 445 height 13
click at [456, 16] on icon "times" at bounding box center [457, 15] width 4 height 6
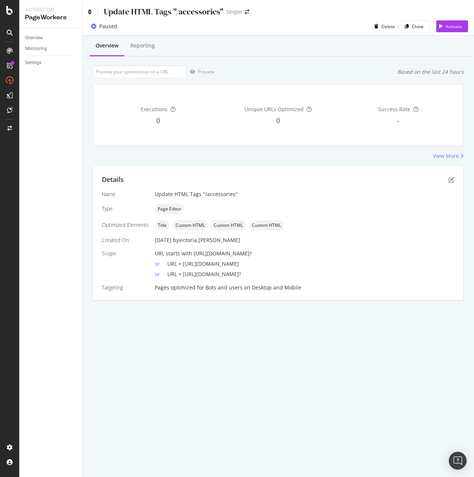
click at [90, 12] on icon at bounding box center [89, 11] width 3 height 5
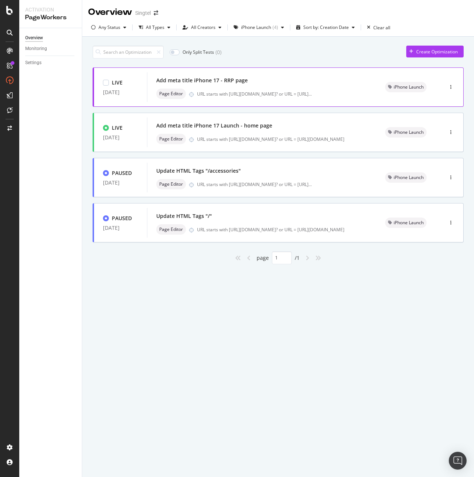
click at [259, 89] on div "Page Editor URL starts with https://shop.singtel.com/accessories? or URL = http…" at bounding box center [261, 94] width 211 height 10
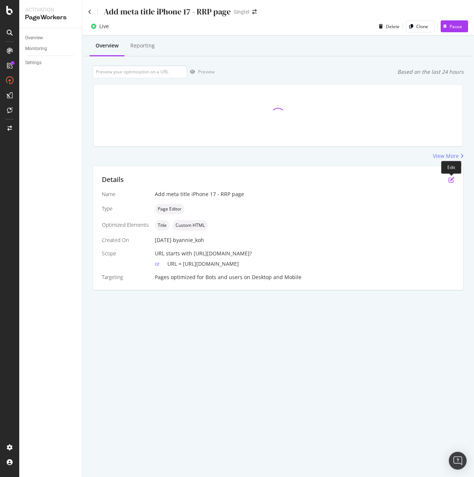
click at [452, 177] on icon "pen-to-square" at bounding box center [452, 180] width 6 height 6
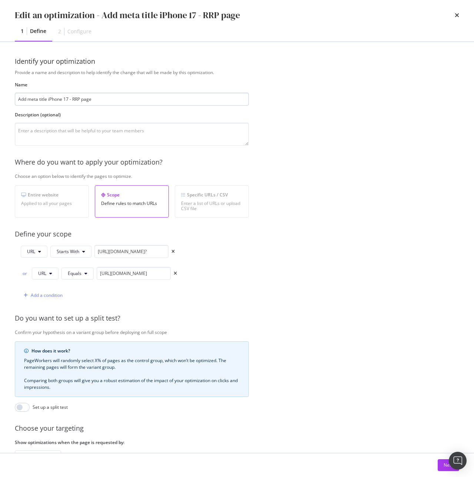
click at [70, 97] on input "Add meta title iPhone 17 - RRP page" at bounding box center [132, 99] width 234 height 13
type input "Add meta title iPhone 17 Launch - RRP page"
click at [451, 464] on div "Open Intercom Messenger" at bounding box center [458, 461] width 20 height 20
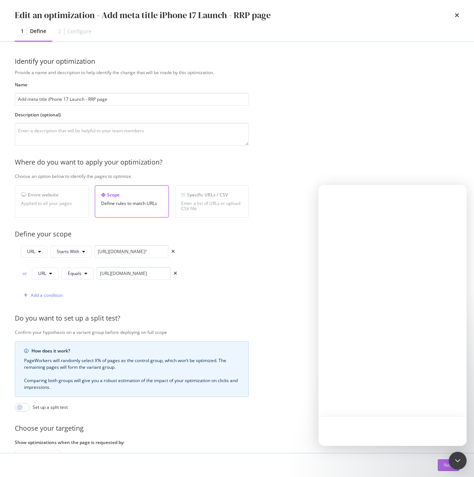
click at [439, 465] on button "Next" at bounding box center [448, 465] width 21 height 12
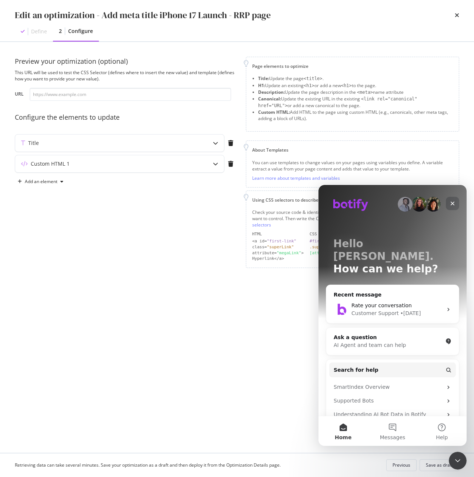
click at [452, 202] on icon "Close" at bounding box center [453, 203] width 6 height 6
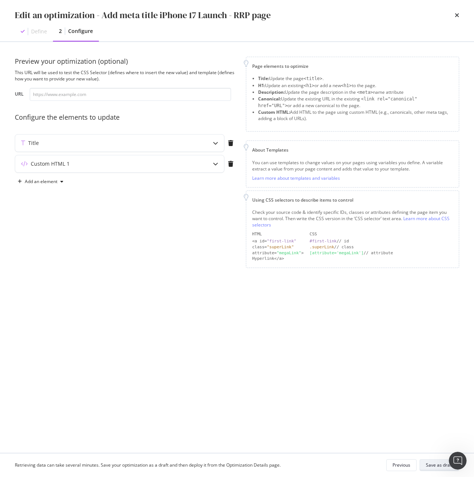
click at [434, 469] on div "Save as draft" at bounding box center [439, 465] width 27 height 10
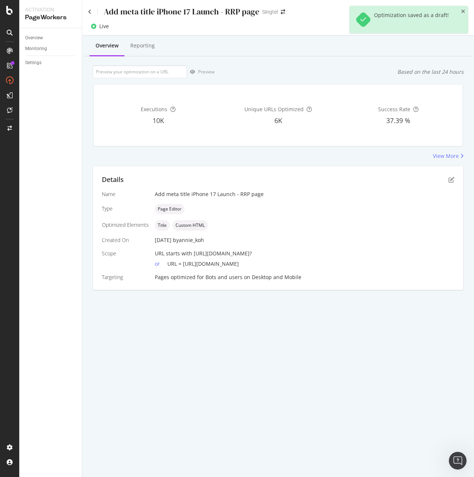
click at [308, 32] on div "Live Delete Clone Pause" at bounding box center [278, 27] width 392 height 15
click at [464, 12] on icon "close toast" at bounding box center [463, 11] width 4 height 5
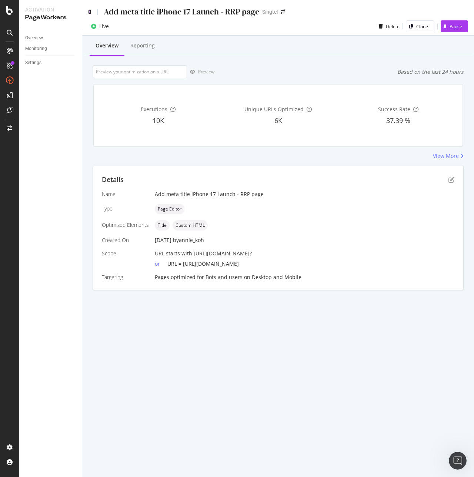
click at [91, 12] on icon at bounding box center [89, 11] width 3 height 5
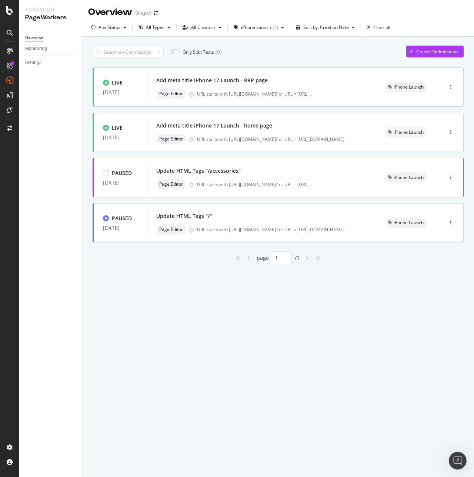
click at [227, 176] on div "Update HTML Tags "/accessories" Page Editor URL starts with https://shop.singte…" at bounding box center [261, 178] width 211 height 24
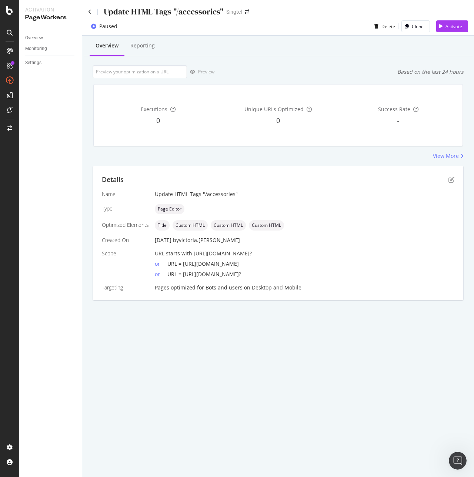
drag, startPoint x: 182, startPoint y: 265, endPoint x: 290, endPoint y: 266, distance: 107.5
click at [290, 266] on div "or URL = [URL][DOMAIN_NAME]" at bounding box center [305, 262] width 300 height 10
copy span "[URL][DOMAIN_NAME]"
click at [136, 72] on input "url" at bounding box center [140, 71] width 94 height 13
paste input "[URL][DOMAIN_NAME]"
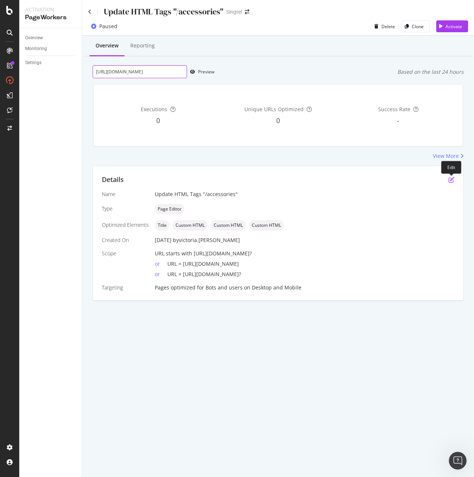
type input "[URL][DOMAIN_NAME]"
click at [450, 177] on icon "pen-to-square" at bounding box center [452, 180] width 6 height 6
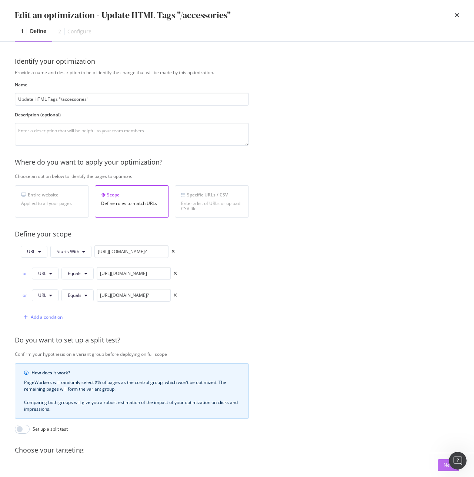
click at [440, 467] on button "Next" at bounding box center [448, 465] width 21 height 12
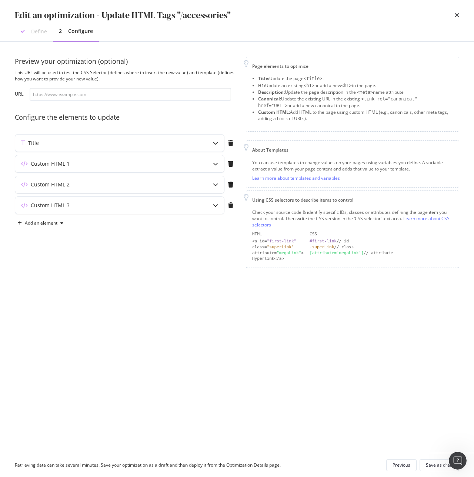
click at [137, 190] on div "Custom HTML 2" at bounding box center [119, 184] width 209 height 17
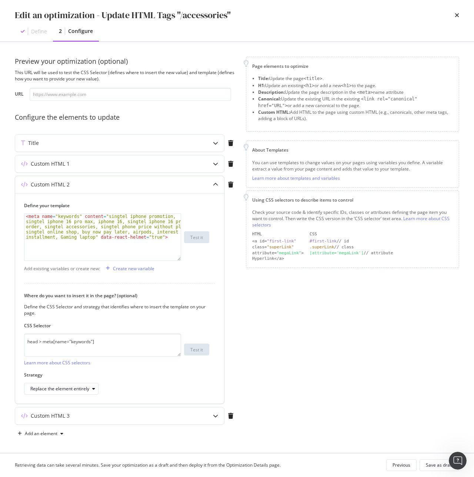
click at [140, 189] on div "Custom HTML 2" at bounding box center [119, 184] width 209 height 17
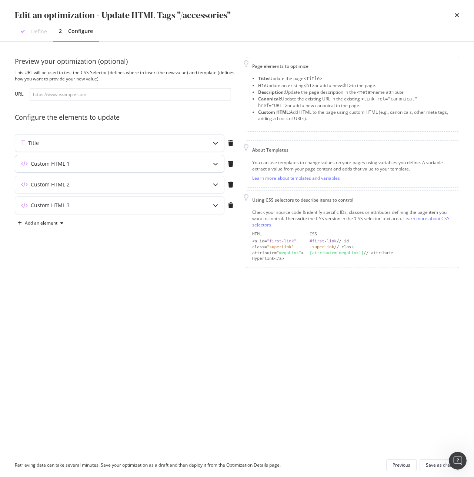
click at [140, 166] on div "Custom HTML 1" at bounding box center [105, 163] width 180 height 7
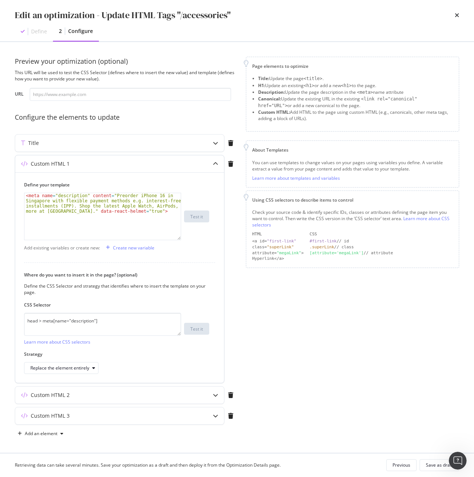
click at [140, 166] on div "Custom HTML 1" at bounding box center [105, 163] width 180 height 7
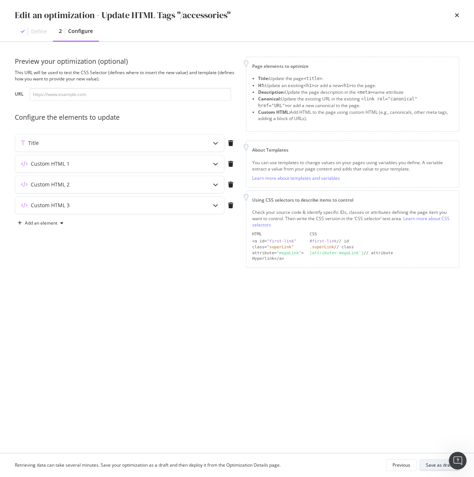
click at [429, 464] on div "Save as draft" at bounding box center [439, 465] width 27 height 6
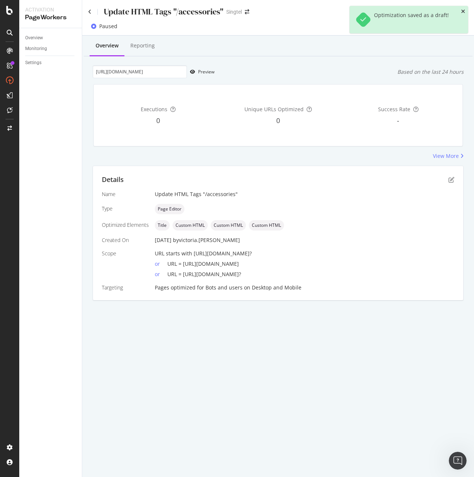
click at [464, 13] on icon "close toast" at bounding box center [463, 11] width 4 height 5
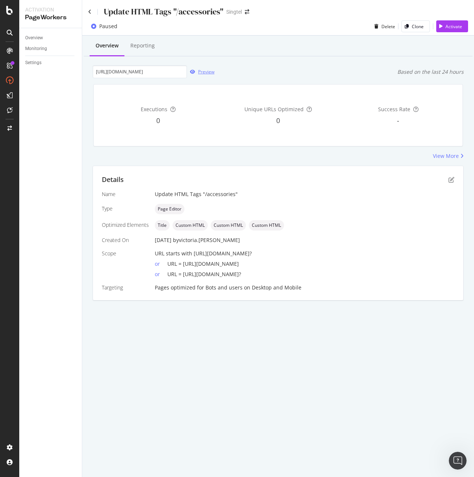
click at [205, 72] on div "Preview" at bounding box center [206, 72] width 16 height 6
click at [452, 184] on div "Details" at bounding box center [278, 180] width 353 height 10
click at [451, 179] on icon "pen-to-square" at bounding box center [452, 180] width 6 height 6
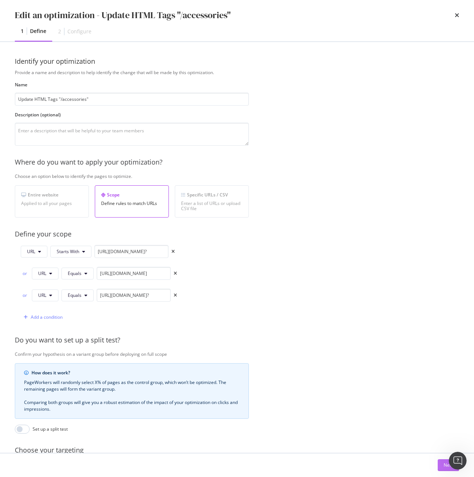
click at [445, 465] on div "Next" at bounding box center [449, 465] width 10 height 6
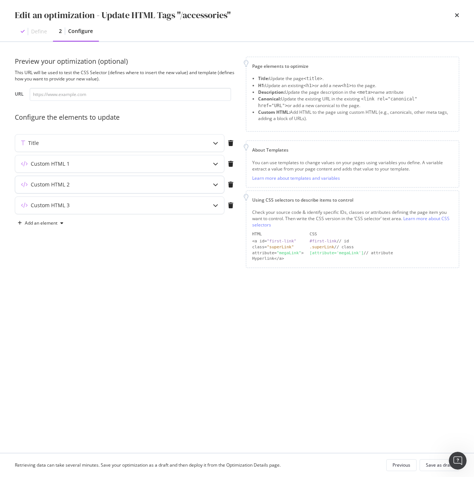
click at [128, 183] on div "Custom HTML 2" at bounding box center [105, 184] width 180 height 7
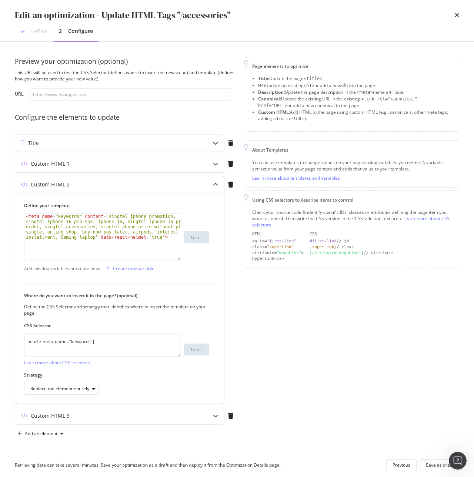
scroll to position [1, 0]
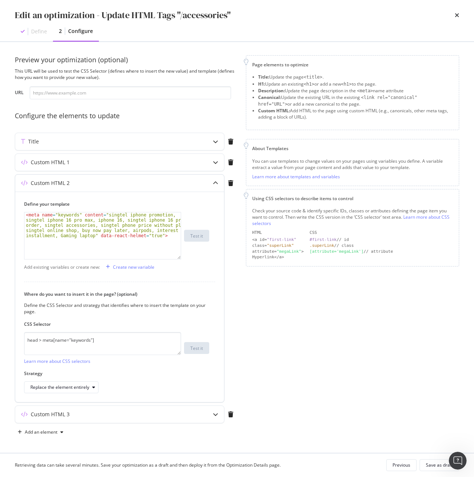
click at [116, 186] on div "Custom HTML 2" at bounding box center [105, 182] width 180 height 7
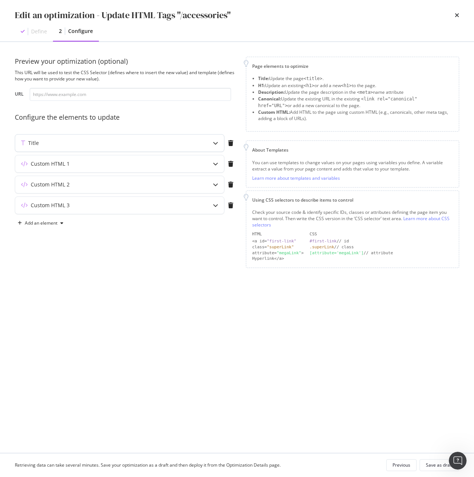
click at [86, 143] on div "Title" at bounding box center [105, 142] width 180 height 7
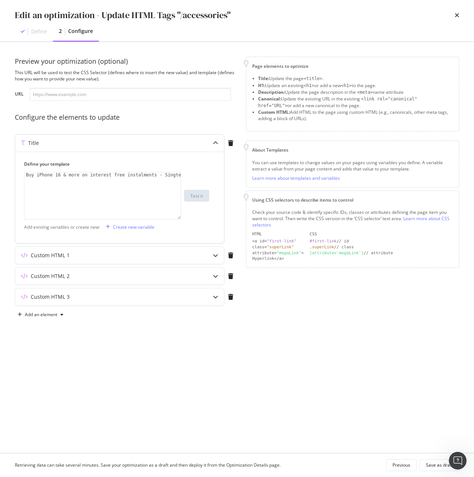
click at [86, 143] on div "Title" at bounding box center [105, 142] width 180 height 7
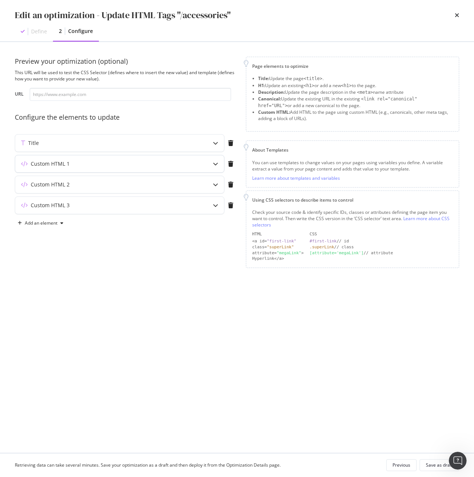
click at [87, 170] on div "Custom HTML 1" at bounding box center [119, 163] width 209 height 17
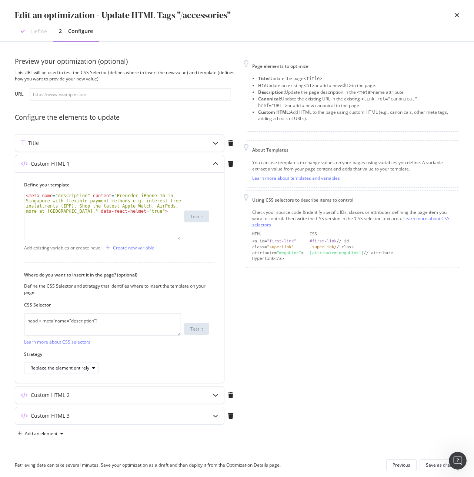
click at [115, 166] on div "Custom HTML 1" at bounding box center [105, 163] width 180 height 7
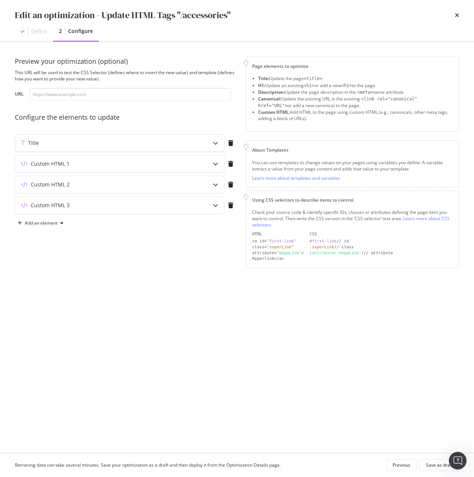
click at [120, 147] on div "Title" at bounding box center [119, 142] width 209 height 17
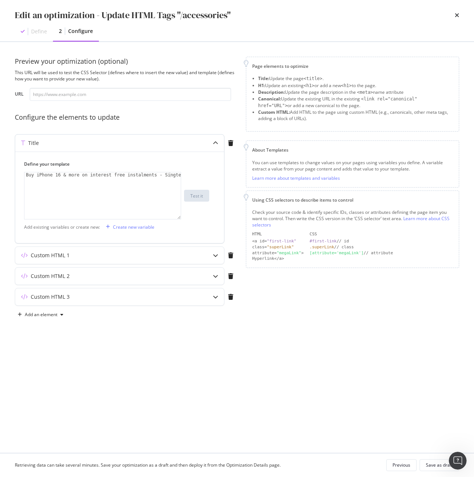
click at [120, 147] on div "Title" at bounding box center [119, 142] width 209 height 17
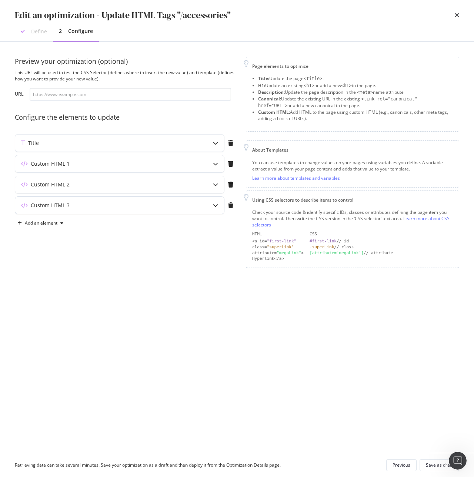
click at [109, 207] on div "Custom HTML 3" at bounding box center [105, 205] width 180 height 7
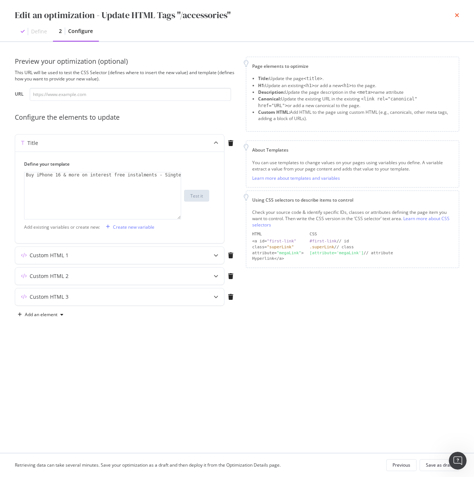
click at [459, 15] on icon "times" at bounding box center [457, 15] width 4 height 6
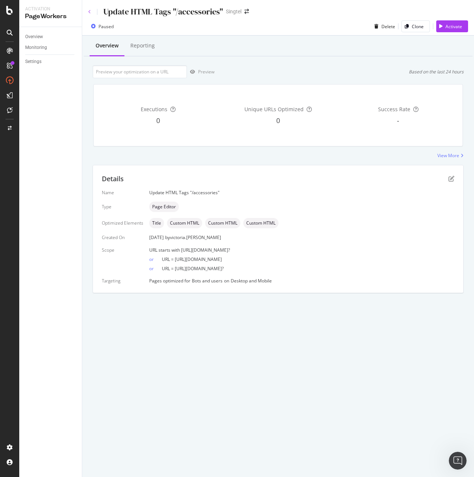
click at [89, 11] on icon at bounding box center [89, 12] width 3 height 4
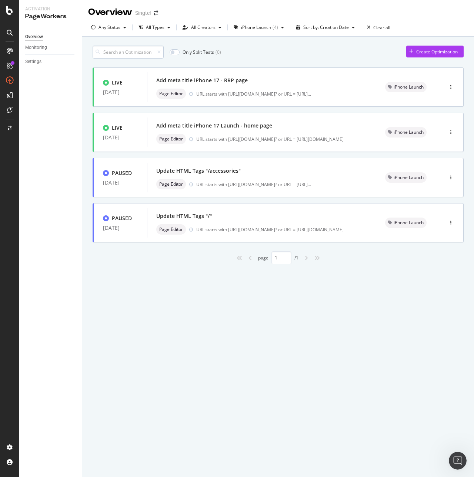
click at [131, 51] on input at bounding box center [128, 52] width 71 height 13
click at [419, 50] on div "Create Optimization" at bounding box center [436, 52] width 41 height 6
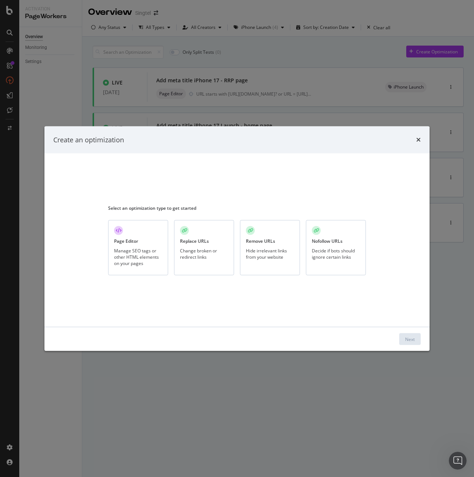
click at [127, 244] on div "Page Editor" at bounding box center [126, 241] width 24 height 6
click at [412, 342] on div "Next" at bounding box center [410, 339] width 10 height 6
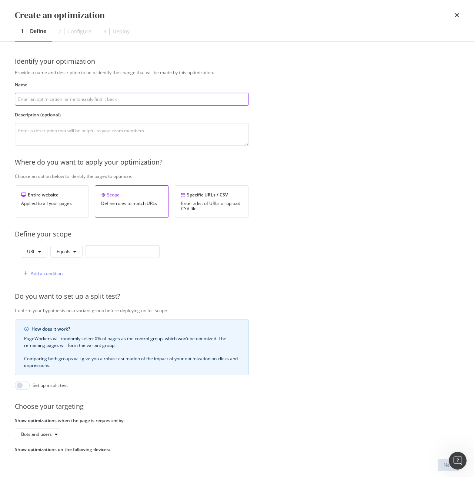
click at [95, 98] on input "modal" at bounding box center [132, 99] width 234 height 13
paste input "add meta tags to iPhone 17 RRP"
drag, startPoint x: 70, startPoint y: 100, endPoint x: 76, endPoint y: 101, distance: 6.7
click at [76, 101] on input "add meta tags to iPhone 17 RRP" at bounding box center [132, 99] width 234 height 13
type input "add meta tags to iPhone Air RRP"
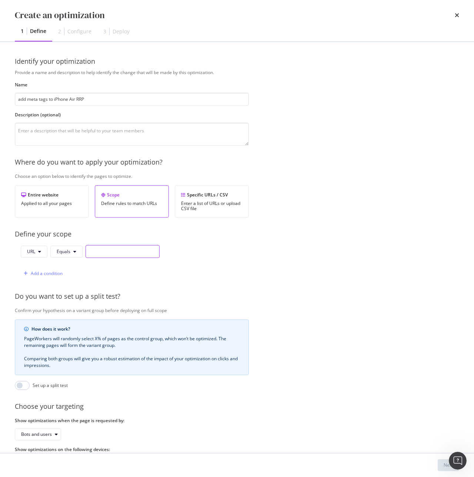
click at [118, 253] on input "modal" at bounding box center [123, 251] width 74 height 13
paste input "https://shop.singtel.com/accessories/rrp-products/apple-iphone-air"
type input "https://shop.singtel.com/accessories/rrp-products/apple-iphone-air"
click at [34, 270] on div "Add a condition" at bounding box center [42, 273] width 42 height 11
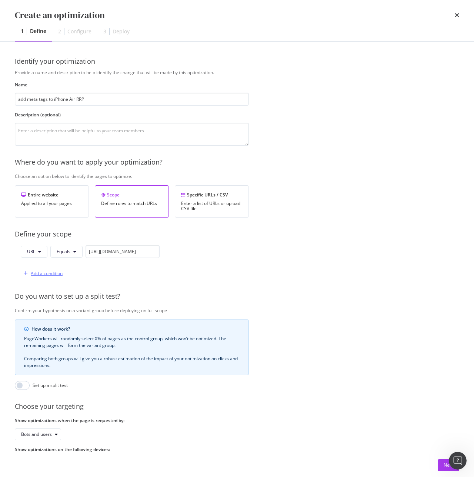
scroll to position [0, 0]
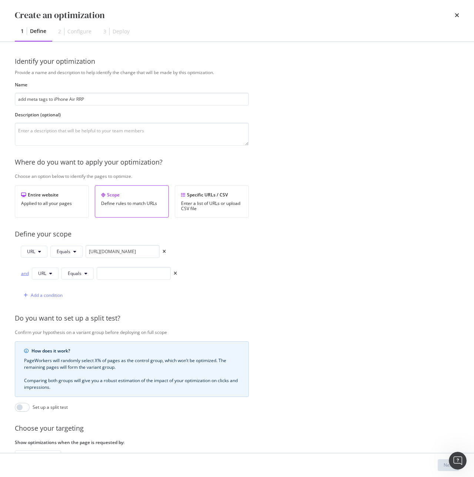
click at [23, 275] on div "and" at bounding box center [25, 273] width 8 height 6
click at [110, 271] on input "modal" at bounding box center [134, 273] width 74 height 13
paste input "https://shop.singtel.com/accessories/rrp-products/apple-iphone-air"
click at [85, 274] on icon "modal" at bounding box center [85, 273] width 3 height 4
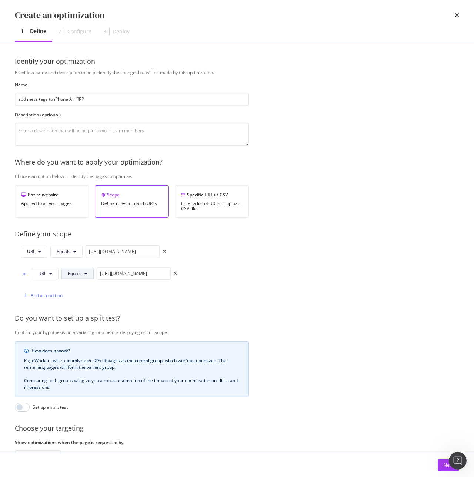
scroll to position [0, 0]
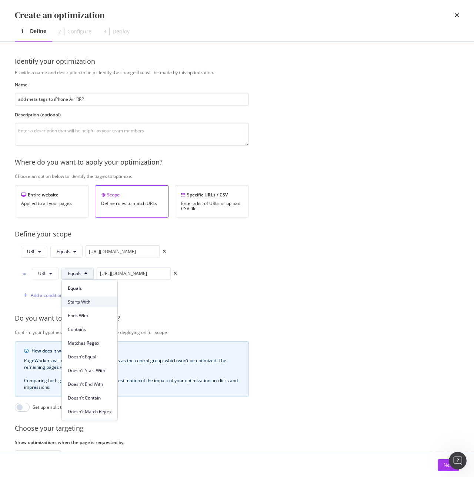
click at [89, 299] on span "Starts With" at bounding box center [90, 302] width 44 height 7
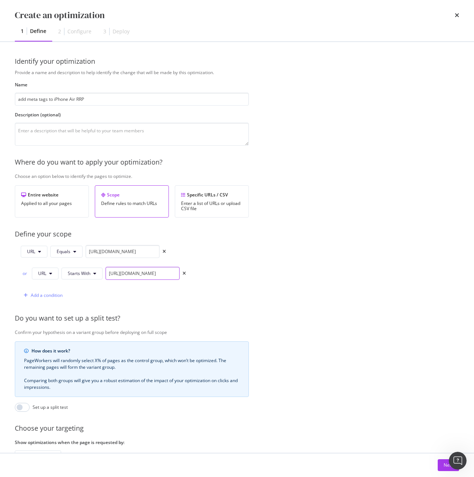
scroll to position [0, 72]
drag, startPoint x: 163, startPoint y: 275, endPoint x: 226, endPoint y: 275, distance: 62.6
click at [226, 275] on div "URL Equals https://shop.singtel.com/accessories/rrp-products/apple-iphone-air o…" at bounding box center [132, 273] width 234 height 57
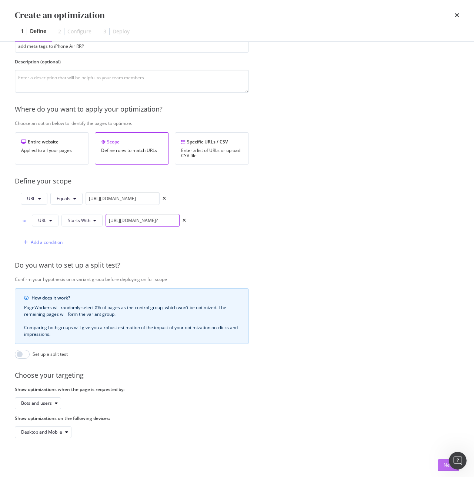
type input "https://shop.singtel.com/accessories/rrp-products/apple-iphone-air?"
click at [443, 465] on button "Next" at bounding box center [448, 465] width 21 height 12
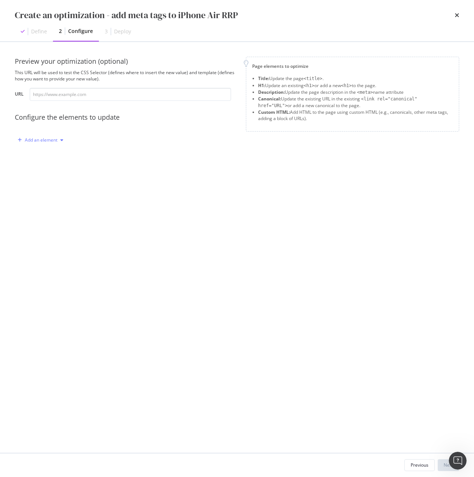
click at [36, 143] on div "Add an element" at bounding box center [41, 139] width 52 height 11
click at [49, 153] on div "Title" at bounding box center [45, 153] width 50 height 9
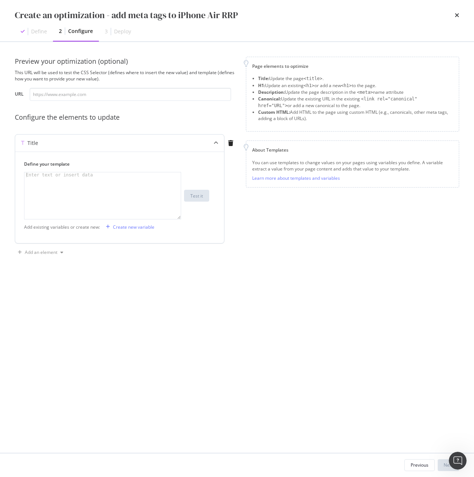
click at [105, 195] on div "modal" at bounding box center [102, 200] width 156 height 57
paste textarea "Buy iPhone Air Singapore | Slim Design & Instalments Singtel"
type textarea "Buy iPhone Air Singapore | Slim Design & Instalments Singtel"
click at [43, 251] on div "Add an element" at bounding box center [41, 252] width 33 height 4
click at [63, 302] on div "Custom HTML" at bounding box center [48, 303] width 29 height 6
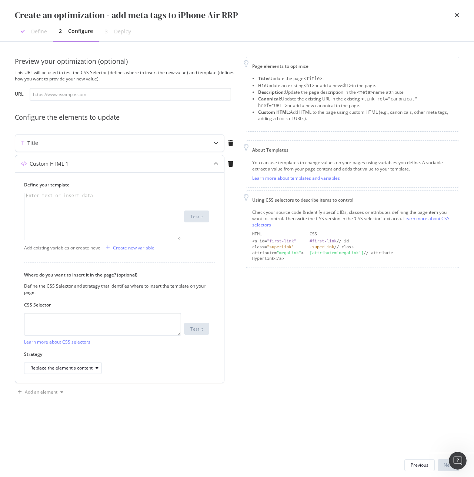
click at [130, 209] on div "modal" at bounding box center [102, 221] width 156 height 57
paste textarea "<meta name="pageTitle" content="Buy iPhone 17 Singapore | 36 mths PayLater with…"
type textarea "<meta name="pageTitle" content="Buy iPhone 17 Singapore | 36 mths PayLater with…"
click at [108, 327] on textarea "modal" at bounding box center [102, 324] width 157 height 23
paste textarea "head > meta[name="pageTitle"]"
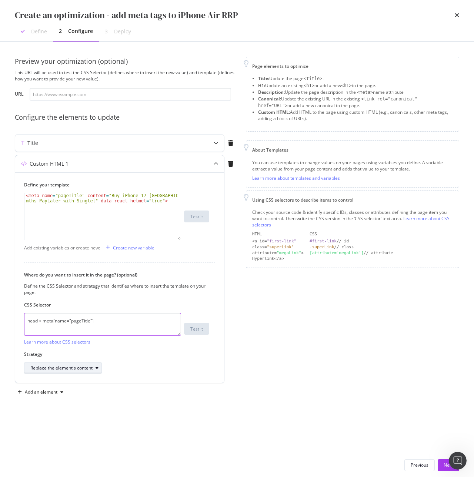
type textarea "head > meta[name="pageTitle"]"
click at [75, 369] on div "Replace the element's content" at bounding box center [61, 368] width 62 height 4
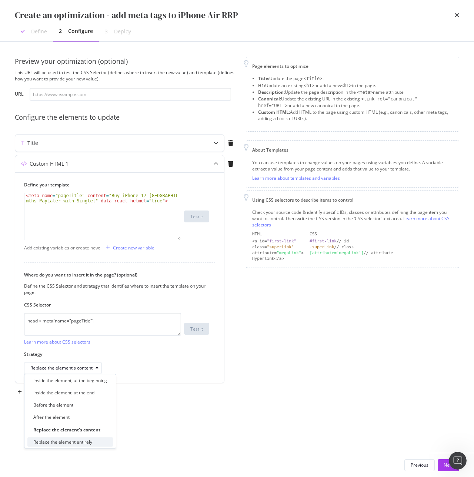
click at [85, 441] on div "Replace the element entirely" at bounding box center [62, 442] width 59 height 6
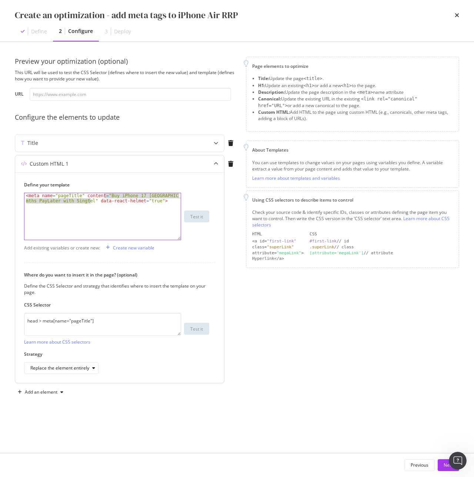
drag, startPoint x: 104, startPoint y: 195, endPoint x: 90, endPoint y: 202, distance: 15.9
click at [90, 202] on div "< meta name = "pageTitle" content = "Buy iPhone 17 Singapore | 36 mths PayLater…" at bounding box center [102, 226] width 156 height 67
click at [101, 210] on div "< meta name = "pageTitle" content = "Buy iPhone 17 Singapore | 36 mths PayLater…" at bounding box center [102, 226] width 156 height 67
drag, startPoint x: 104, startPoint y: 196, endPoint x: 89, endPoint y: 202, distance: 16.9
click at [89, 202] on div "< meta name = "pageTitle" content = "Buy iPhone 17 Singapore | 36 mths PayLater…" at bounding box center [102, 226] width 156 height 67
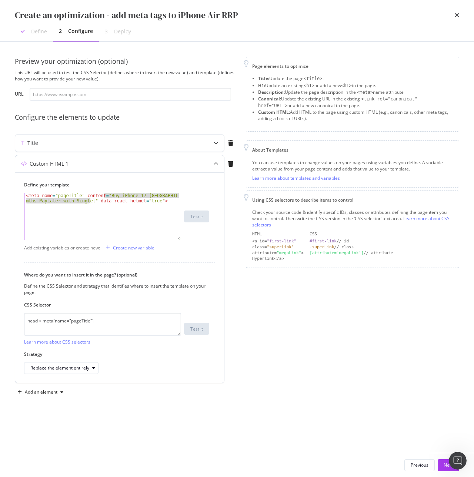
paste textarea "Air Singapore | Slim Design & Instalments"
type textarea "<meta name="pageTitle" content="Buy iPhone Air Singapore | Slim Design & Instal…"
click at [37, 392] on div "Add an element" at bounding box center [41, 392] width 33 height 4
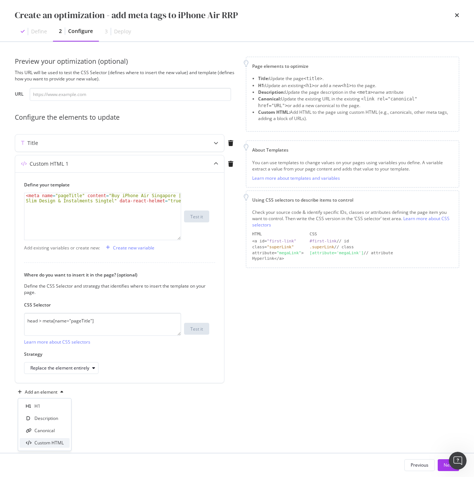
click at [53, 444] on div "Custom HTML" at bounding box center [48, 442] width 29 height 6
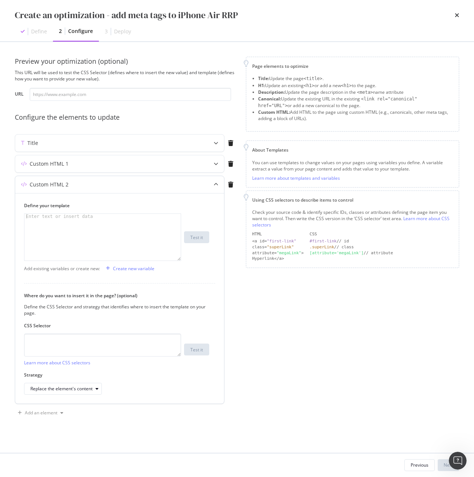
click at [88, 233] on div "modal" at bounding box center [102, 242] width 156 height 57
paste textarea "<meta name="description" content="Own iPhone 17 in Singapore with Singtel. Buy …"
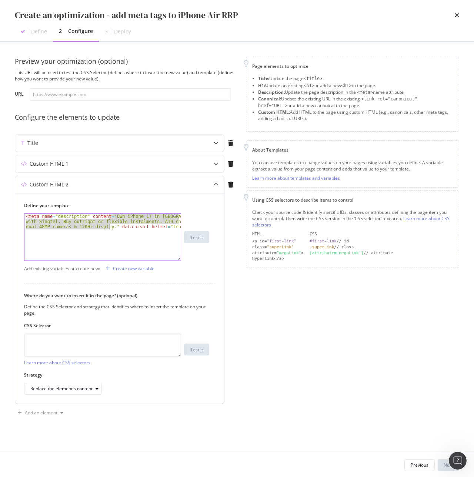
drag, startPoint x: 109, startPoint y: 217, endPoint x: 109, endPoint y: 227, distance: 10.0
click at [109, 227] on div "< meta name = "description" content = "Own iPhone 17 in Singapore with Singtel.…" at bounding box center [102, 253] width 156 height 78
paste textarea "Get iPhone Air in Singapore – slimmest 5.6mm, 120Hz ProMotion & A19 chip. Buy a…"
type textarea "<meta name="description" content="Get iPhone Air in Singapore – slimmest 5.6mm,…"
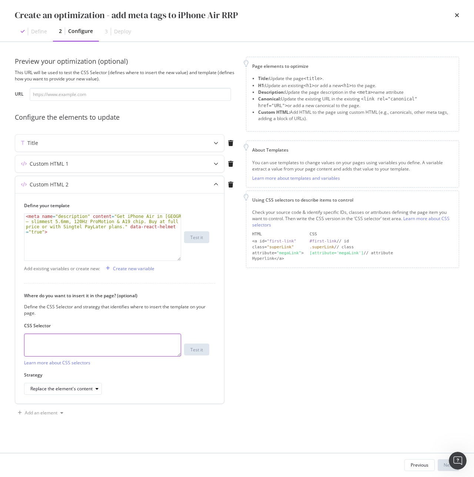
click at [80, 348] on textarea "modal" at bounding box center [102, 344] width 157 height 23
paste textarea "head > meta[name="description"]"
type textarea "head > meta[name="description"]"
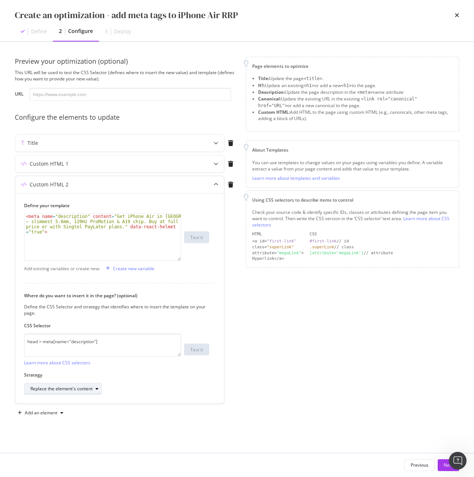
click at [68, 391] on div "Replace the element's content" at bounding box center [61, 388] width 62 height 4
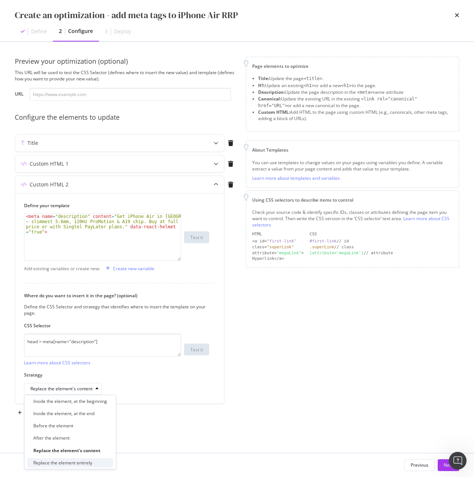
click at [90, 461] on div "Replace the element entirely" at bounding box center [62, 462] width 59 height 6
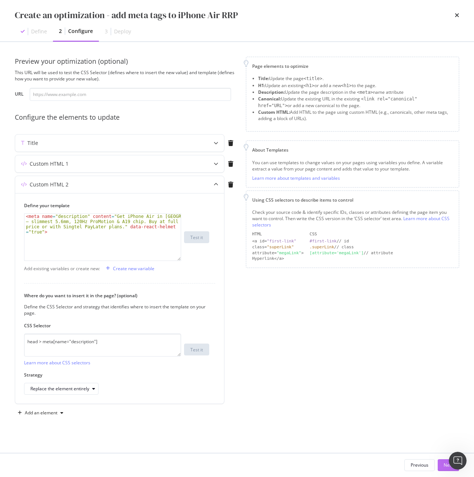
click at [446, 466] on div "Next" at bounding box center [449, 465] width 10 height 6
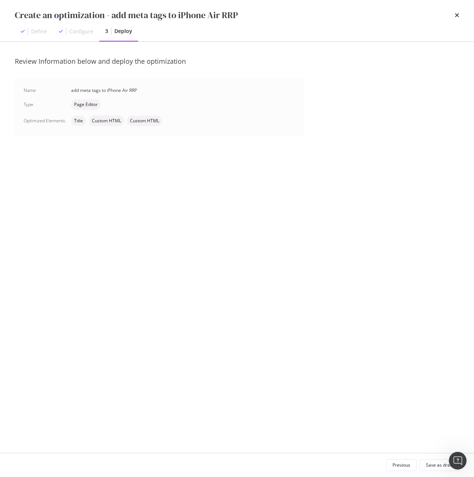
click at [460, 16] on div "Create an optimization - add meta tags to iPhone Air RRP Define Configure 3 Dep…" at bounding box center [237, 20] width 474 height 41
click at [459, 16] on icon "times" at bounding box center [457, 15] width 4 height 6
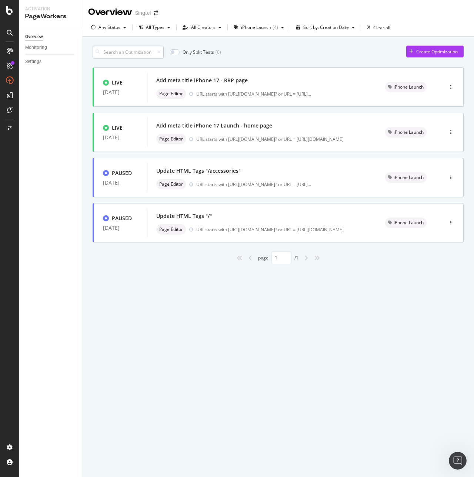
click at [128, 52] on input at bounding box center [128, 52] width 71 height 13
click at [39, 14] on div "PageWorkers" at bounding box center [50, 16] width 51 height 9
click at [37, 35] on div "Overview" at bounding box center [34, 37] width 18 height 8
click at [253, 31] on div "iPhone Launch ( 4 )" at bounding box center [259, 27] width 56 height 11
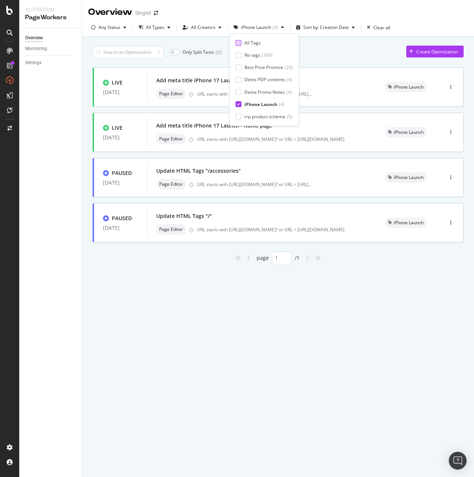
click at [255, 43] on div "All Tags" at bounding box center [253, 43] width 16 height 6
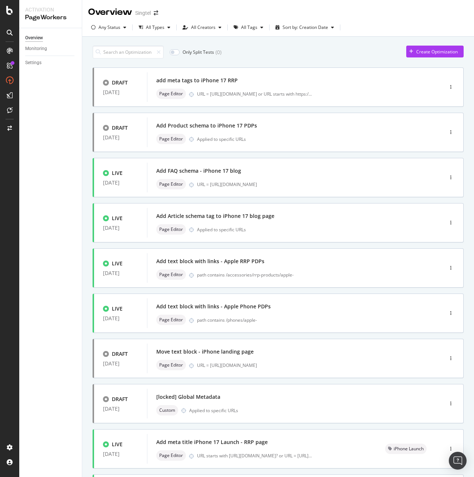
click at [63, 186] on div "Overview Monitoring Settings" at bounding box center [50, 252] width 63 height 449
click at [129, 51] on input at bounding box center [128, 52] width 71 height 13
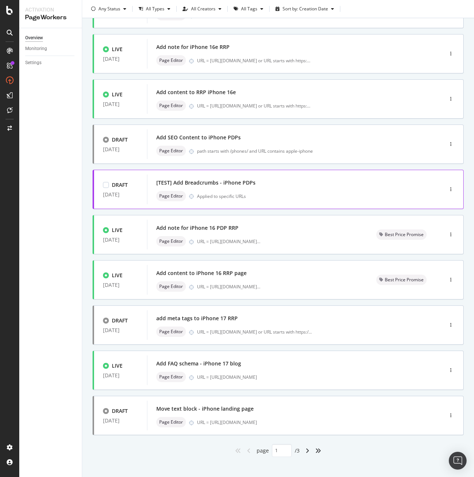
scroll to position [84, 0]
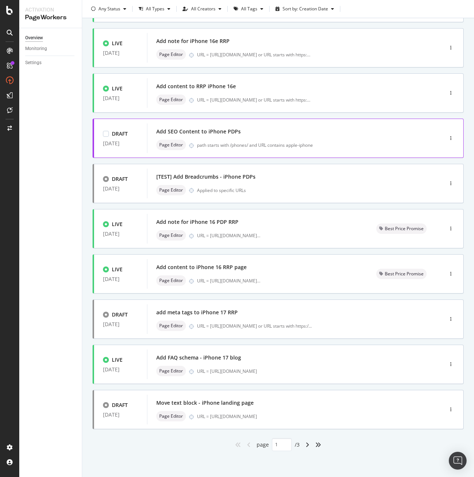
click at [261, 137] on div "Add SEO Content to iPhone PDPs Page Editor path starts with /phones/ and URL co…" at bounding box center [284, 138] width 256 height 24
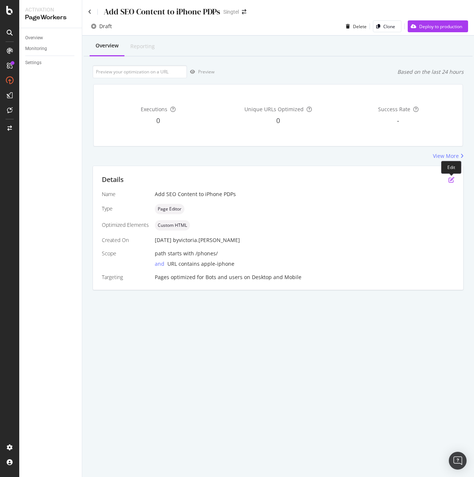
click at [453, 179] on icon "pen-to-square" at bounding box center [452, 180] width 6 height 6
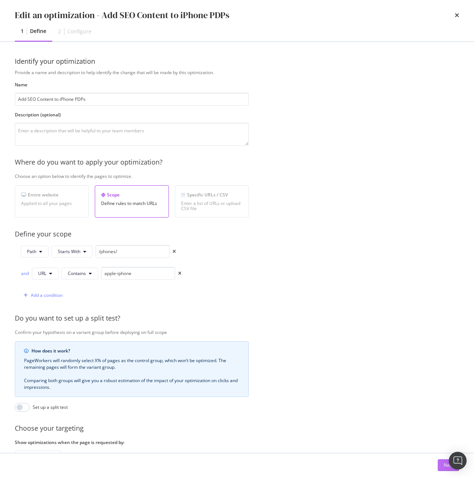
click at [441, 464] on button "Next" at bounding box center [448, 465] width 21 height 12
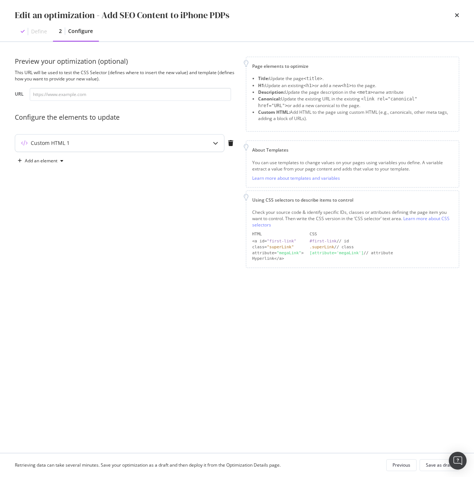
click at [116, 149] on div "Custom HTML 1" at bounding box center [119, 142] width 209 height 17
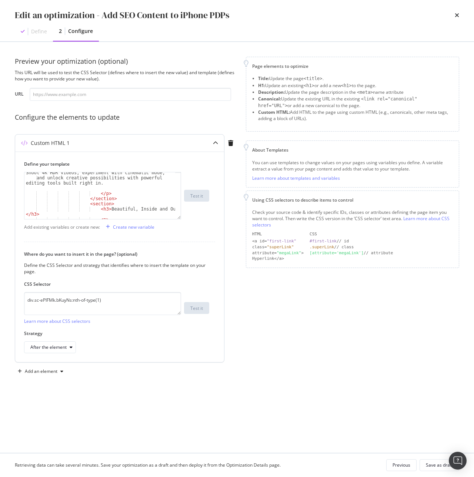
scroll to position [267, 0]
click at [458, 15] on icon "times" at bounding box center [457, 15] width 4 height 6
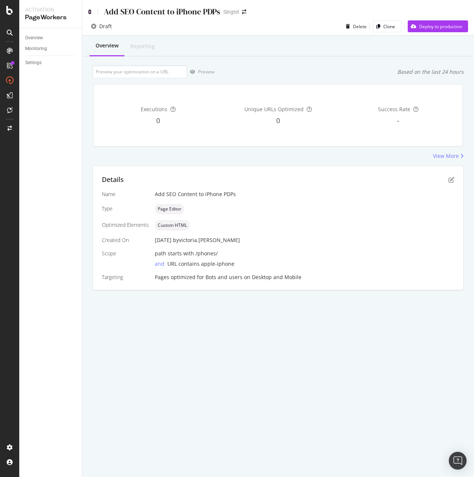
click at [89, 14] on icon at bounding box center [89, 11] width 3 height 5
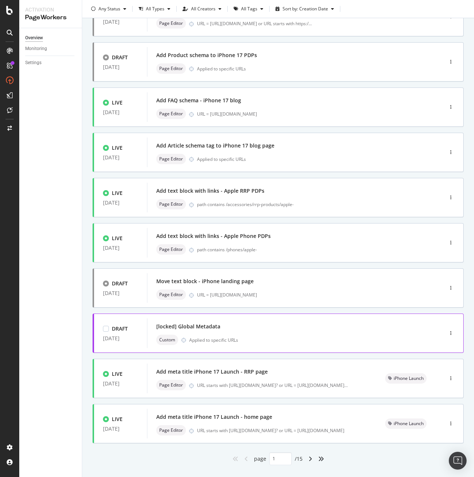
scroll to position [84, 0]
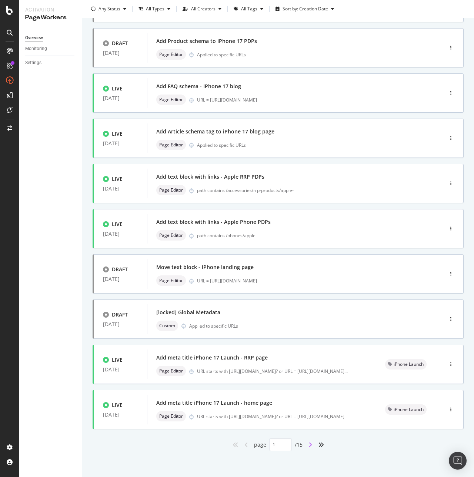
click at [309, 444] on icon "angle-right" at bounding box center [311, 445] width 4 height 6
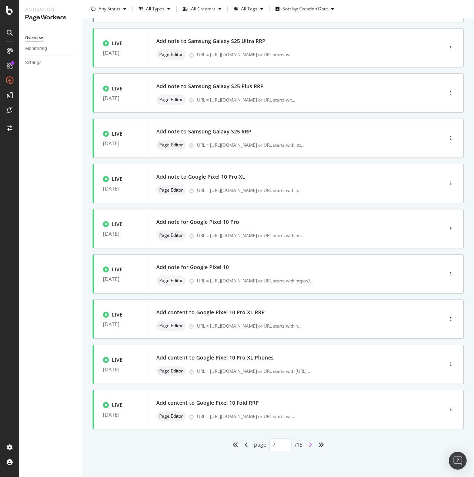
scroll to position [0, 0]
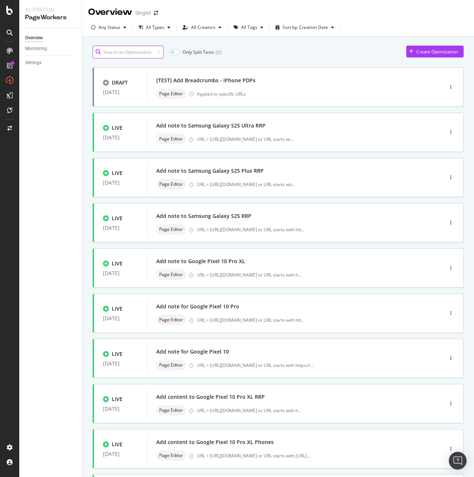
click at [112, 52] on input at bounding box center [128, 52] width 71 height 13
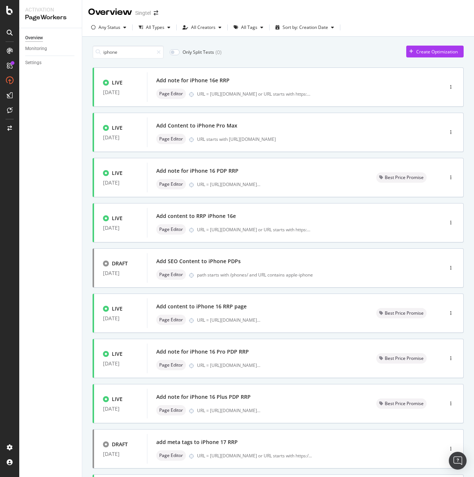
type input "1"
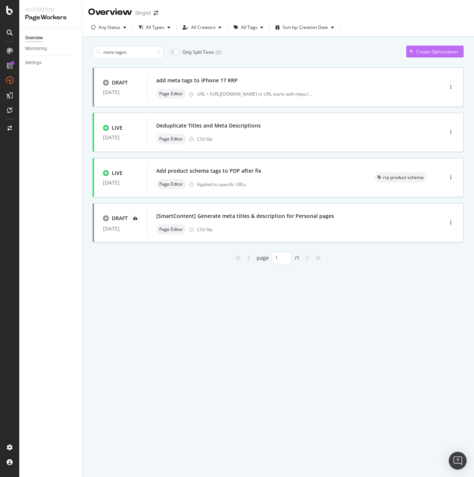
click at [424, 49] on div "Create Optimization" at bounding box center [436, 52] width 41 height 6
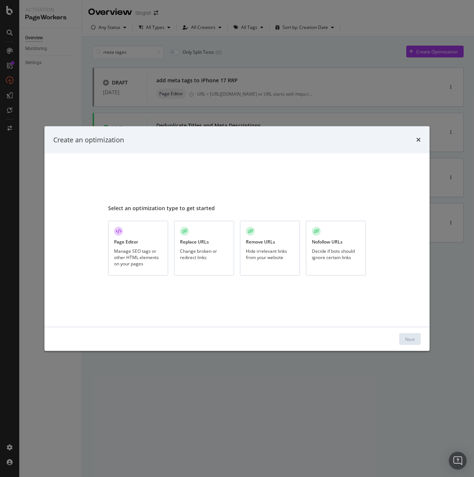
click at [131, 247] on div "Page Editor Manage SEO tags or other HTML elements on your pages" at bounding box center [138, 248] width 60 height 55
click at [419, 338] on button "Next" at bounding box center [409, 339] width 21 height 12
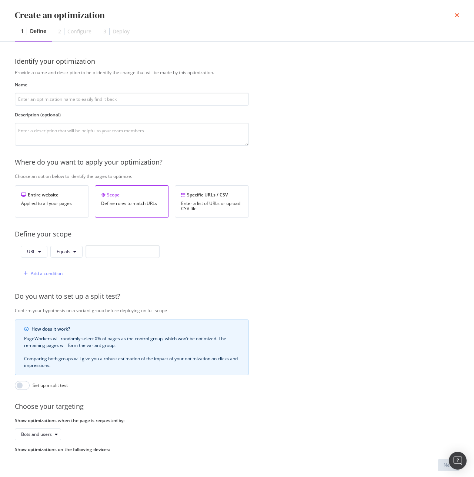
click at [458, 16] on icon "times" at bounding box center [457, 15] width 4 height 6
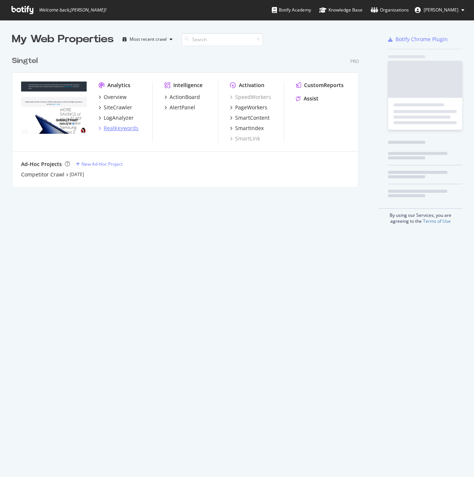
scroll to position [471, 463]
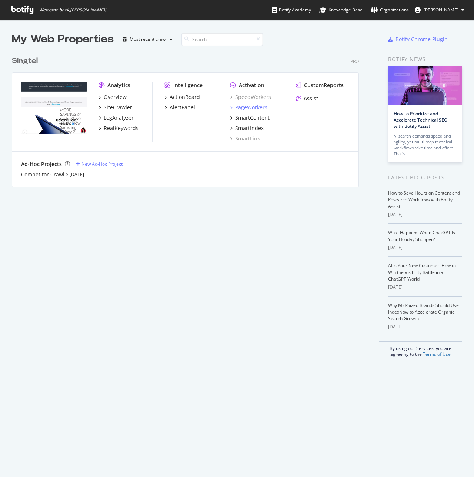
click at [254, 106] on div "PageWorkers" at bounding box center [251, 107] width 32 height 7
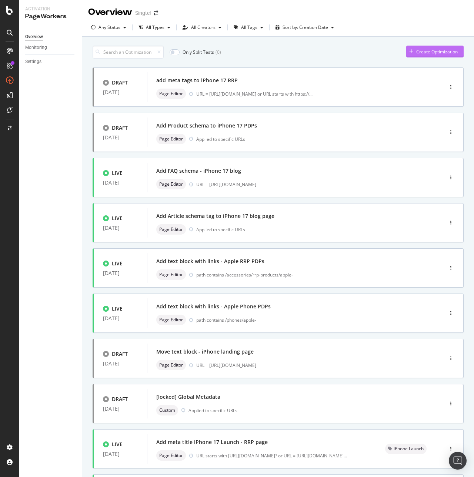
click at [425, 50] on div "Create Optimization" at bounding box center [436, 52] width 41 height 6
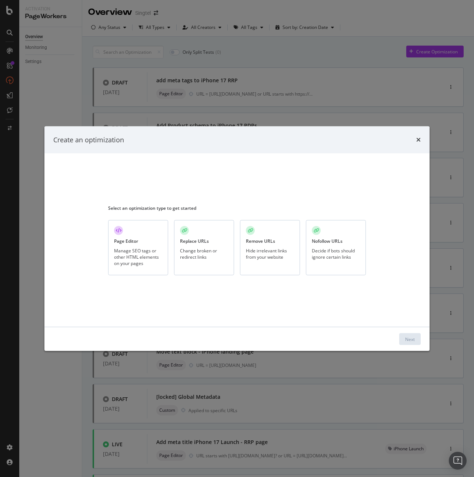
click at [134, 246] on div "Page Editor Manage SEO tags or other HTML elements on your pages" at bounding box center [138, 247] width 60 height 55
click at [407, 334] on div "Next" at bounding box center [410, 338] width 10 height 11
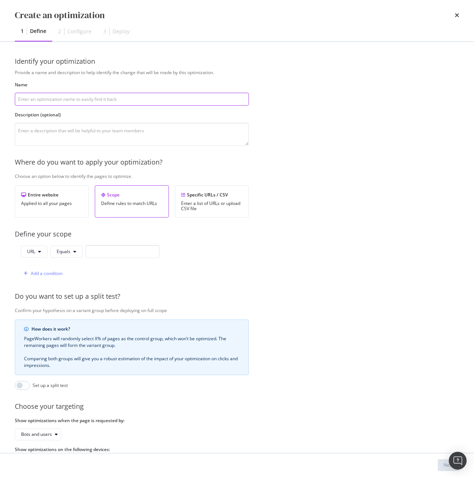
click at [59, 97] on input "modal" at bounding box center [132, 99] width 234 height 13
paste input "add meta tags to iPhone 17 RRP"
drag, startPoint x: 69, startPoint y: 99, endPoint x: 75, endPoint y: 98, distance: 6.3
click at [75, 98] on input "add meta tags to iPhone 17 RRP" at bounding box center [132, 99] width 234 height 13
type input "add meta tags to iPhone Air RRP"
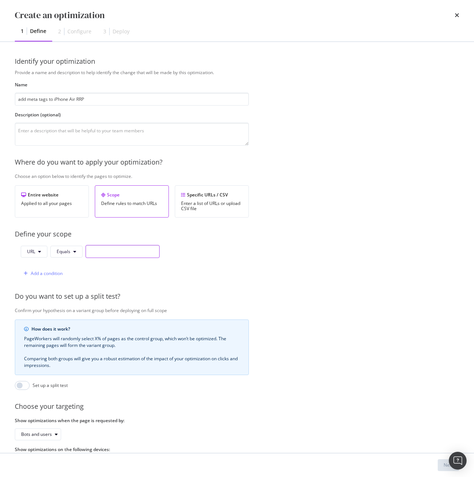
click at [117, 252] on input "modal" at bounding box center [123, 251] width 74 height 13
paste input "[URL][DOMAIN_NAME]"
type input "[URL][DOMAIN_NAME]"
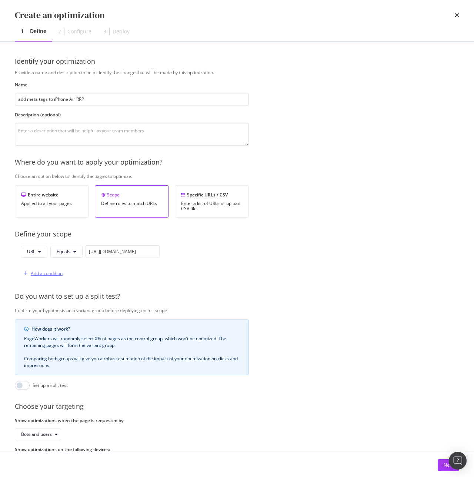
click at [46, 273] on div "Add a condition" at bounding box center [47, 273] width 32 height 6
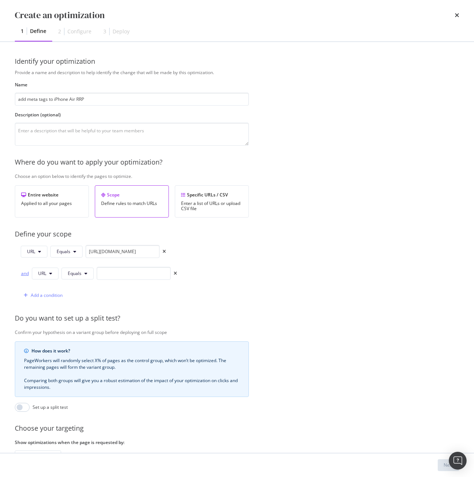
click at [25, 274] on div "and" at bounding box center [25, 273] width 8 height 6
click at [73, 271] on span "Equals" at bounding box center [75, 273] width 14 height 6
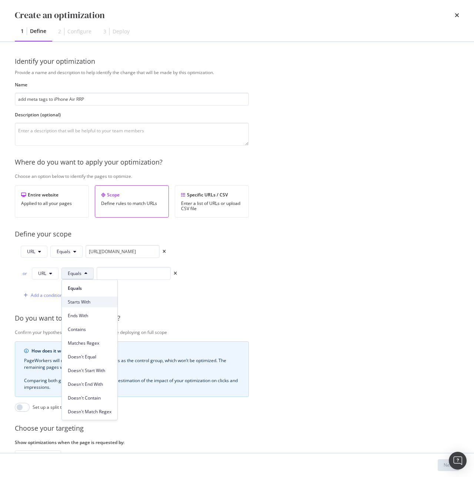
click at [90, 299] on span "Starts With" at bounding box center [90, 302] width 44 height 7
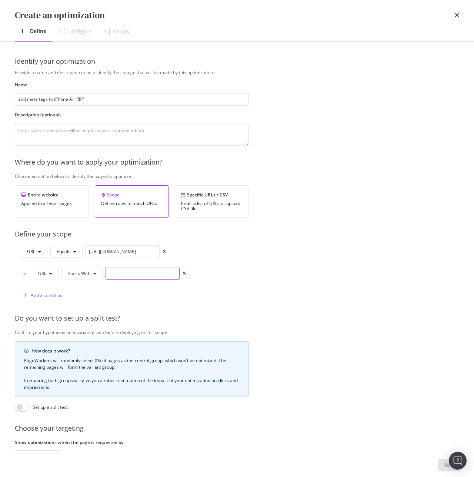
click at [118, 274] on input "modal" at bounding box center [143, 273] width 74 height 13
paste input "[URL][DOMAIN_NAME]"
type input "[URL][DOMAIN_NAME]?"
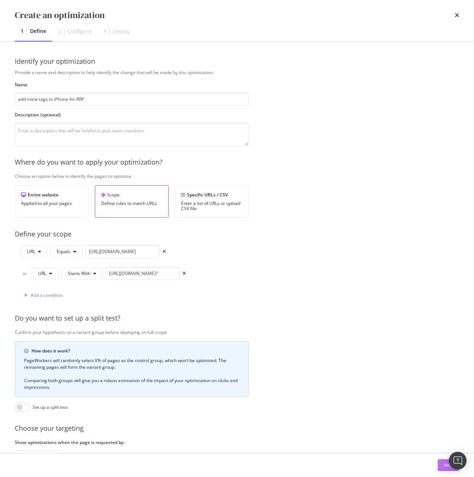
click at [439, 464] on button "Next" at bounding box center [448, 465] width 21 height 12
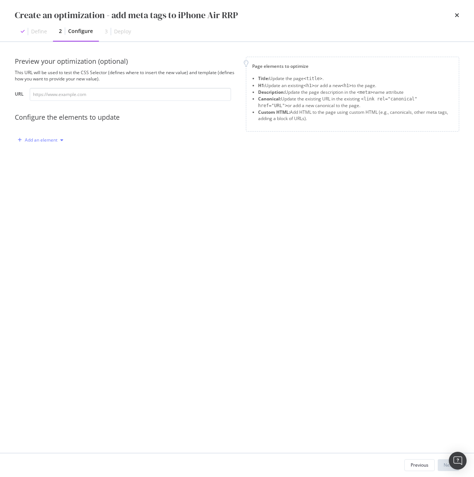
click at [30, 143] on div "Add an element" at bounding box center [41, 139] width 52 height 11
click at [41, 152] on div "Title" at bounding box center [38, 154] width 9 height 6
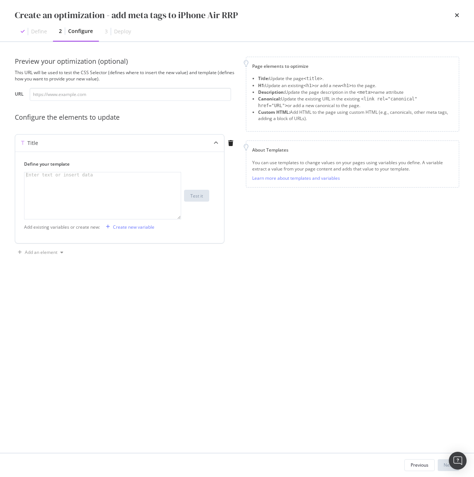
click at [62, 172] on div "Enter text or insert data" at bounding box center [59, 174] width 70 height 5
paste textarea "Buy iPhone Air Singapore | Slim Design & Instalments Singtel"
type textarea "Buy iPhone Air Singapore | Slim Design & Instalments Singtel"
click at [48, 254] on div "Add an element" at bounding box center [41, 252] width 33 height 4
click at [59, 301] on div "Custom HTML" at bounding box center [48, 303] width 29 height 6
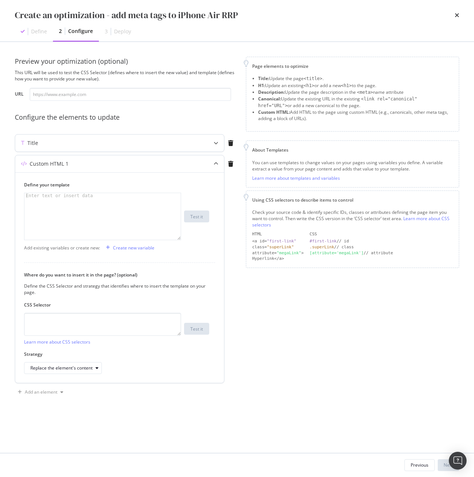
click at [85, 206] on div "modal" at bounding box center [102, 221] width 156 height 57
paste textarea "<meta name="pageTitle" content="Buy iPhone 17 [GEOGRAPHIC_DATA] | 36 mths PayLa…"
type textarea "<meta name="pageTitle" content="Buy iPhone 17 [GEOGRAPHIC_DATA] | 36 mths PayLa…"
click at [47, 146] on div "Title" at bounding box center [105, 142] width 180 height 7
click at [53, 148] on div "Title" at bounding box center [119, 142] width 209 height 17
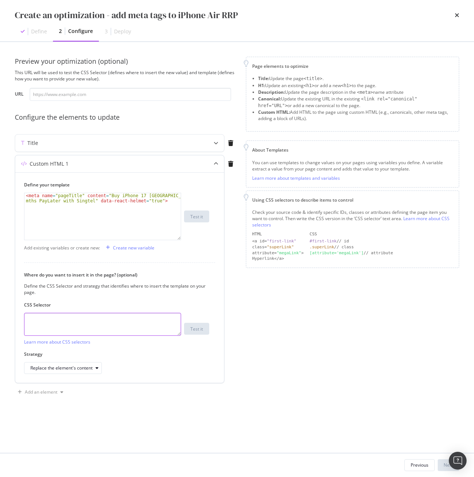
click at [141, 328] on textarea "modal" at bounding box center [102, 324] width 157 height 23
paste textarea "head > meta[name="pageTitle"]"
type textarea "head > meta[name="pageTitle"]"
click at [93, 369] on div "modal" at bounding box center [97, 368] width 9 height 4
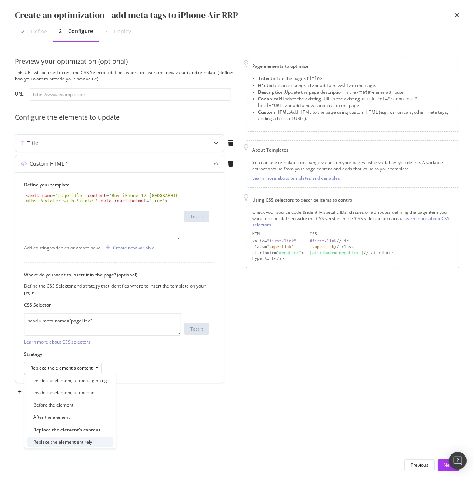
click at [91, 439] on div "Replace the element entirely" at bounding box center [62, 442] width 59 height 6
click at [70, 146] on div "Title" at bounding box center [105, 142] width 180 height 7
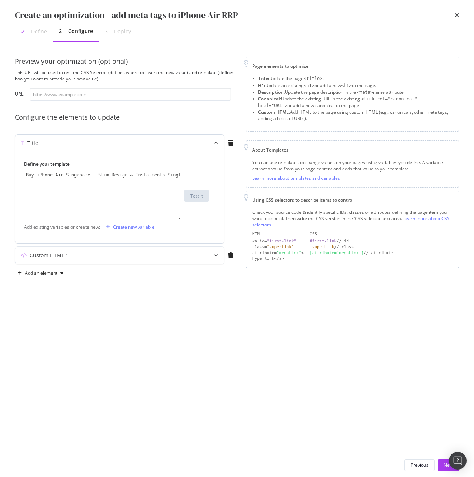
click at [27, 175] on div "1 Buy iPhone Air Singapore | Slim Design & Instalments Singtel XXXXXXXXXXXXXXXX…" at bounding box center [102, 195] width 157 height 47
type textarea "Buy iPhone Air Singapore | Slim Design & Instalments Singtel"
drag, startPoint x: 25, startPoint y: 175, endPoint x: 186, endPoint y: 176, distance: 161.2
click at [186, 176] on div "Buy iPhone Air Singapore | Slim Design & Instalments Singtel 1 Buy iPhone Air S…" at bounding box center [116, 195] width 185 height 47
click at [98, 258] on div "Custom HTML 1" at bounding box center [105, 255] width 180 height 7
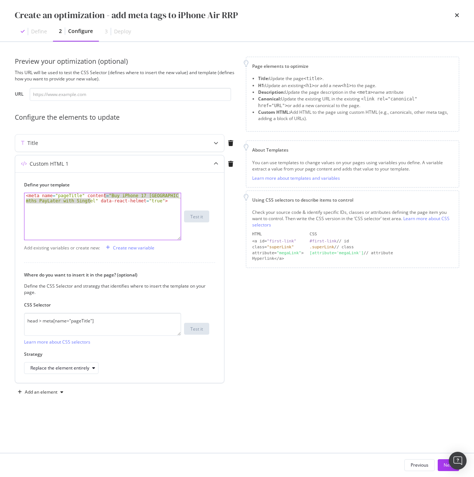
drag, startPoint x: 104, startPoint y: 196, endPoint x: 89, endPoint y: 202, distance: 16.3
click at [89, 202] on div "< meta name = "pageTitle" content = "Buy iPhone 17 [GEOGRAPHIC_DATA] | 36 mths …" at bounding box center [102, 226] width 156 height 67
paste textarea "Air Singapore | Slim Design & Instalments"
type textarea "<meta name="pageTitle" content="Buy iPhone Air Singapore | Slim Design & Instal…"
click at [45, 393] on div "Add an element" at bounding box center [41, 392] width 33 height 4
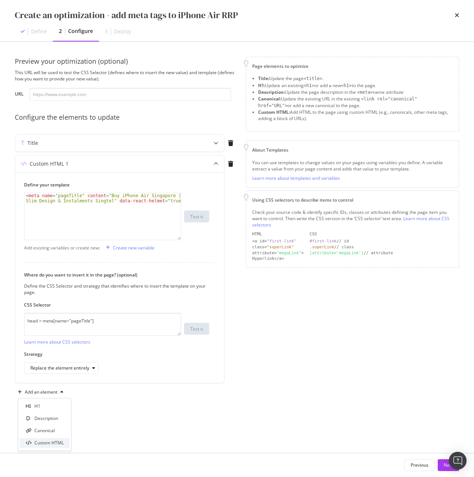
click at [46, 441] on div "Custom HTML" at bounding box center [48, 442] width 29 height 6
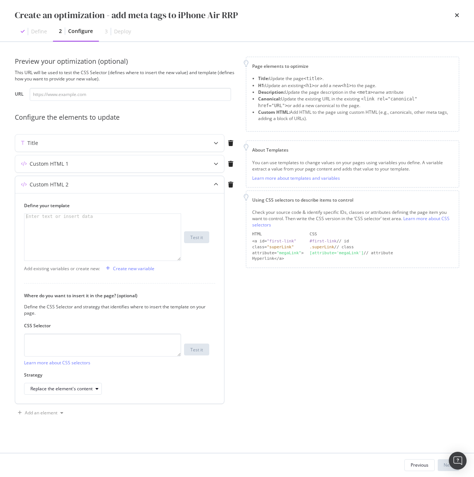
click at [116, 227] on div "modal" at bounding box center [102, 242] width 156 height 57
paste textarea "<meta name="description" content="Own iPhone 17 in [GEOGRAPHIC_DATA] with Singt…"
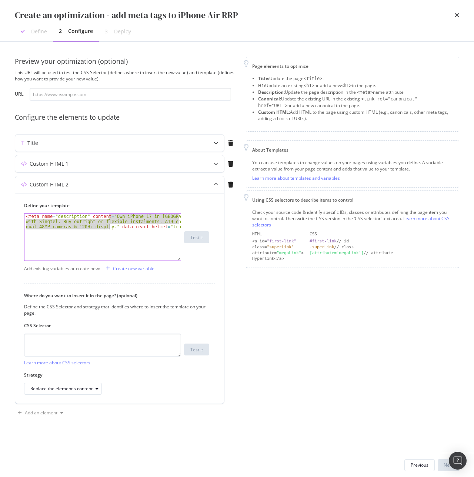
drag, startPoint x: 109, startPoint y: 216, endPoint x: 108, endPoint y: 228, distance: 11.9
click at [108, 228] on div "< meta name = "description" content = "Own iPhone 17 in [GEOGRAPHIC_DATA] with …" at bounding box center [102, 253] width 156 height 78
paste textarea "Get iPhone Air in [GEOGRAPHIC_DATA] – slimmest 5.6mm, 120Hz ProMotion & A19 chi…"
type textarea "<meta name="description" content="Get iPhone Air in [GEOGRAPHIC_DATA] – slimmes…"
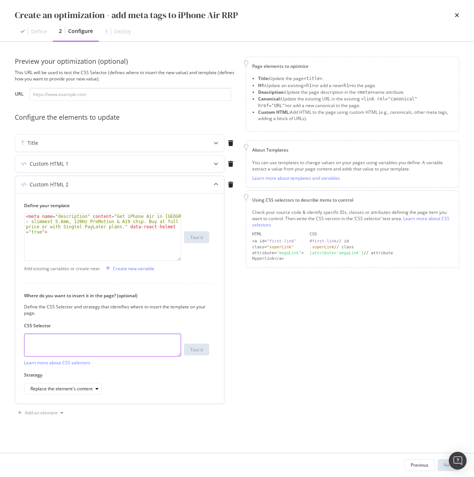
click at [89, 347] on textarea "modal" at bounding box center [102, 344] width 157 height 23
paste textarea "head > meta[name="description"]"
type textarea "head > meta[name="description"]"
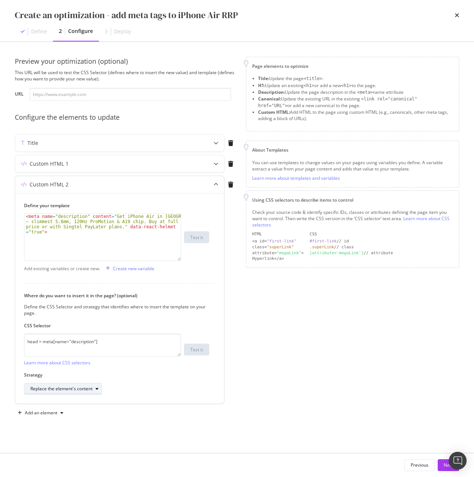
click at [91, 389] on div "Replace the element's content" at bounding box center [61, 388] width 62 height 4
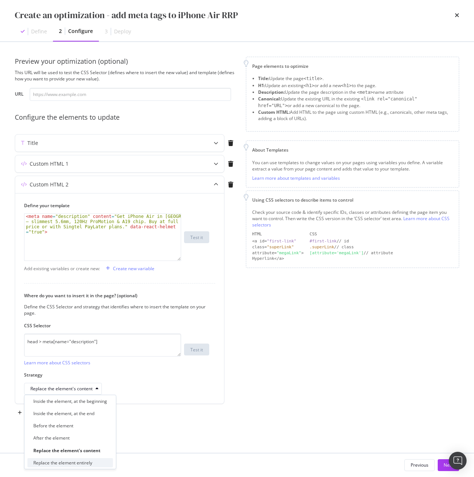
click at [93, 464] on div "Replace the element entirely" at bounding box center [70, 462] width 86 height 9
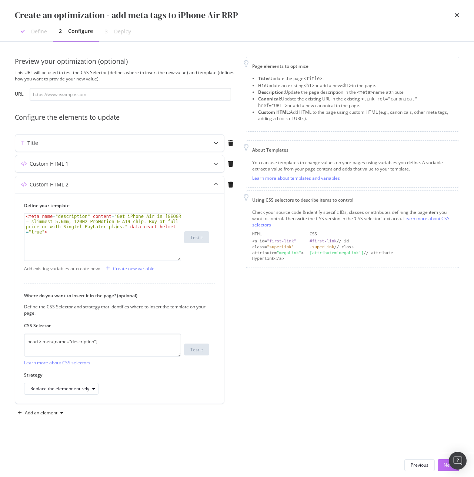
click at [442, 465] on button "Next" at bounding box center [448, 465] width 21 height 12
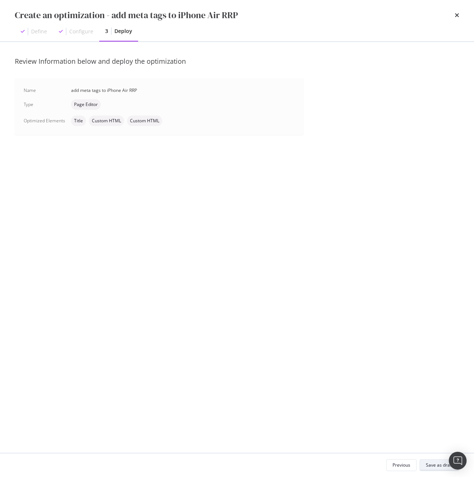
click at [441, 465] on div "Save as draft" at bounding box center [439, 465] width 27 height 6
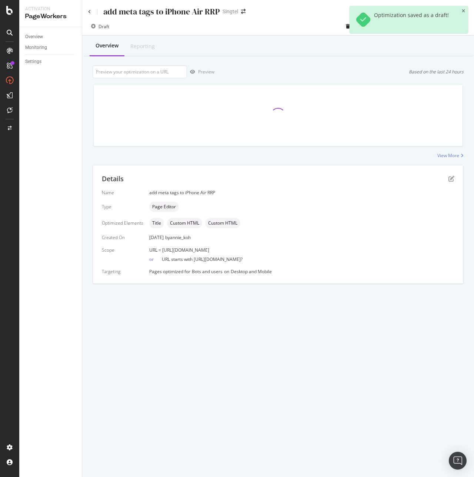
drag, startPoint x: 161, startPoint y: 250, endPoint x: 353, endPoint y: 247, distance: 191.6
click at [353, 247] on div "URL = [URL][DOMAIN_NAME]" at bounding box center [301, 250] width 305 height 6
copy span "[URL][DOMAIN_NAME]"
click at [116, 72] on input "url" at bounding box center [140, 71] width 94 height 13
paste input "[URL][DOMAIN_NAME]"
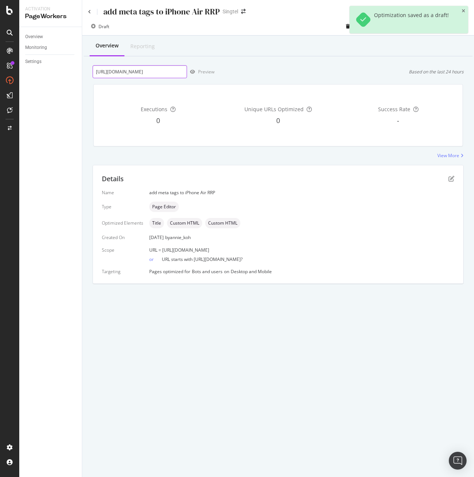
scroll to position [0, 52]
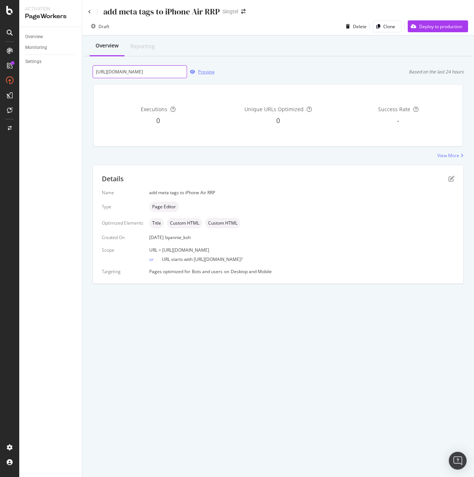
type input "[URL][DOMAIN_NAME]"
click at [208, 73] on div "Preview" at bounding box center [206, 72] width 16 height 6
click at [91, 13] on icon at bounding box center [89, 12] width 3 height 4
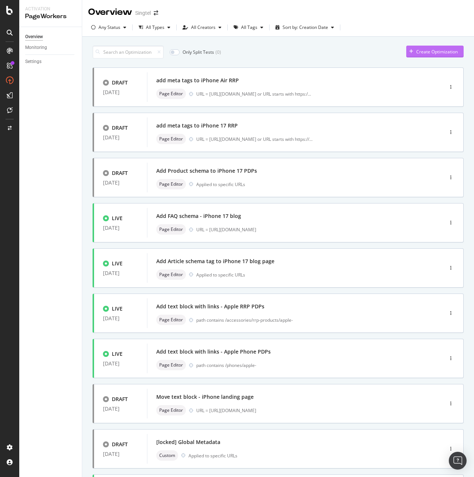
click at [428, 50] on div "Create Optimization" at bounding box center [436, 52] width 41 height 6
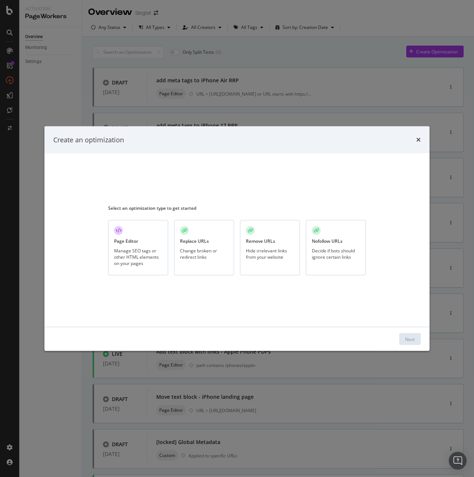
click at [138, 257] on div "Manage SEO tags or other HTML elements on your pages" at bounding box center [138, 256] width 48 height 19
click at [408, 342] on div "Next" at bounding box center [410, 338] width 10 height 11
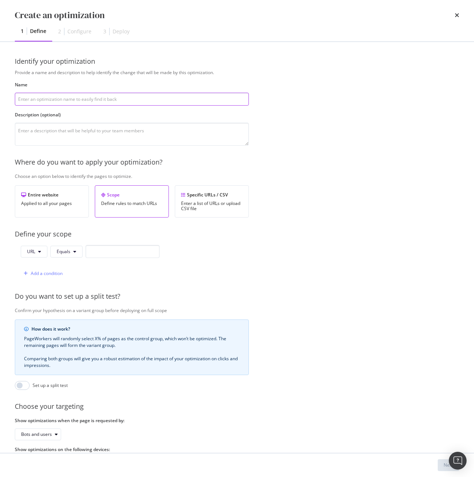
click at [57, 97] on input "modal" at bounding box center [132, 99] width 234 height 13
paste input "add meta tags to iPhone 17 RRP"
type input "add meta tags to iPhone 17 RRP"
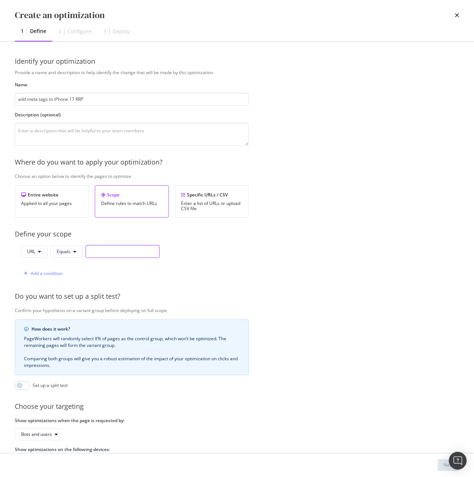
click at [116, 254] on input "modal" at bounding box center [123, 251] width 74 height 13
paste input "[URL][DOMAIN_NAME]"
type input "[URL][DOMAIN_NAME]"
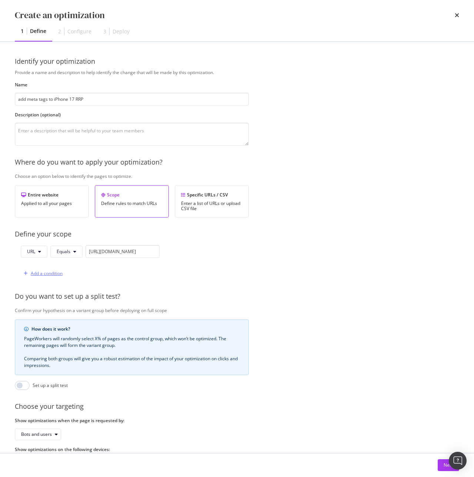
click at [40, 273] on div "Add a condition" at bounding box center [47, 273] width 32 height 6
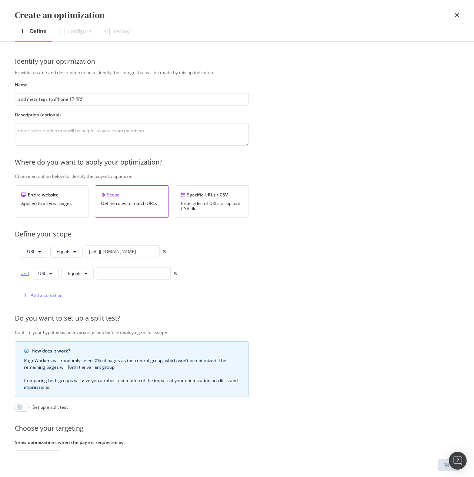
click at [24, 275] on div "and" at bounding box center [25, 273] width 8 height 6
click at [74, 274] on span "Equals" at bounding box center [75, 273] width 14 height 6
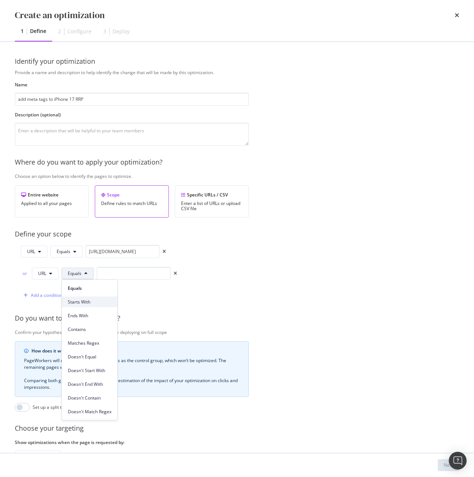
click at [96, 300] on span "Starts With" at bounding box center [90, 302] width 44 height 7
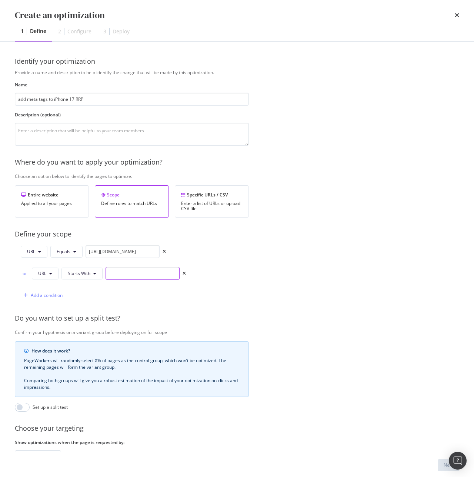
click at [119, 273] on input "modal" at bounding box center [143, 273] width 74 height 13
paste input "[URL][DOMAIN_NAME]"
type input "[URL][DOMAIN_NAME]?"
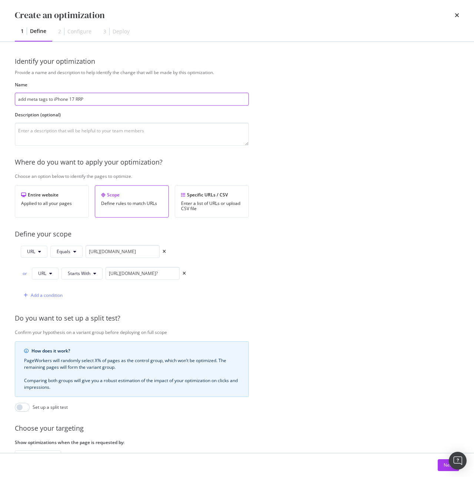
scroll to position [0, 0]
drag, startPoint x: 54, startPoint y: 99, endPoint x: 72, endPoint y: 99, distance: 17.4
click at [72, 99] on input "add meta tags to iPhone 17 RRP" at bounding box center [132, 99] width 234 height 13
click at [77, 99] on input "add meta tags to iPhone 17 RRP" at bounding box center [132, 99] width 234 height 13
type input "add meta tags to iPhone 17 Pro RRP"
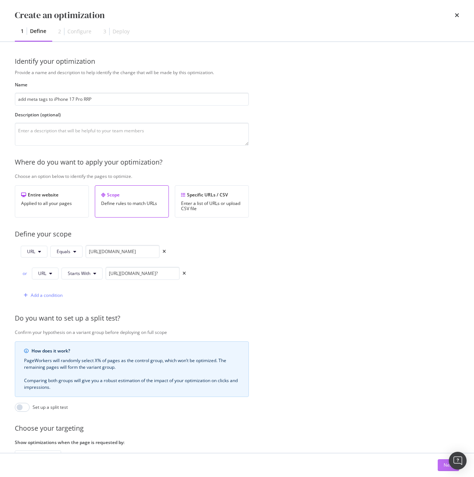
click at [447, 461] on div "Next" at bounding box center [449, 464] width 10 height 11
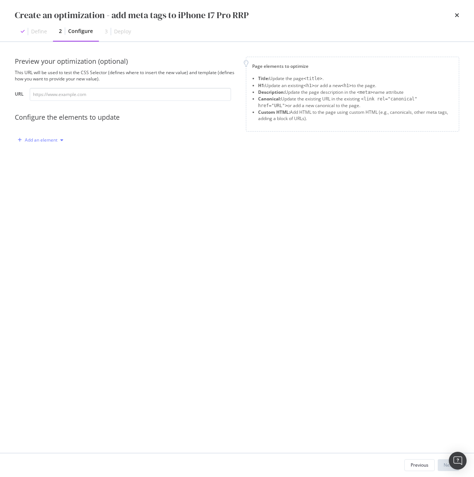
click at [34, 142] on div "Add an element" at bounding box center [41, 140] width 33 height 4
click at [52, 150] on div "Title" at bounding box center [45, 153] width 50 height 9
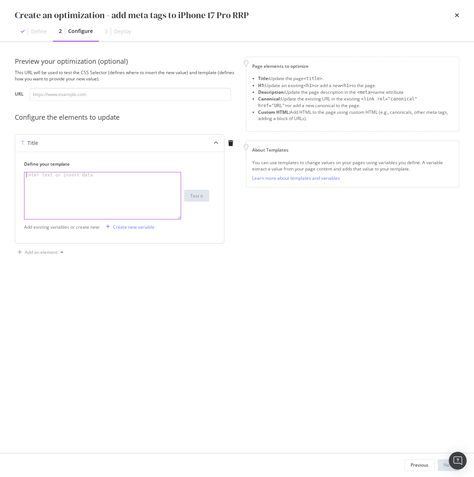
click at [173, 195] on div "modal" at bounding box center [102, 200] width 156 height 57
paste textarea "Buy iPhone 17 Pro Singapore | Pro Camera & PayLater Singtel"
type textarea "Buy iPhone 17 Pro Singapore | Pro Camera & PayLater Singtel"
click at [31, 251] on div "Add an element" at bounding box center [41, 252] width 33 height 4
click at [58, 300] on div "Custom HTML" at bounding box center [48, 303] width 29 height 6
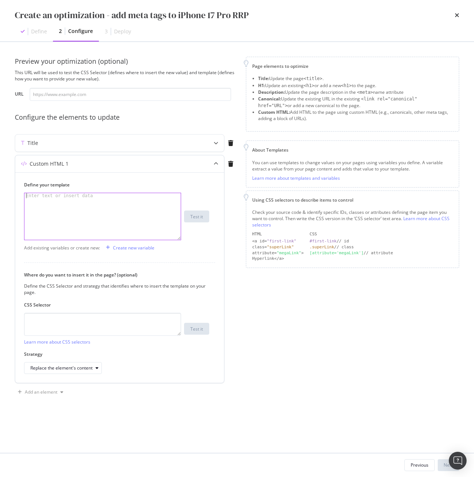
click at [92, 196] on div "modal" at bounding box center [102, 221] width 156 height 57
paste textarea "<meta name="pageTitle" content="Buy iPhone 17 [GEOGRAPHIC_DATA] | 36 mths PayLa…"
type textarea "<meta name="pageTitle" content="Buy iPhone 17 [GEOGRAPHIC_DATA] | 36 mths PayLa…"
click at [103, 324] on textarea "modal" at bounding box center [102, 324] width 157 height 23
paste textarea "head > meta[name="pageTitle"]"
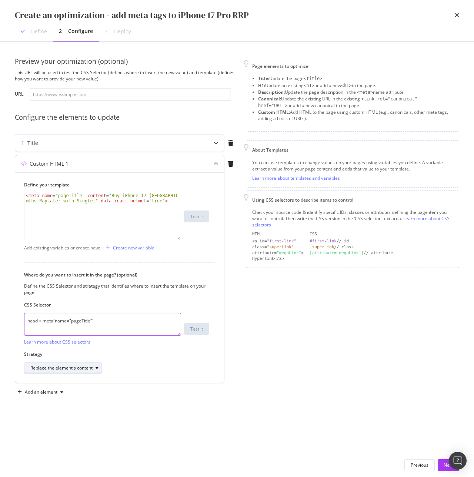
type textarea "head > meta[name="pageTitle"]"
click at [91, 371] on div "Replace the element's content" at bounding box center [65, 368] width 71 height 10
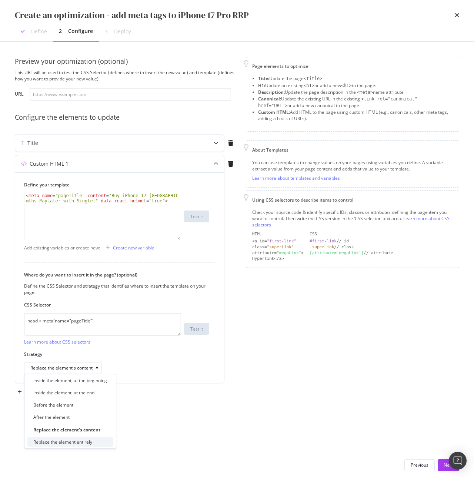
click at [94, 440] on div "Replace the element entirely" at bounding box center [70, 441] width 86 height 9
click at [92, 220] on div "< meta name = "pageTitle" content = "Buy iPhone 17 [GEOGRAPHIC_DATA] | 36 mths …" at bounding box center [102, 226] width 156 height 67
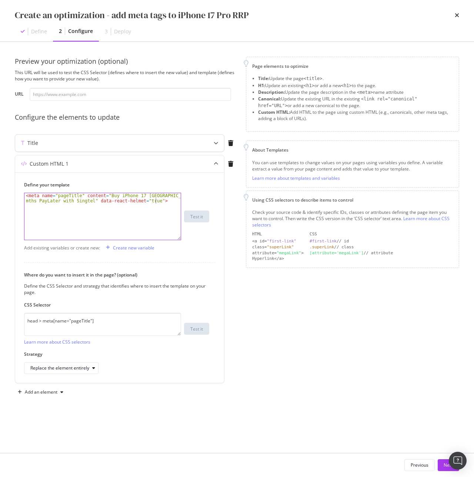
click at [92, 145] on div "Title" at bounding box center [105, 142] width 180 height 7
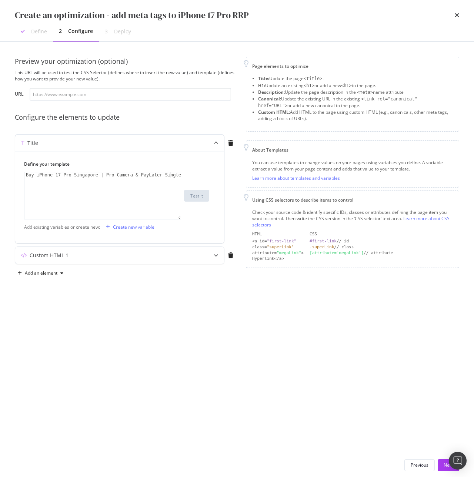
type textarea "Buy iPhone 17 Pro Singapore | Pro Camera & PayLater Singtel"
drag, startPoint x: 26, startPoint y: 177, endPoint x: 239, endPoint y: 175, distance: 213.4
click at [239, 175] on div "Preview your optimization (optional) This URL will be used to test the CSS Sele…" at bounding box center [237, 168] width 445 height 222
click at [78, 258] on div "Custom HTML 1" at bounding box center [105, 255] width 180 height 7
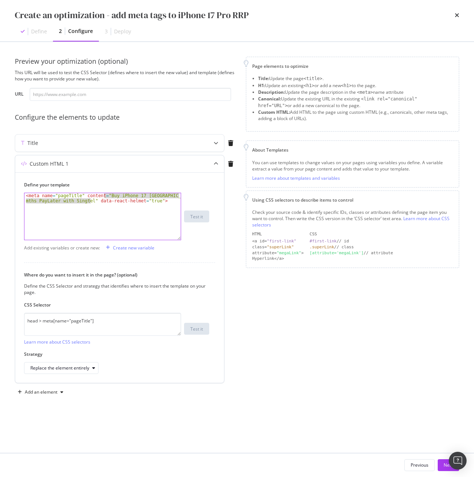
drag, startPoint x: 105, startPoint y: 195, endPoint x: 85, endPoint y: 220, distance: 32.2
click at [89, 202] on div "< meta name = "pageTitle" content = "Buy iPhone 17 [GEOGRAPHIC_DATA] | 36 mths …" at bounding box center [102, 226] width 156 height 67
paste textarea "Pro Singapore | Pro Camera & PayLater"
type textarea "<meta name="pageTitle" content="Buy iPhone 17 Pro Singapore | Pro Camera & PayL…"
click at [49, 394] on div "Add an element" at bounding box center [41, 392] width 33 height 4
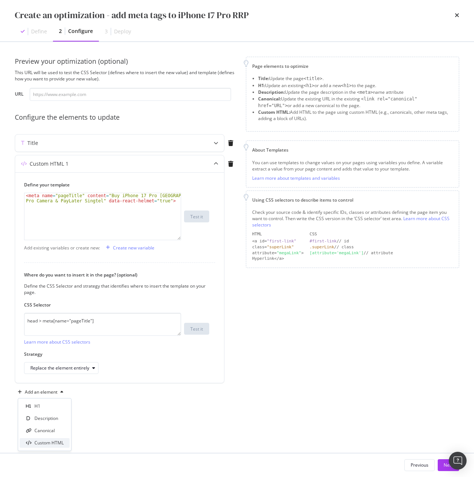
click at [49, 446] on div "Custom HTML" at bounding box center [45, 442] width 50 height 9
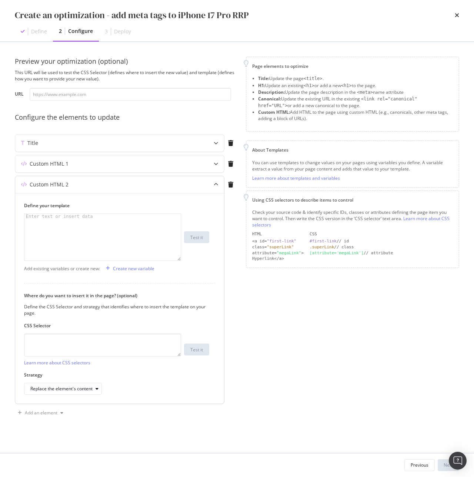
click at [80, 228] on div "modal" at bounding box center [102, 242] width 156 height 57
paste textarea "<meta name="description" content="Own iPhone 17 in [GEOGRAPHIC_DATA] with Singt…"
type textarea "<meta name="description" content="Own iPhone 17 in [GEOGRAPHIC_DATA] with Singt…"
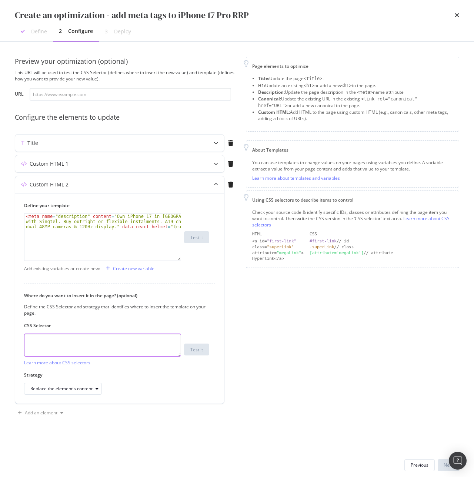
paste textarea "head > meta[name="description"]"
click at [81, 342] on textarea "head > meta[name="description"]" at bounding box center [102, 344] width 157 height 23
type textarea "head > meta[name="description"]"
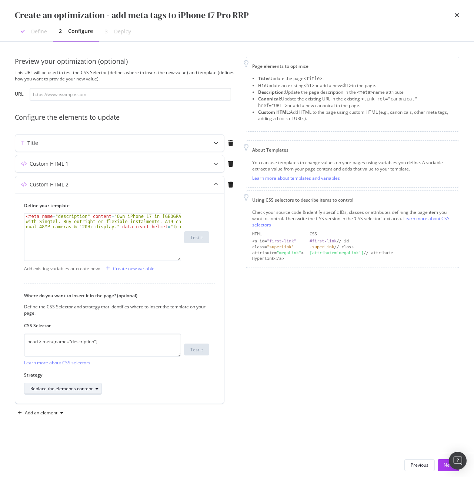
click at [66, 389] on div "Replace the element's content" at bounding box center [61, 388] width 62 height 4
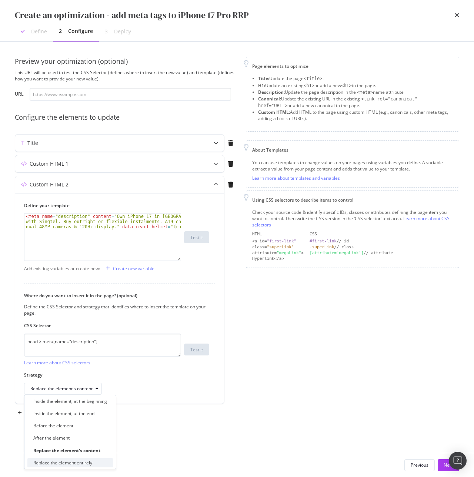
click at [83, 462] on div "Replace the element entirely" at bounding box center [62, 462] width 59 height 6
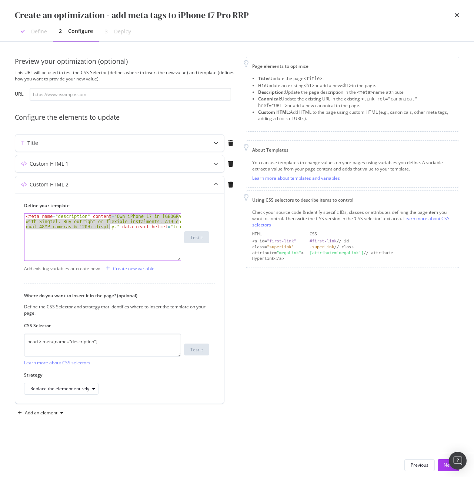
drag, startPoint x: 109, startPoint y: 216, endPoint x: 105, endPoint y: 233, distance: 17.1
click at [109, 227] on div "< meta name = "description" content = "Own iPhone 17 in [GEOGRAPHIC_DATA] with …" at bounding box center [102, 253] width 156 height 78
paste textarea "Shop iPhone 17 Pro in [GEOGRAPHIC_DATA]. A19 Pro chip, triple 48MP cameras & 12…"
type textarea "<meta name="description" content="Shop iPhone 17 Pro in [GEOGRAPHIC_DATA]. A19 …"
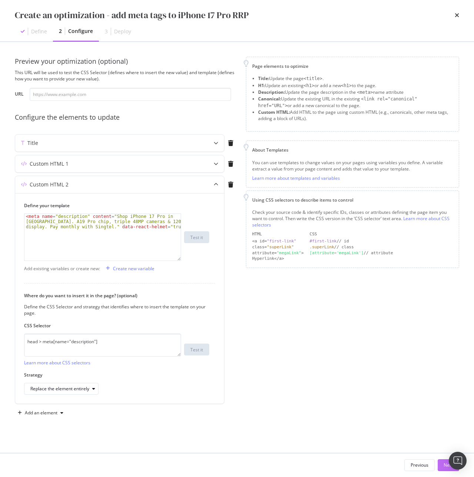
click at [445, 465] on div "Next" at bounding box center [449, 465] width 10 height 6
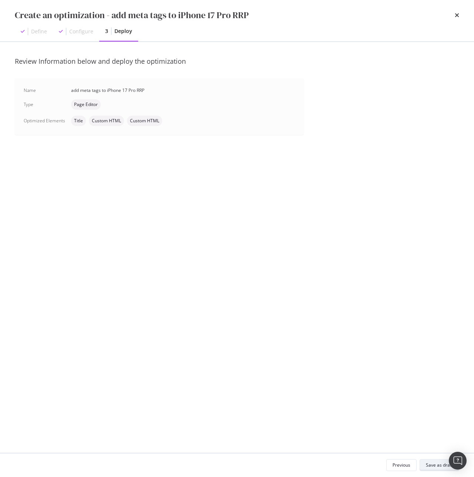
click at [445, 465] on div "Save as draft" at bounding box center [439, 465] width 27 height 6
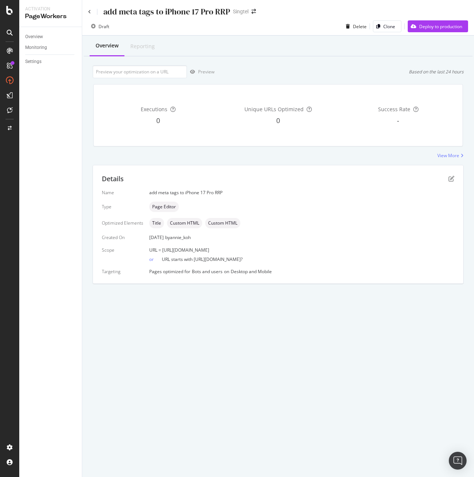
drag, startPoint x: 161, startPoint y: 250, endPoint x: 320, endPoint y: 249, distance: 159.3
click at [320, 249] on div "URL = [URL][DOMAIN_NAME]" at bounding box center [301, 250] width 305 height 6
copy span "[URL][DOMAIN_NAME]"
click at [147, 75] on input "url" at bounding box center [140, 71] width 94 height 13
paste input "[URL][DOMAIN_NAME]"
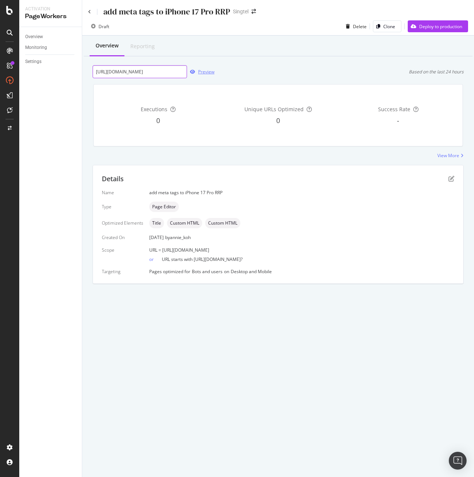
scroll to position [0, 60]
type input "[URL][DOMAIN_NAME]"
click at [204, 73] on div "Preview" at bounding box center [206, 72] width 16 height 6
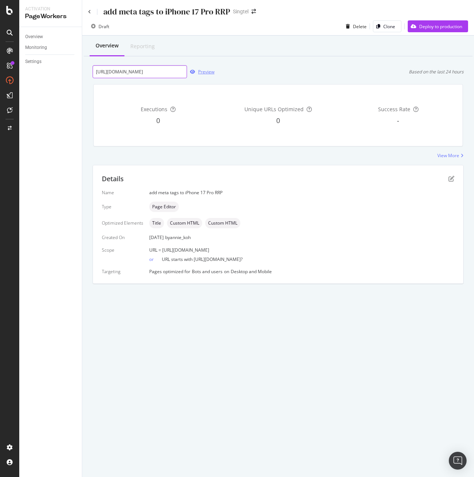
drag, startPoint x: 169, startPoint y: 74, endPoint x: 213, endPoint y: 73, distance: 44.5
click at [213, 73] on div "[URL][DOMAIN_NAME] Preview" at bounding box center [154, 71] width 122 height 13
click at [212, 71] on div "Preview" at bounding box center [206, 72] width 16 height 6
click at [452, 177] on icon "pen-to-square" at bounding box center [452, 179] width 6 height 6
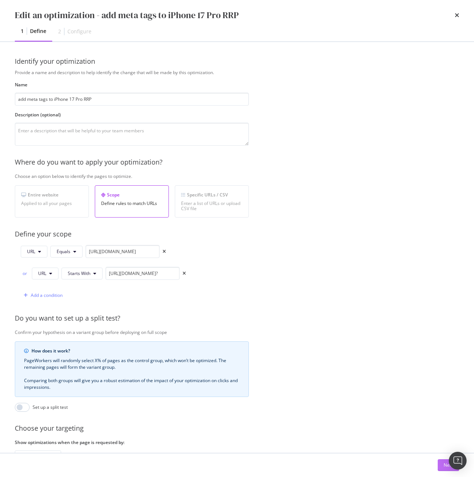
click at [447, 468] on div "Next" at bounding box center [449, 465] width 10 height 6
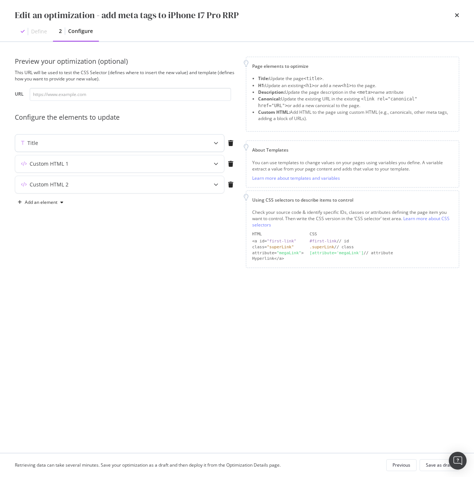
click at [50, 143] on div "Title" at bounding box center [105, 142] width 180 height 7
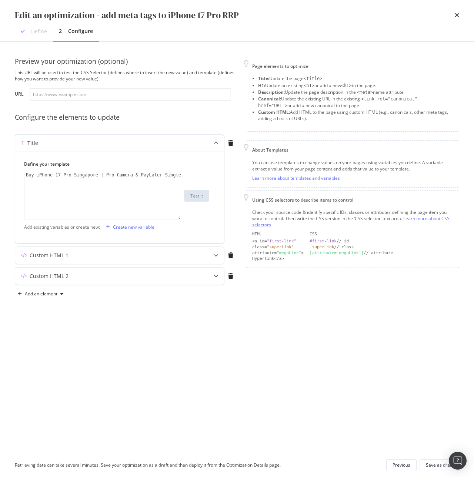
click at [50, 143] on div "Title" at bounding box center [105, 142] width 180 height 7
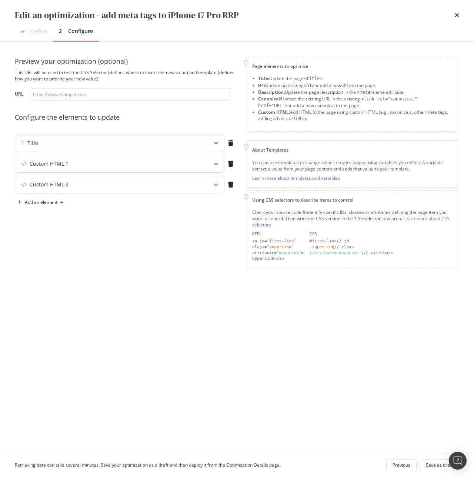
click at [63, 164] on div "Custom HTML 1" at bounding box center [49, 163] width 39 height 7
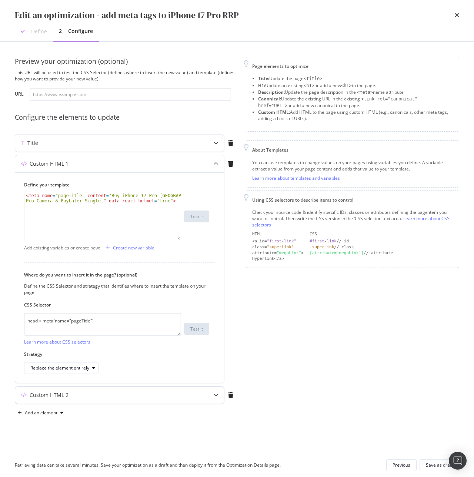
click at [79, 398] on div "Custom HTML 2" at bounding box center [105, 394] width 180 height 7
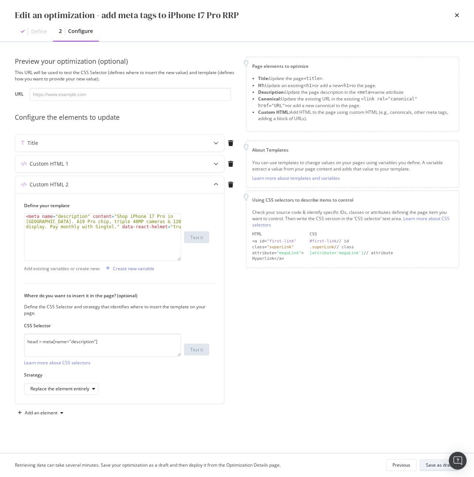
click at [427, 464] on div "Save as draft" at bounding box center [439, 465] width 27 height 6
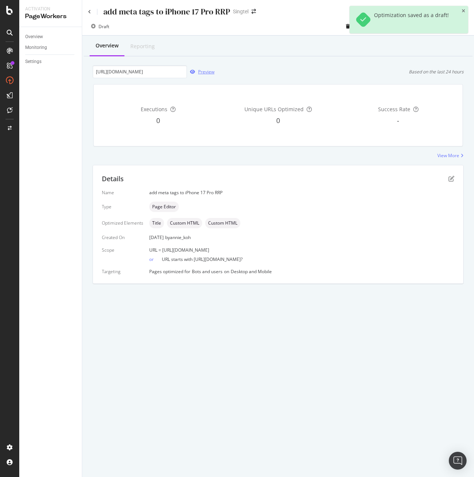
click at [203, 73] on div "Preview" at bounding box center [206, 72] width 16 height 6
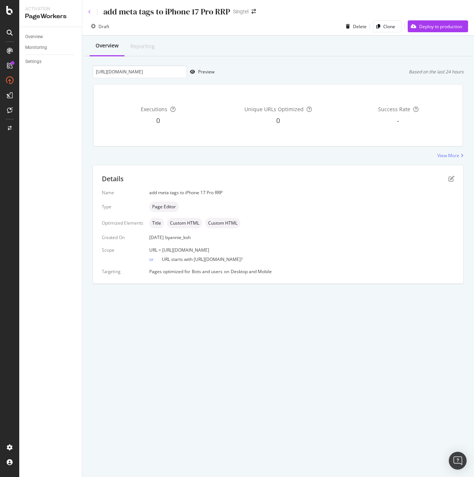
click at [89, 13] on icon at bounding box center [89, 12] width 3 height 4
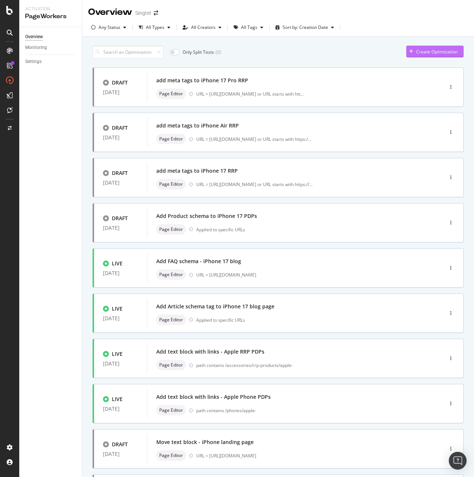
click at [408, 52] on div "button" at bounding box center [411, 51] width 10 height 4
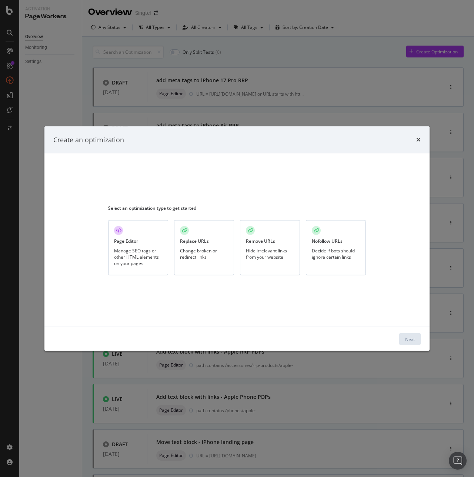
click at [128, 235] on div "Page Editor Manage SEO tags or other HTML elements on your pages" at bounding box center [138, 247] width 60 height 55
click at [411, 340] on div "Next" at bounding box center [410, 339] width 10 height 6
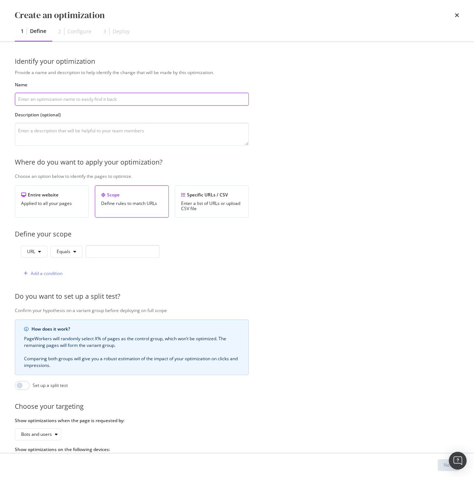
click at [88, 104] on input "modal" at bounding box center [132, 99] width 234 height 13
paste input "add meta tags to iPhone 17 RRP"
drag, startPoint x: 76, startPoint y: 98, endPoint x: 89, endPoint y: 108, distance: 16.4
click at [76, 98] on input "add meta tags to iPhone 17 RRP" at bounding box center [132, 99] width 234 height 13
type input "add meta tags to iPhone 17 Pro Max RRP"
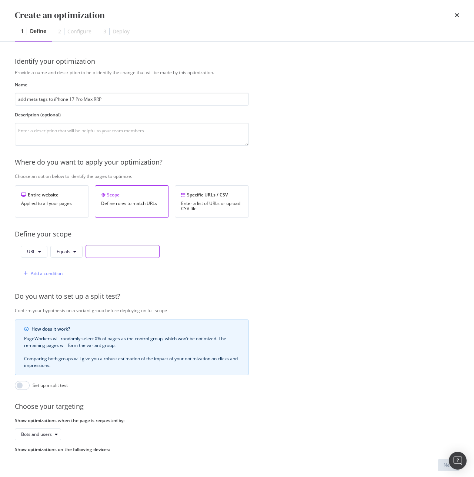
click at [109, 252] on input "modal" at bounding box center [123, 251] width 74 height 13
click at [139, 252] on input "modal" at bounding box center [123, 251] width 74 height 13
paste input "[URL][DOMAIN_NAME]"
type input "[URL][DOMAIN_NAME]"
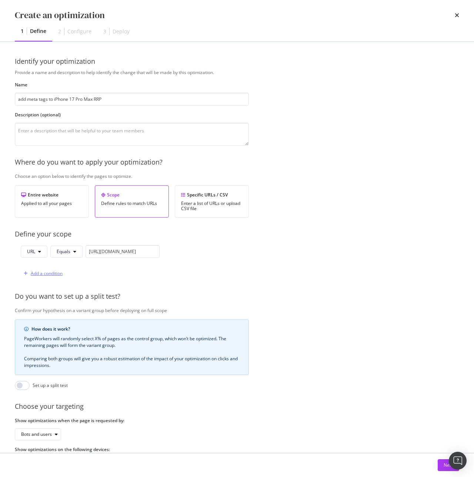
click at [40, 274] on div "Add a condition" at bounding box center [47, 273] width 32 height 6
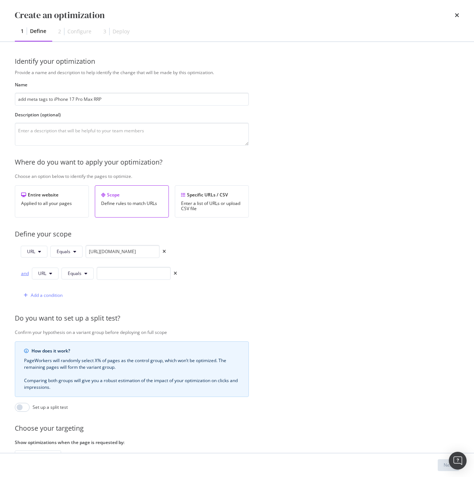
click at [27, 275] on div "and" at bounding box center [25, 273] width 8 height 6
click at [75, 271] on span "Equals" at bounding box center [75, 273] width 14 height 6
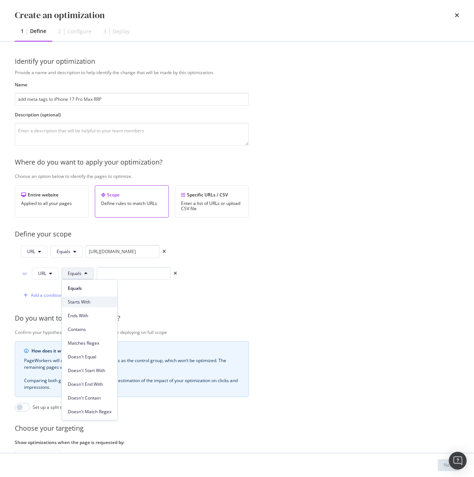
click at [93, 299] on span "Starts With" at bounding box center [90, 302] width 44 height 7
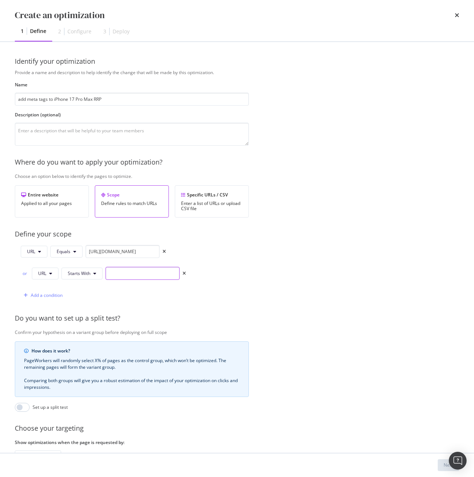
click at [155, 272] on input "modal" at bounding box center [143, 273] width 74 height 13
paste input "[URL][DOMAIN_NAME]"
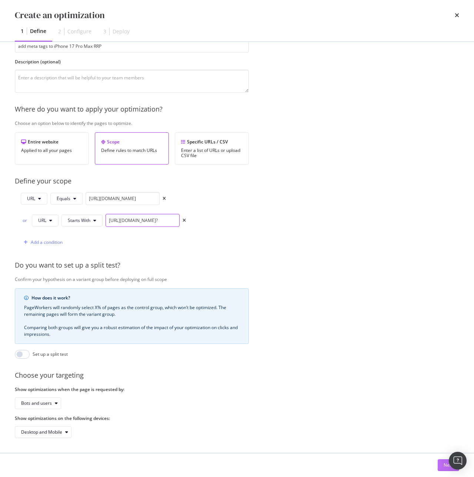
type input "[URL][DOMAIN_NAME]?"
click at [442, 464] on button "Next" at bounding box center [448, 465] width 21 height 12
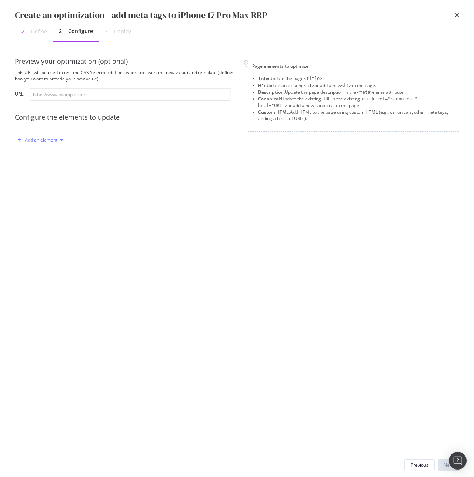
click at [25, 139] on div "Add an element" at bounding box center [41, 140] width 33 height 4
click at [34, 151] on div "Title" at bounding box center [45, 153] width 50 height 9
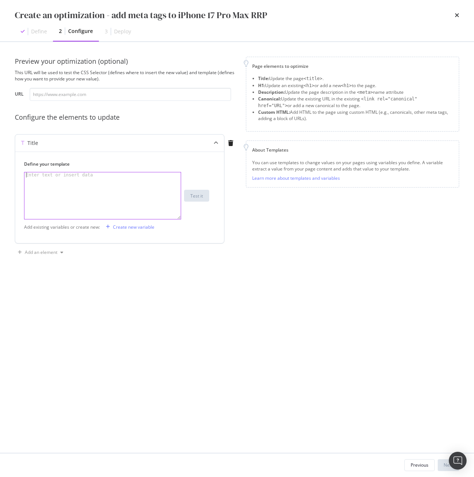
click at [51, 187] on div "modal" at bounding box center [102, 200] width 156 height 57
paste textarea "Buy iPhone 17 Pro Max SG | Best Trade-in & PayLater Singtel"
type textarea "Buy iPhone 17 Pro Max SG | Best Trade-in & PayLater Singtel"
click at [33, 254] on div "Add an element" at bounding box center [41, 252] width 33 height 4
click at [50, 301] on div "Custom HTML" at bounding box center [48, 303] width 29 height 6
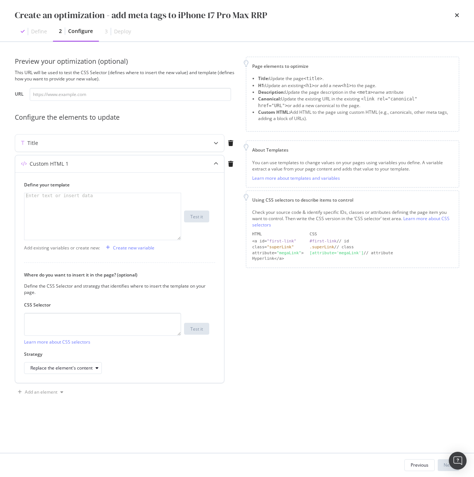
click at [52, 205] on div "modal" at bounding box center [102, 221] width 156 height 57
click at [111, 217] on div "modal" at bounding box center [102, 221] width 156 height 57
paste textarea "<meta name="pageTitle" content="Buy iPhone 17 [GEOGRAPHIC_DATA] | 36 mths PayLa…"
drag, startPoint x: 103, startPoint y: 196, endPoint x: 90, endPoint y: 203, distance: 15.4
click at [90, 203] on div "< meta name = "pageTitle" content = "Buy iPhone 17 [GEOGRAPHIC_DATA] | 36 mths …" at bounding box center [102, 226] width 156 height 67
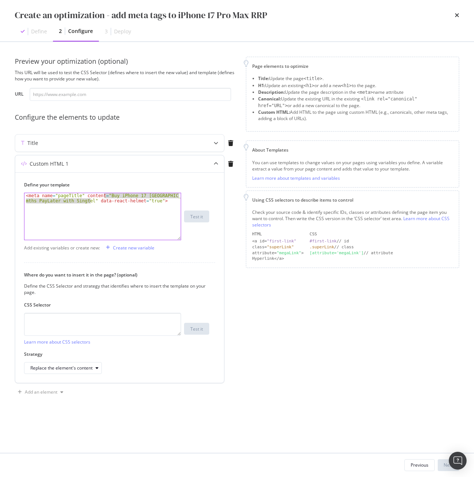
paste textarea "Pro Max SG | Best Trade-in & PayLater"
type textarea "<meta name="pageTitle" content="Buy iPhone 17 Pro Max SG | Best Trade-in & PayL…"
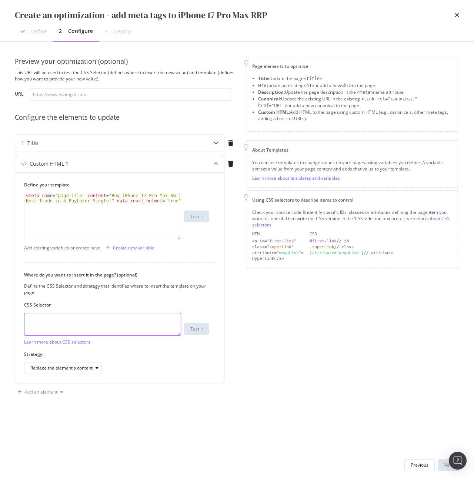
click at [101, 318] on textarea "modal" at bounding box center [102, 324] width 157 height 23
paste textarea "head > meta[name="pageTitle"]"
type textarea "head > meta[name="pageTitle"]"
click at [71, 366] on div "Replace the element's content" at bounding box center [61, 368] width 62 height 4
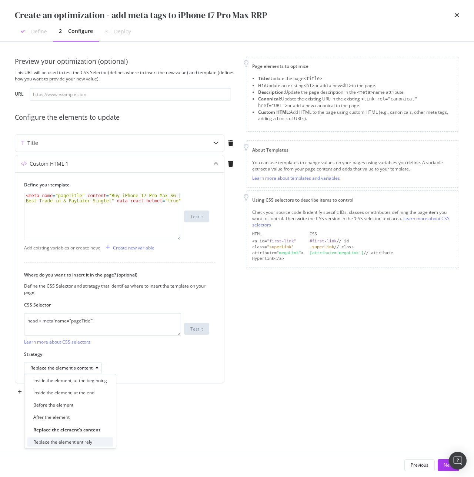
click at [94, 441] on div "Replace the element entirely" at bounding box center [70, 441] width 86 height 9
click at [50, 392] on div "Add an element" at bounding box center [41, 392] width 33 height 4
click at [53, 444] on div "Custom HTML" at bounding box center [48, 442] width 29 height 6
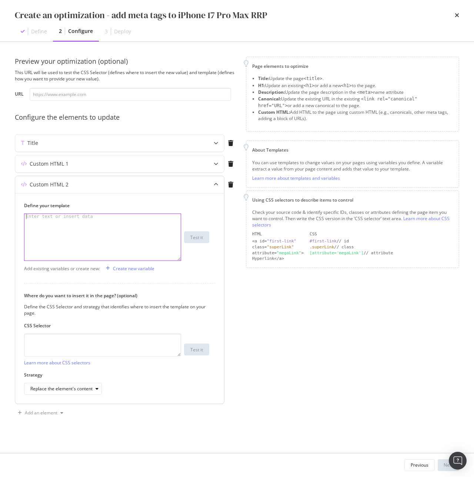
click at [47, 232] on div "modal" at bounding box center [102, 242] width 156 height 57
paste textarea "<meta name="description" content="Own iPhone 17 in [GEOGRAPHIC_DATA] with Singt…"
type textarea "<meta name="description" content="Own iPhone 17 in [GEOGRAPHIC_DATA] with Singt…"
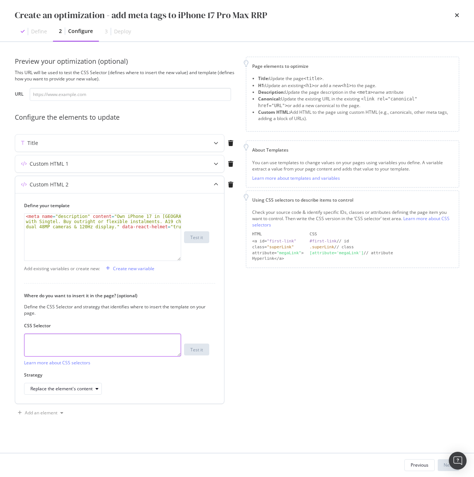
click at [114, 342] on textarea "modal" at bounding box center [102, 344] width 157 height 23
paste textarea "head > meta[name="description"]"
type textarea "head > meta[name="description"]"
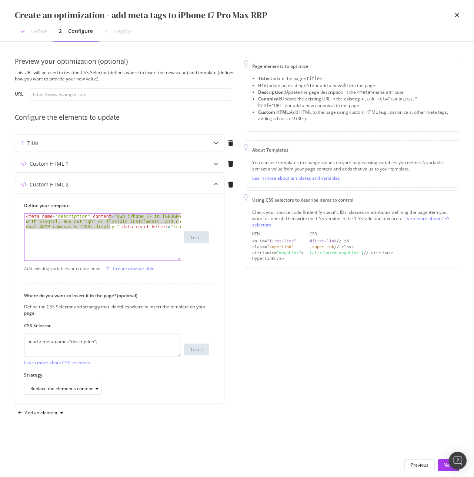
drag, startPoint x: 109, startPoint y: 217, endPoint x: 109, endPoint y: 227, distance: 9.6
click at [109, 227] on div "< meta name = "description" content = "Own iPhone 17 in [GEOGRAPHIC_DATA] with …" at bounding box center [102, 253] width 156 height 78
paste textarea "Pro Max in [GEOGRAPHIC_DATA] – 6.9″ OLED, triple cameras & 3000-nit brightness.…"
type textarea "<meta name="description" content="Own iPhone 17 Pro Max in [GEOGRAPHIC_DATA] – …"
click at [445, 468] on div "Next" at bounding box center [449, 465] width 10 height 6
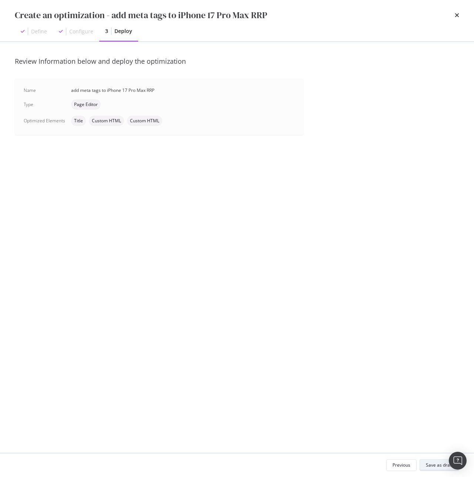
click at [431, 465] on div "Save as draft" at bounding box center [439, 465] width 27 height 6
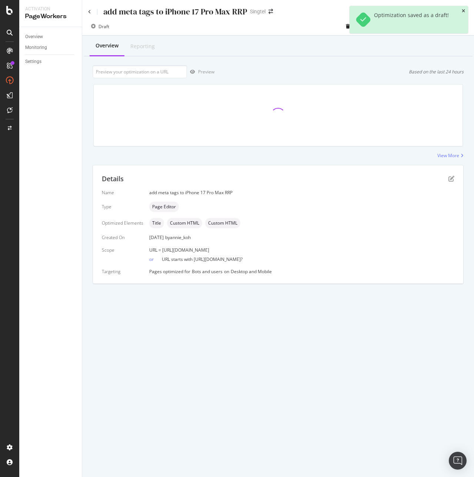
click at [462, 12] on icon "close toast" at bounding box center [463, 11] width 3 height 4
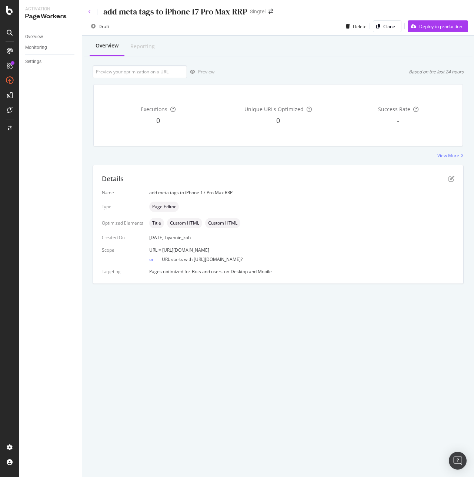
click at [89, 11] on icon at bounding box center [89, 12] width 3 height 4
